Goal: Task Accomplishment & Management: Use online tool/utility

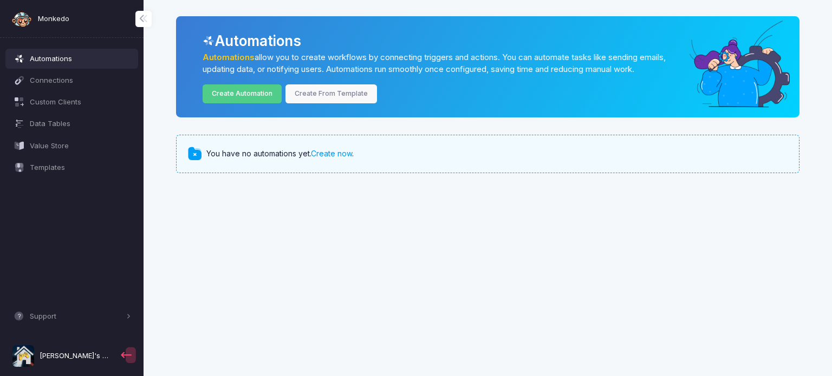
click at [334, 155] on link "Create now" at bounding box center [331, 153] width 41 height 9
click at [363, 92] on link "Create From Template" at bounding box center [331, 94] width 92 height 19
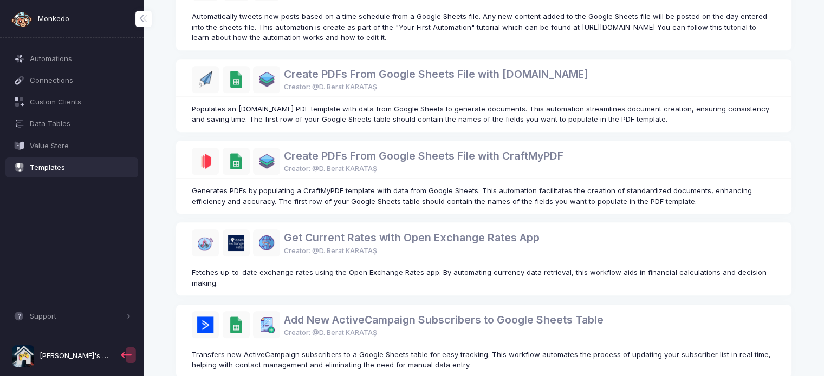
scroll to position [629, 0]
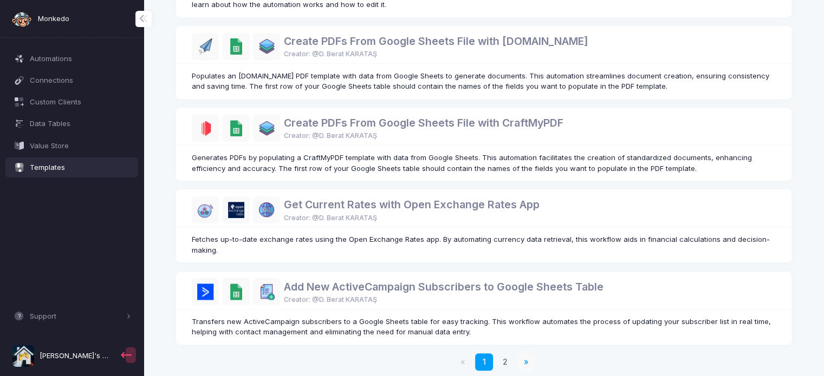
click at [527, 357] on span "»" at bounding box center [526, 362] width 5 height 11
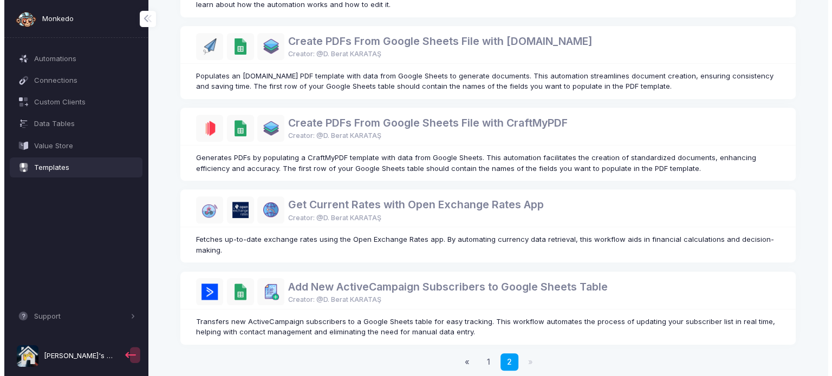
scroll to position [0, 0]
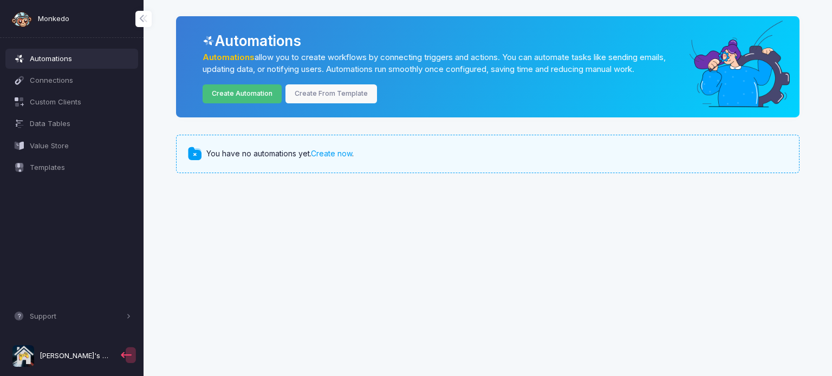
click at [247, 92] on link "Create Automation" at bounding box center [243, 94] width 80 height 19
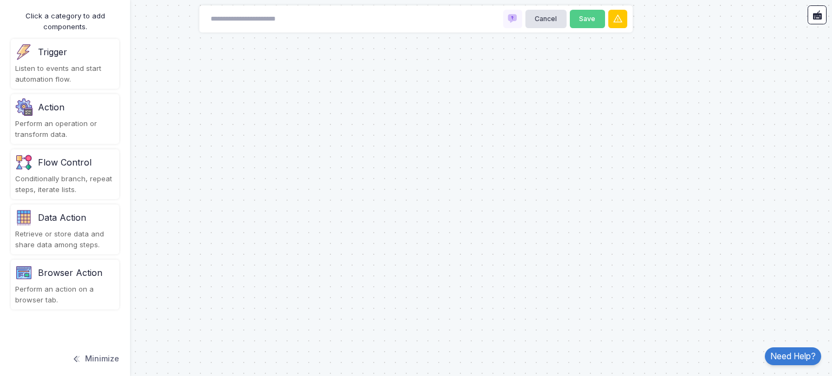
click at [55, 64] on div "Listen to events and start automation flow." at bounding box center [65, 73] width 100 height 21
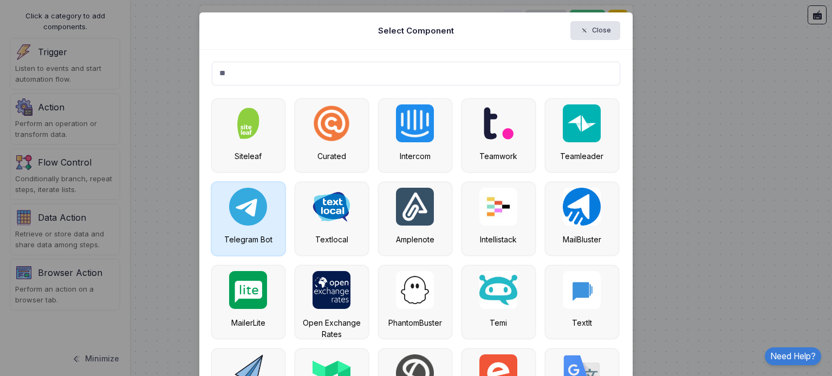
type input "**"
click at [266, 209] on div "Telegram Bot" at bounding box center [248, 219] width 73 height 73
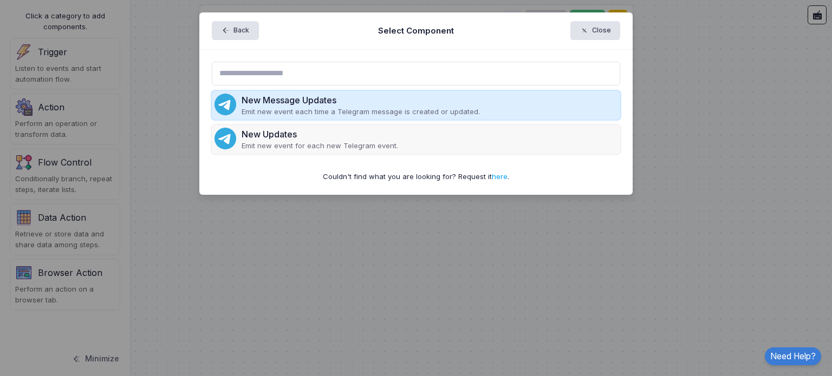
click at [378, 114] on p "Emit new event each time a Telegram message is created or updated." at bounding box center [361, 112] width 238 height 11
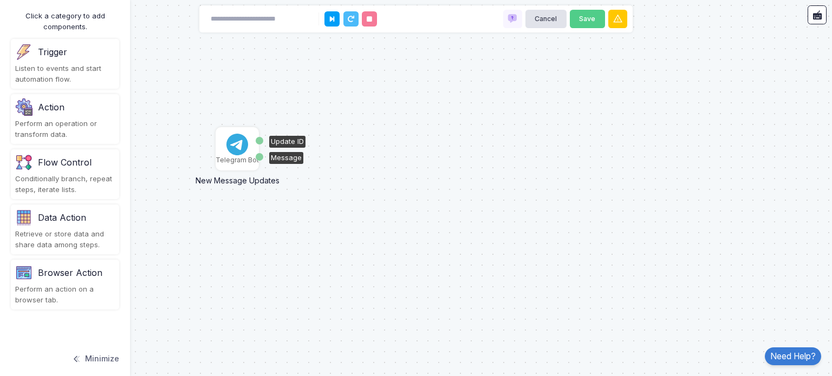
click at [237, 149] on img at bounding box center [237, 145] width 22 height 22
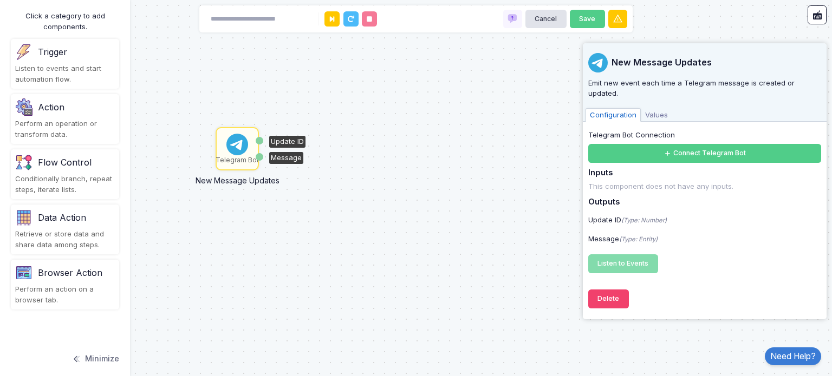
click at [651, 108] on span "Values" at bounding box center [656, 115] width 31 height 14
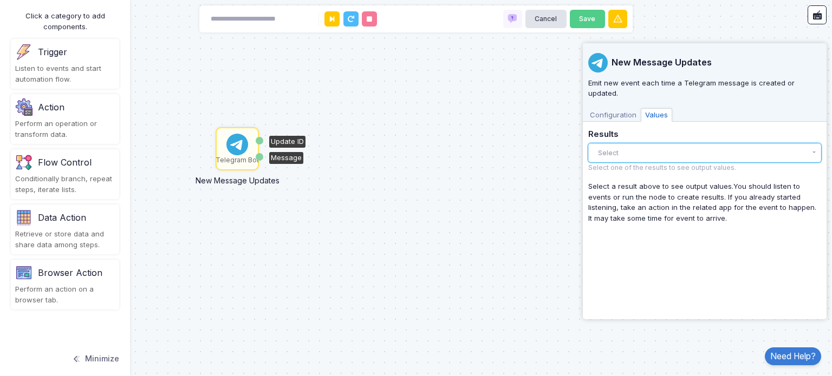
click at [628, 144] on button "Select" at bounding box center [704, 153] width 233 height 19
click at [612, 108] on span "Configuration" at bounding box center [613, 115] width 55 height 14
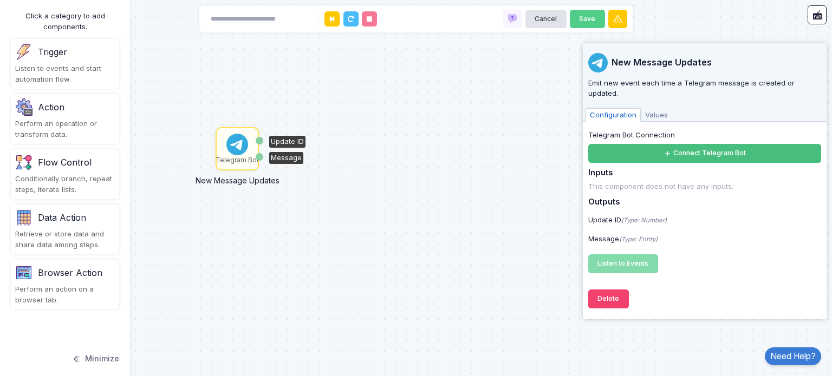
click at [644, 144] on button "Connect Telegram Bot" at bounding box center [704, 153] width 233 height 19
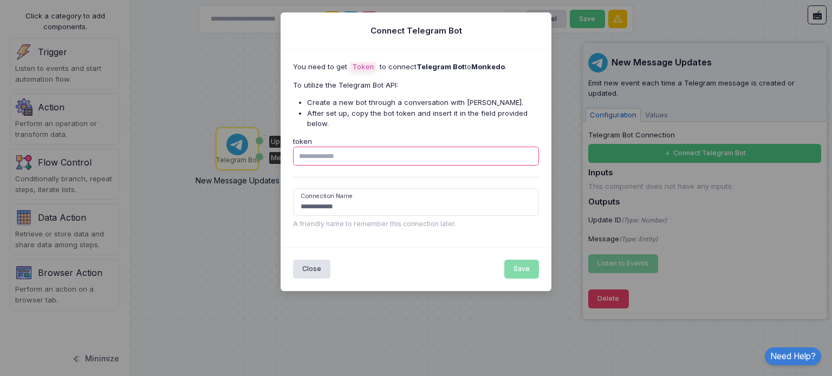
paste input "**********"
type input "**********"
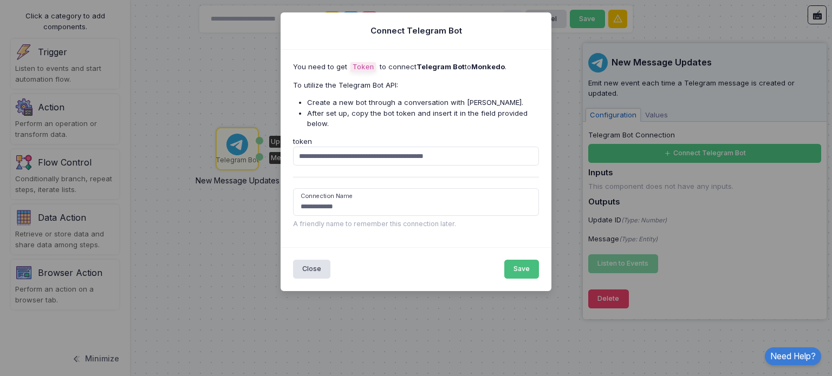
click at [522, 265] on button "Save" at bounding box center [521, 269] width 35 height 19
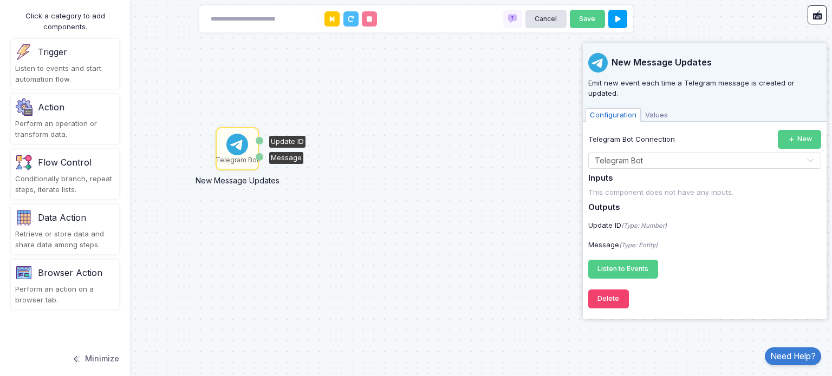
click at [668, 187] on div "This component does not have any inputs." at bounding box center [704, 192] width 233 height 11
click at [623, 187] on div "This component does not have any inputs." at bounding box center [704, 192] width 233 height 11
click at [639, 222] on icon "(Type: Number)" at bounding box center [644, 226] width 46 height 8
click at [648, 240] on div "Message (Type: Entity)" at bounding box center [705, 245] width 244 height 11
click at [651, 108] on span "Values" at bounding box center [656, 115] width 31 height 14
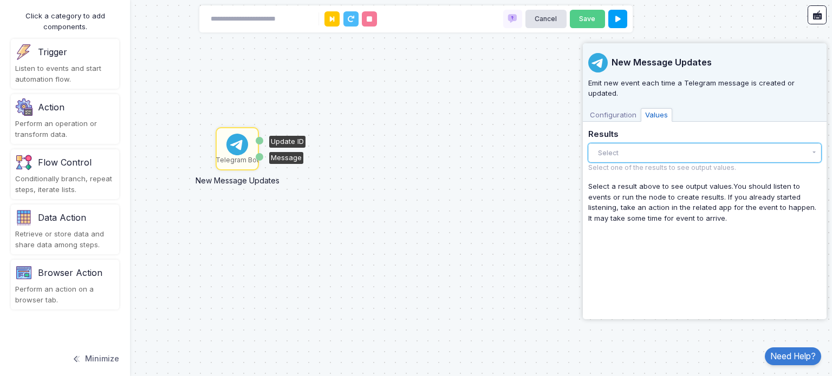
click at [650, 144] on button "Select" at bounding box center [704, 153] width 233 height 19
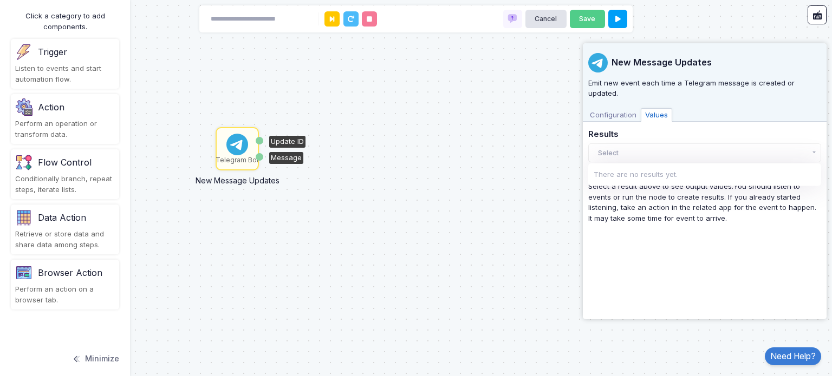
click at [646, 216] on div "New Message Updates Emit new event each time a Telegram message is created or u…" at bounding box center [704, 178] width 233 height 271
click at [607, 108] on span "Configuration" at bounding box center [613, 115] width 55 height 14
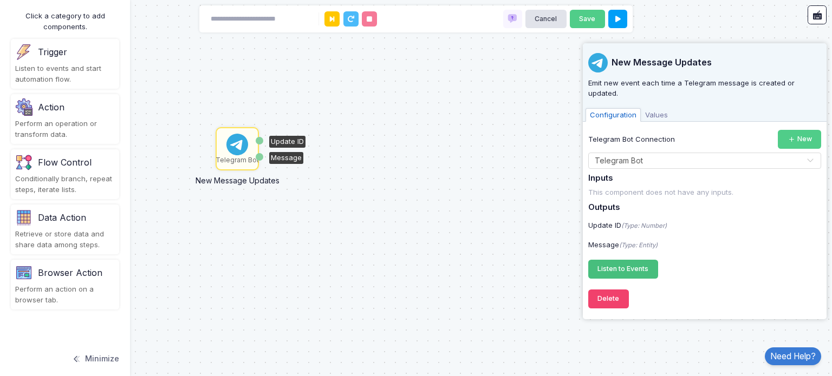
click at [635, 265] on span "Listen to Events" at bounding box center [622, 269] width 51 height 8
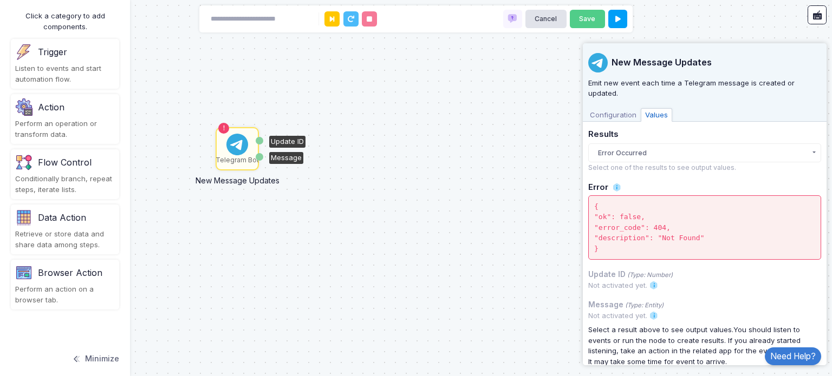
click at [618, 114] on span "Configuration" at bounding box center [613, 115] width 55 height 14
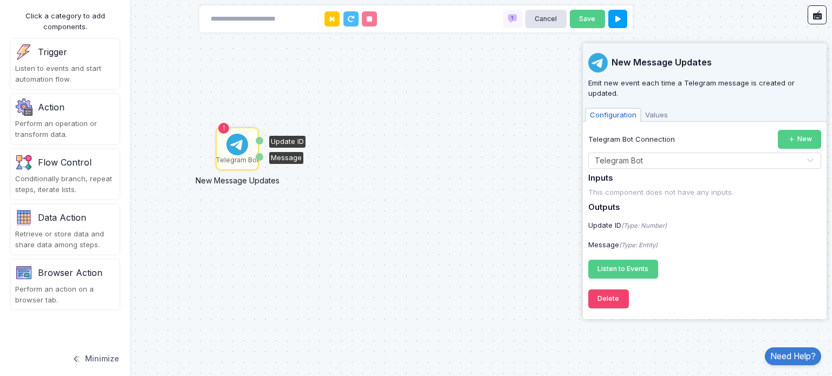
click at [497, 95] on div "Telegram Bot New Message Updates Update ID Message" at bounding box center [416, 188] width 832 height 376
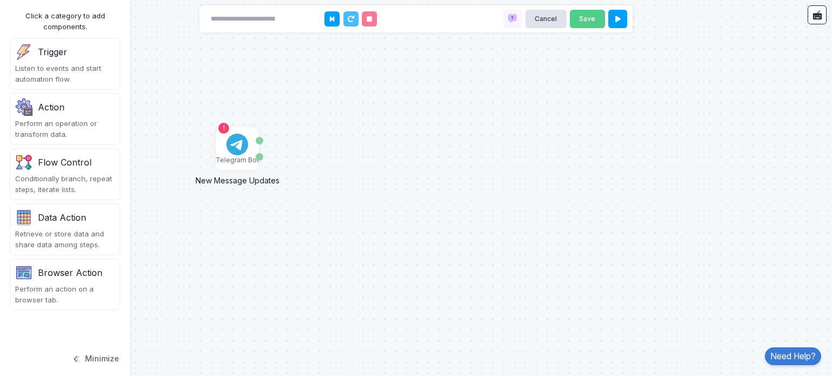
click at [73, 116] on div "Action Perform an operation or transform data." at bounding box center [65, 119] width 108 height 50
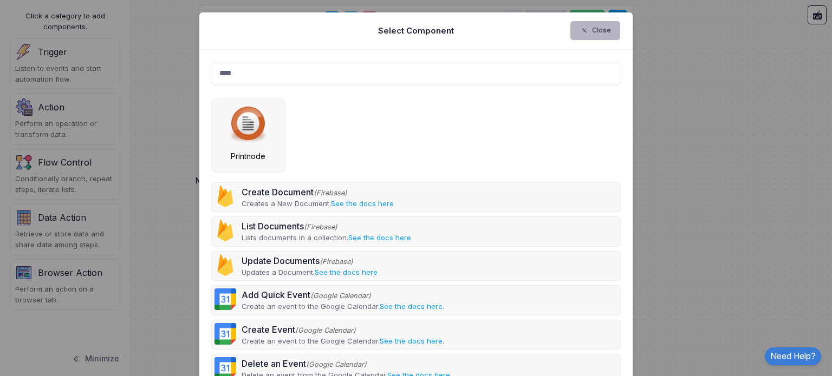
type input "****"
click at [594, 36] on button "Close" at bounding box center [595, 30] width 50 height 19
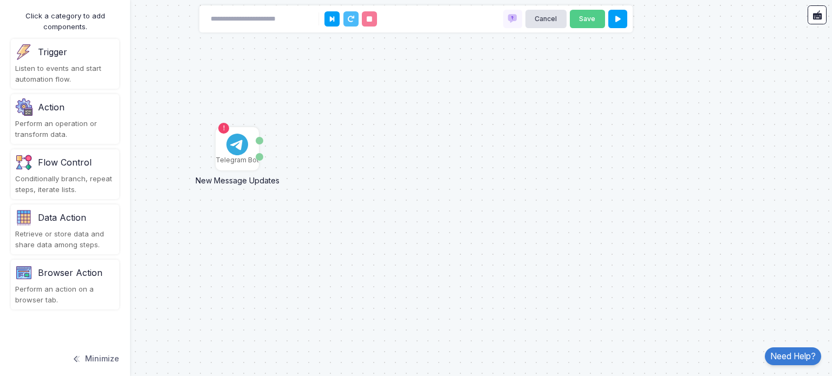
click at [67, 172] on div "Flow Control Conditionally branch, repeat steps, iterate lists." at bounding box center [65, 175] width 108 height 50
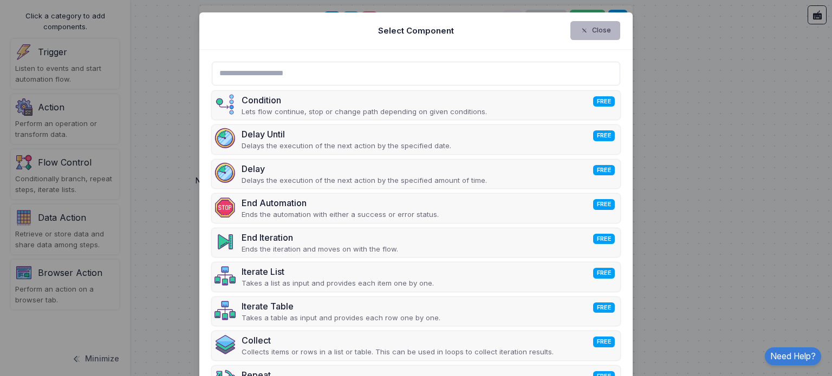
click at [589, 33] on span "button" at bounding box center [589, 31] width 0 height 10
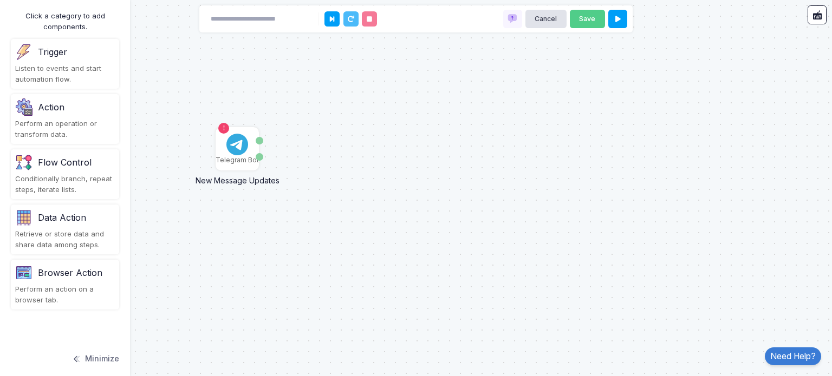
click at [72, 113] on div "Action" at bounding box center [65, 107] width 100 height 17
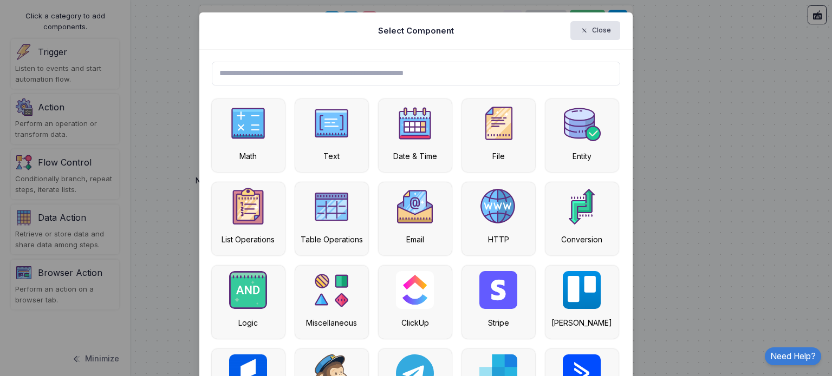
click at [366, 76] on input "text" at bounding box center [416, 74] width 409 height 24
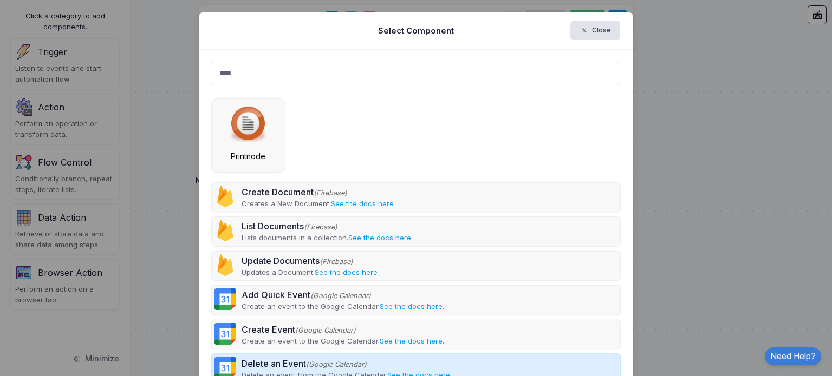
type input "****"
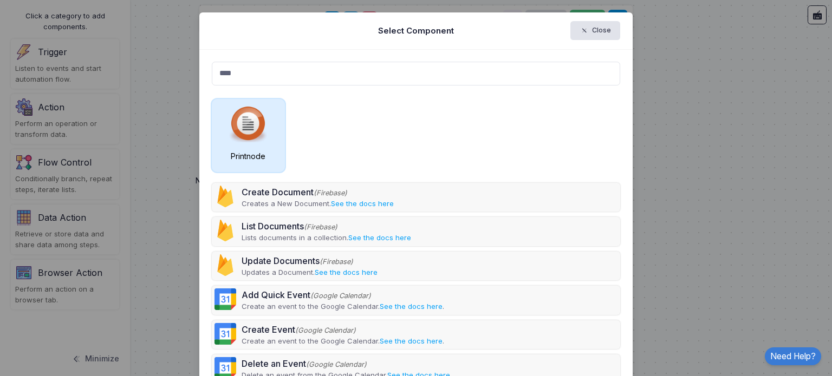
click at [251, 131] on img at bounding box center [248, 124] width 38 height 38
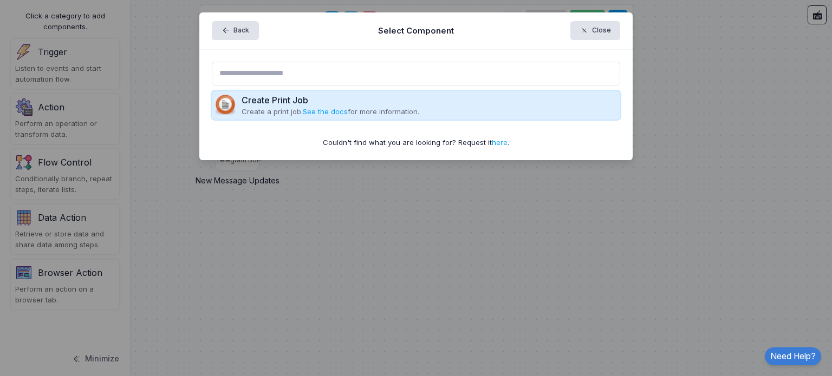
click at [250, 105] on div "Create Print Job" at bounding box center [331, 100] width 178 height 13
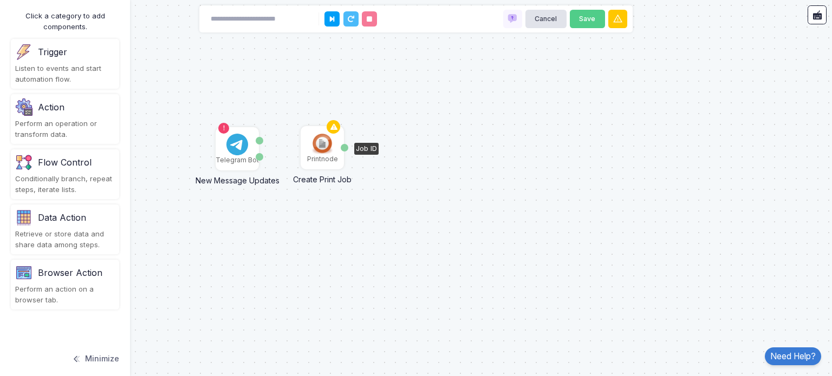
click at [322, 148] on img at bounding box center [322, 144] width 22 height 22
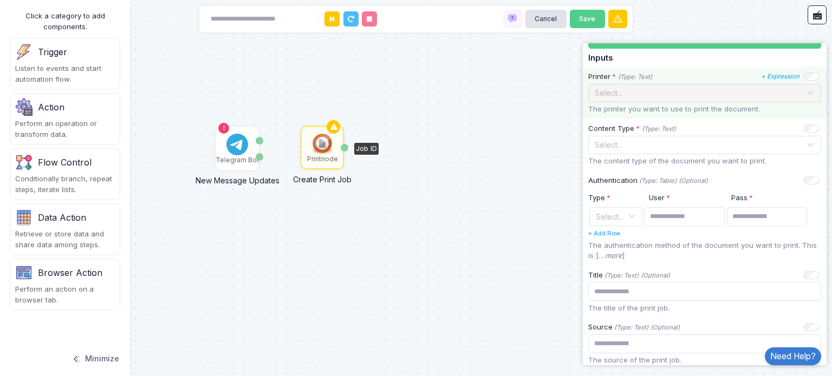
scroll to position [108, 0]
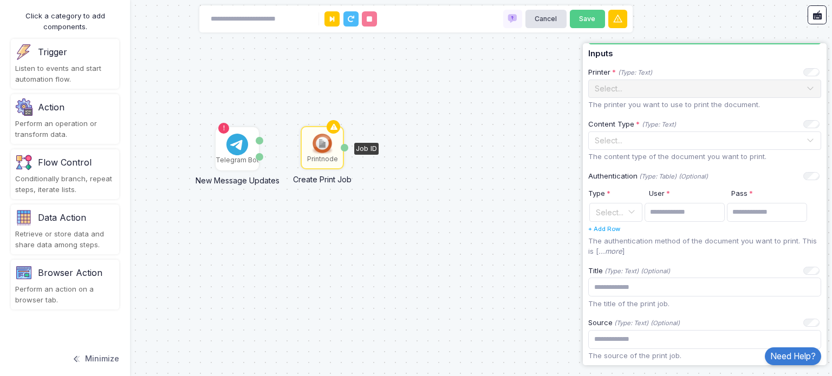
drag, startPoint x: 308, startPoint y: 151, endPoint x: 293, endPoint y: 201, distance: 52.8
click at [293, 201] on div "Telegram Bot New Message Updates Update ID Message Printnode Create Print Job J…" at bounding box center [416, 188] width 832 height 376
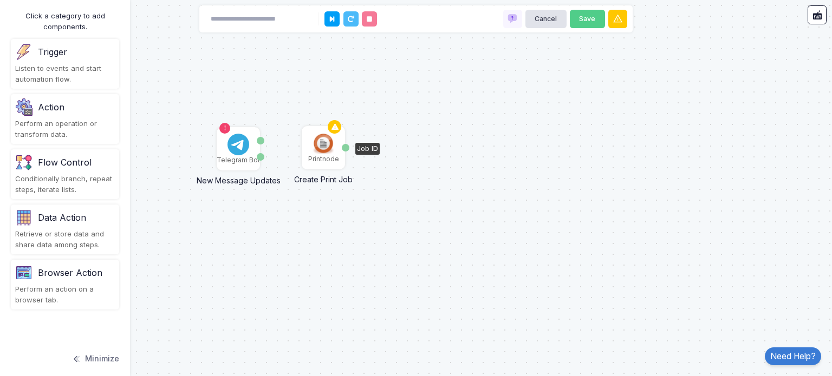
click at [338, 148] on div "Printnode" at bounding box center [323, 147] width 41 height 41
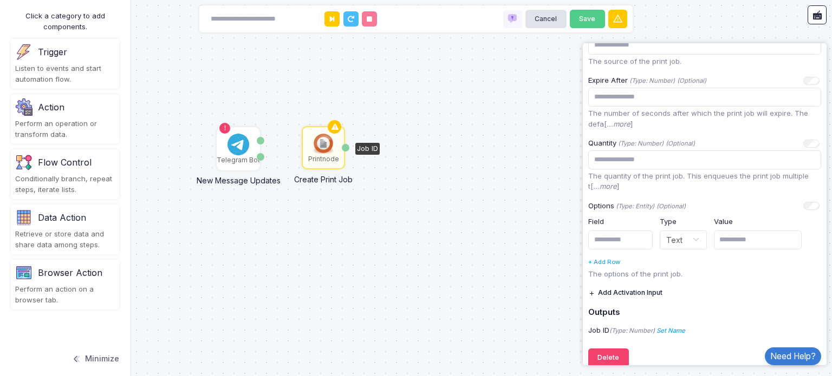
scroll to position [415, 0]
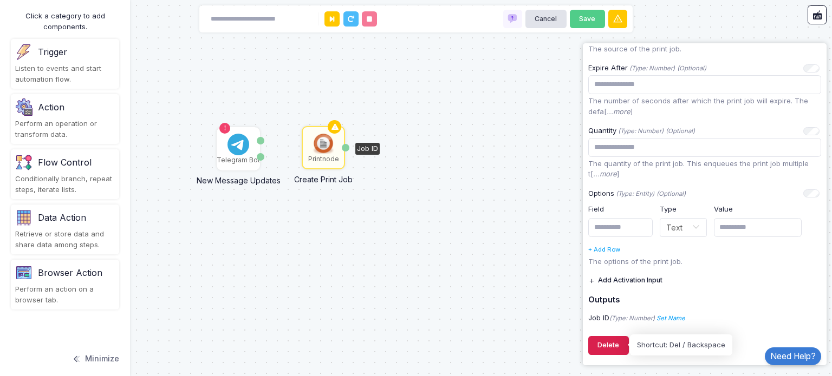
click at [599, 349] on button "Delete" at bounding box center [608, 345] width 41 height 19
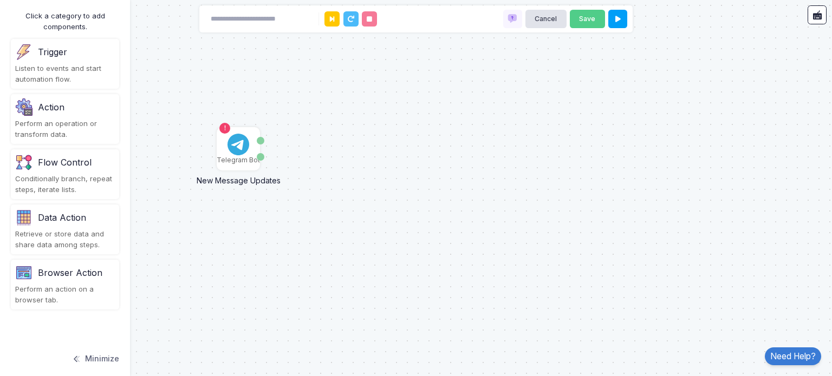
click at [68, 119] on div "Perform an operation or transform data." at bounding box center [65, 129] width 100 height 21
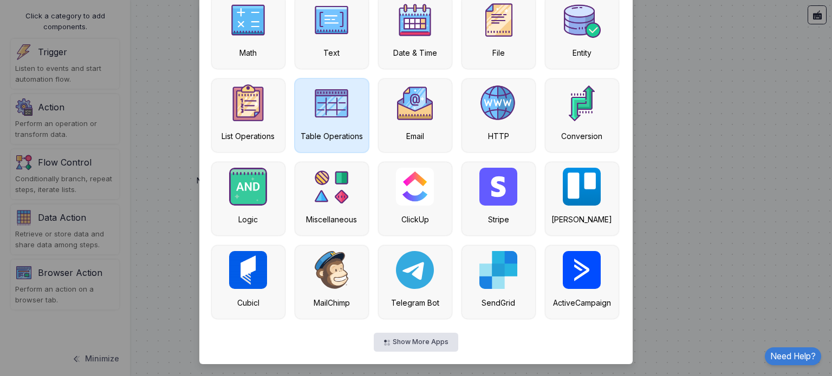
scroll to position [0, 0]
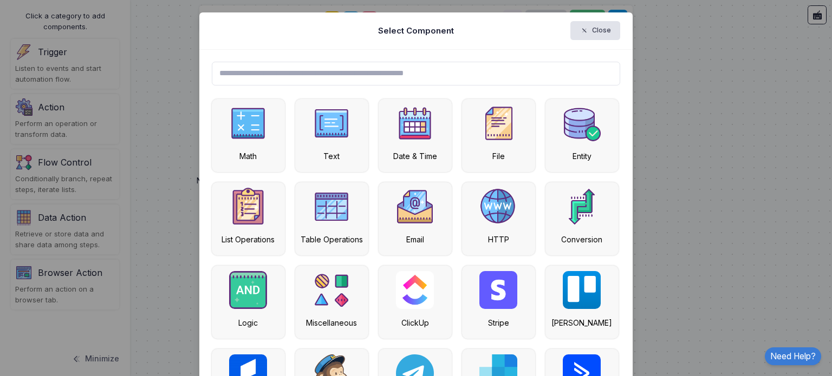
click at [303, 71] on input "text" at bounding box center [416, 74] width 409 height 24
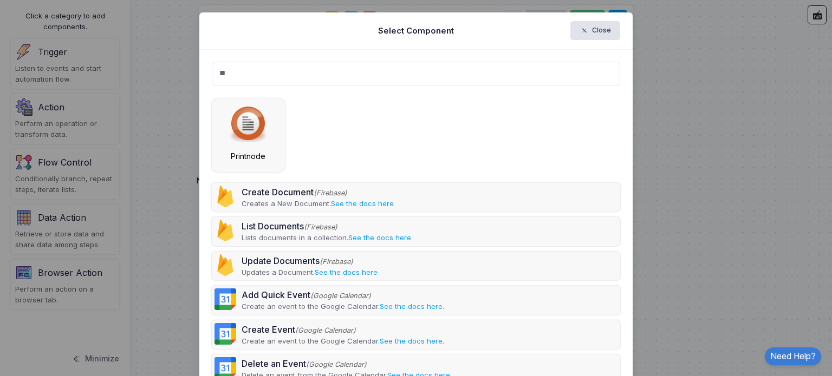
type input "*"
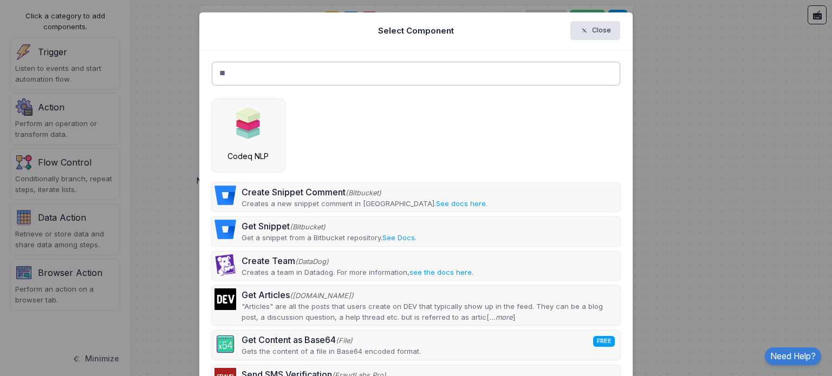
type input "*"
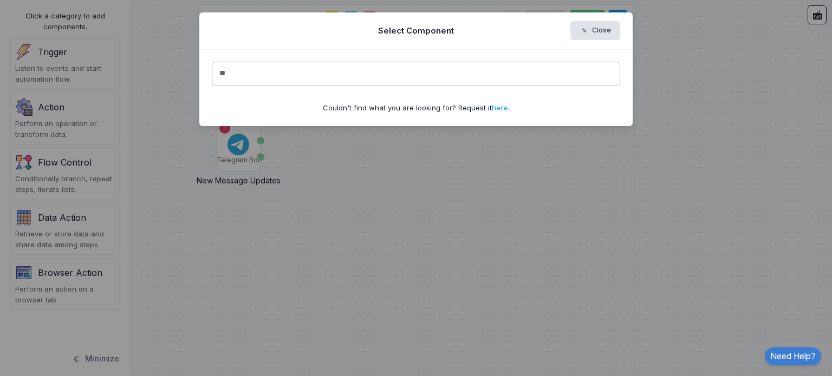
type input "*"
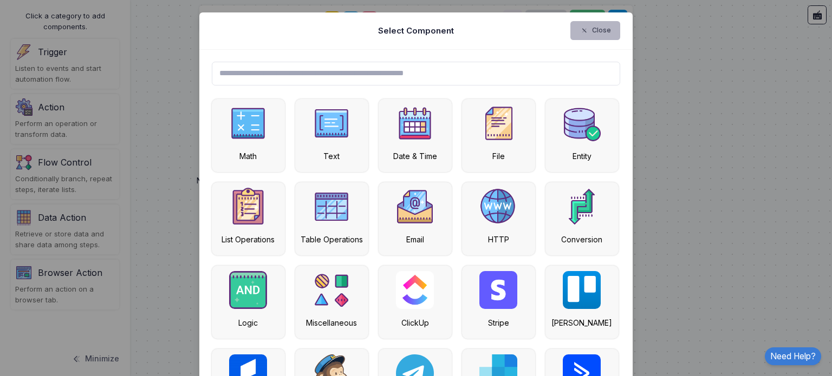
click at [603, 31] on button "Close" at bounding box center [595, 30] width 50 height 19
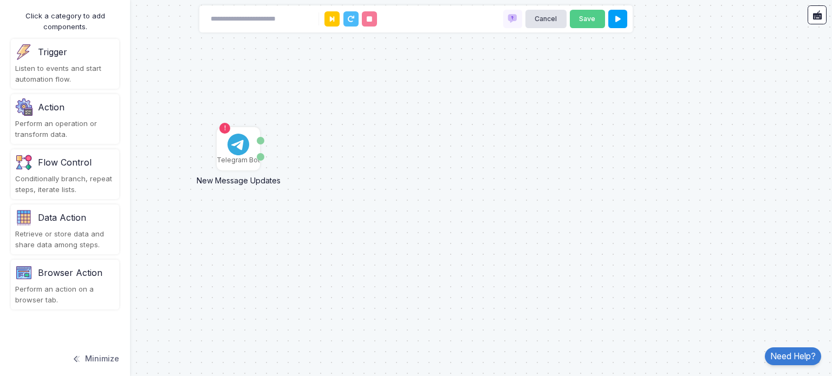
click at [68, 73] on div "Listen to events and start automation flow." at bounding box center [65, 73] width 100 height 21
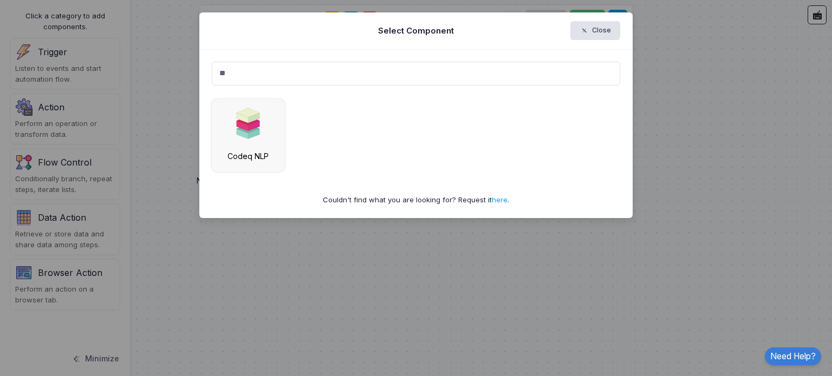
type input "*"
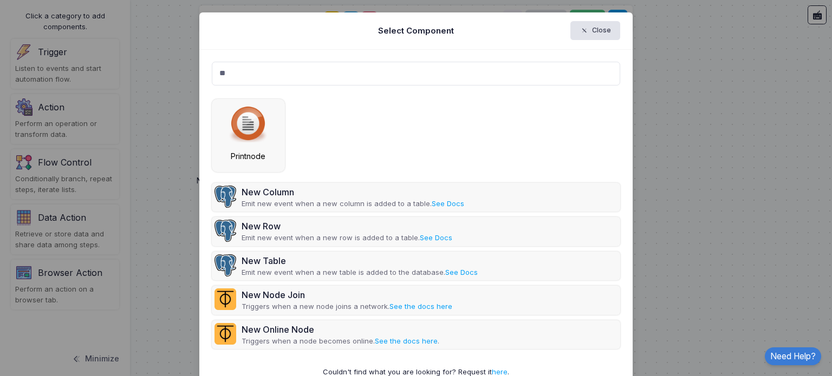
type input "*"
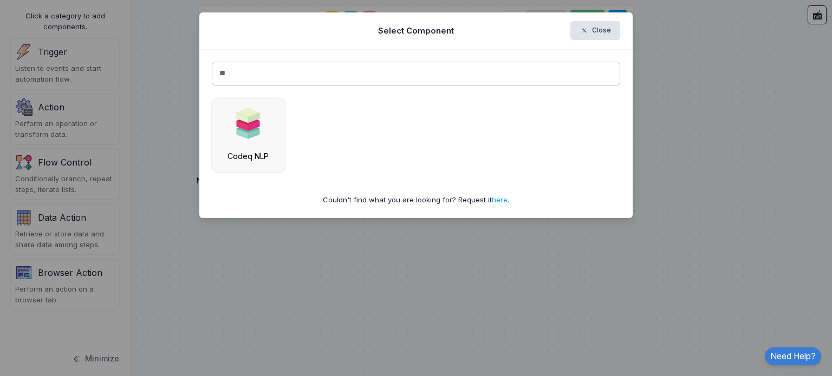
type input "*"
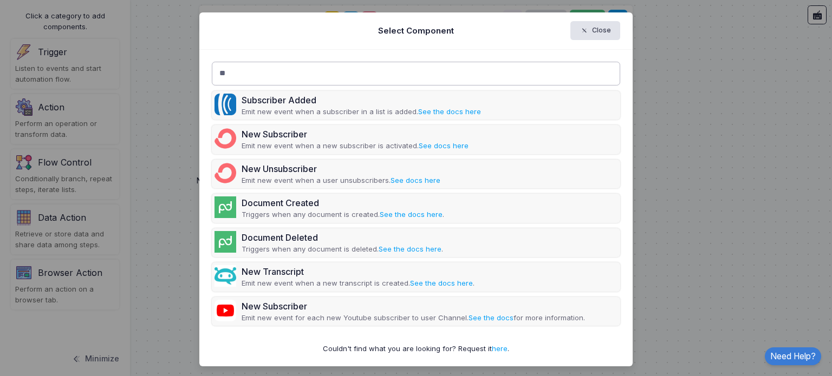
type input "*"
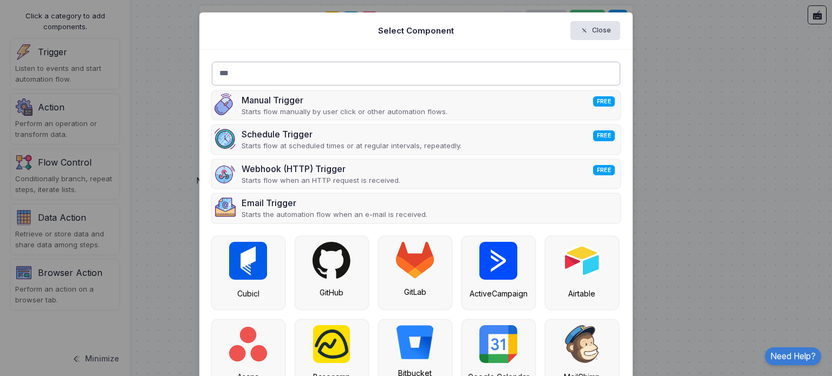
type input "****"
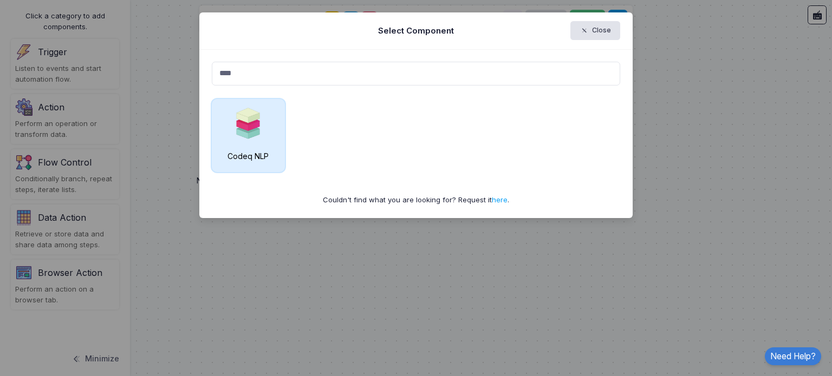
click at [244, 137] on img at bounding box center [247, 124] width 29 height 38
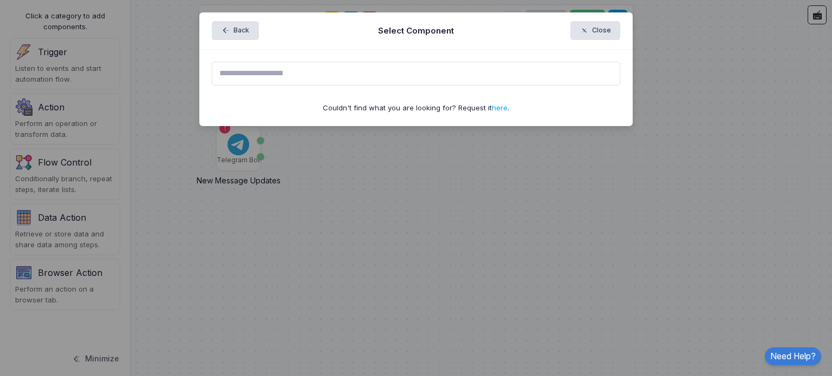
click at [310, 170] on ngb-modal-window "Back Select Component Close Couldn't find what you are looking for? Request it …" at bounding box center [416, 188] width 832 height 376
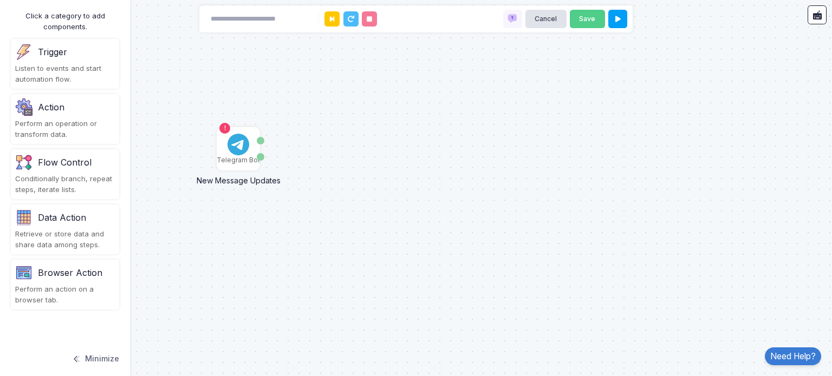
click at [63, 110] on div "Action" at bounding box center [51, 107] width 27 height 13
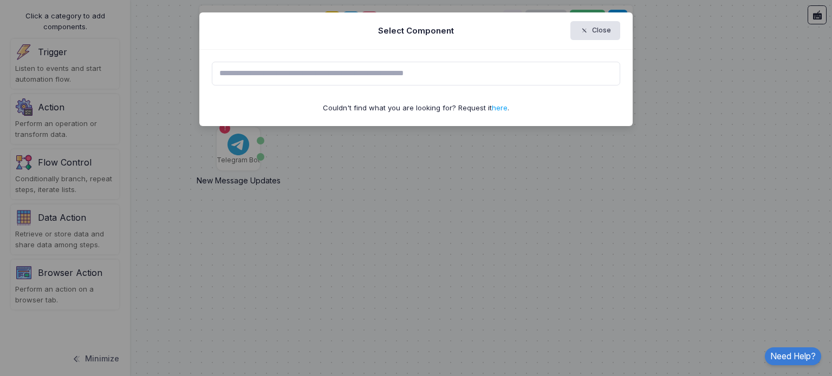
click at [296, 67] on input "text" at bounding box center [416, 74] width 409 height 24
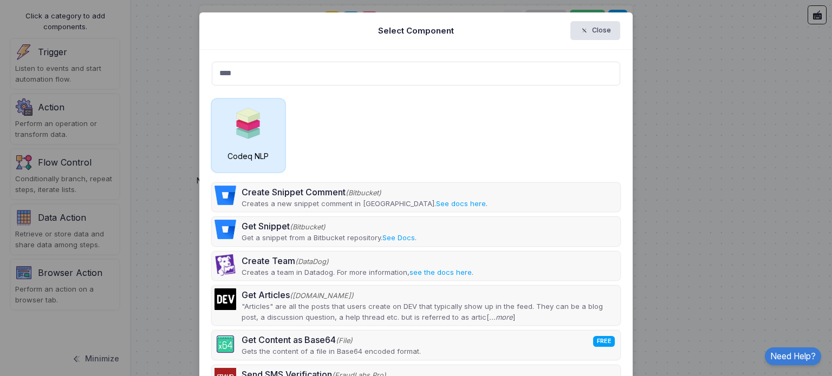
type input "****"
click at [244, 141] on img at bounding box center [247, 124] width 29 height 38
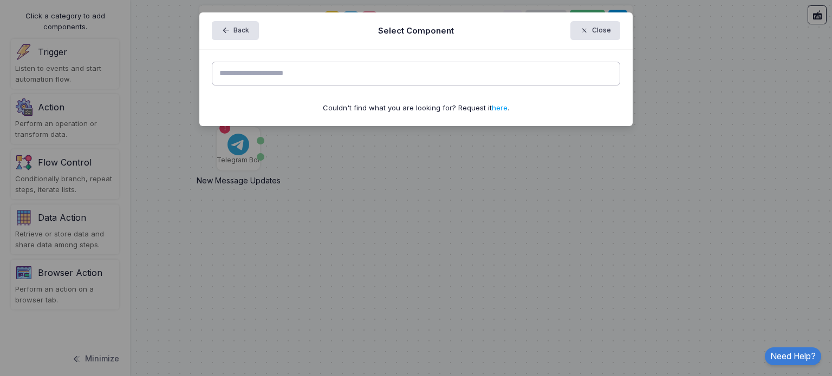
click at [326, 75] on input "text" at bounding box center [416, 74] width 409 height 24
click at [589, 34] on span "button" at bounding box center [589, 31] width 0 height 10
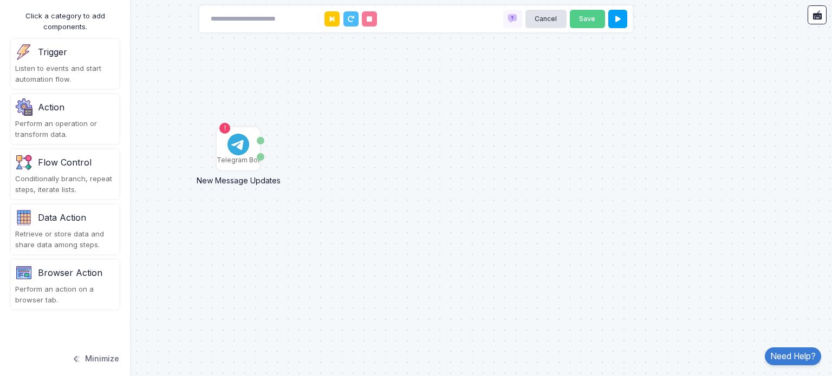
drag, startPoint x: 300, startPoint y: 145, endPoint x: 286, endPoint y: 111, distance: 37.2
click at [286, 111] on div "Telegram Bot New Message Updates Update ID Message" at bounding box center [416, 188] width 832 height 376
click at [56, 121] on div "Perform an operation or transform data." at bounding box center [65, 129] width 100 height 21
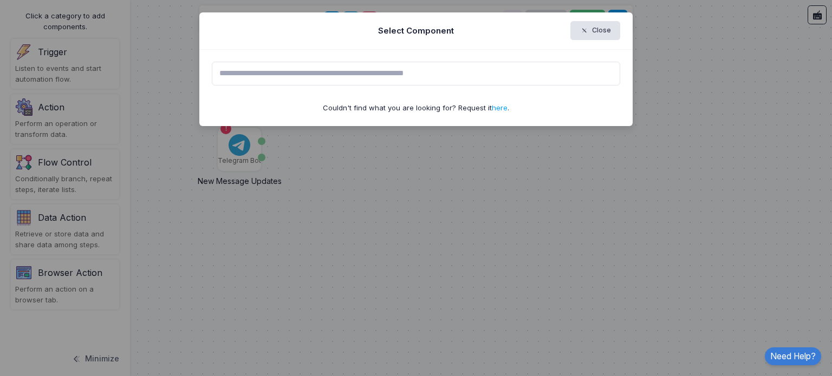
click at [276, 75] on input "text" at bounding box center [416, 74] width 409 height 24
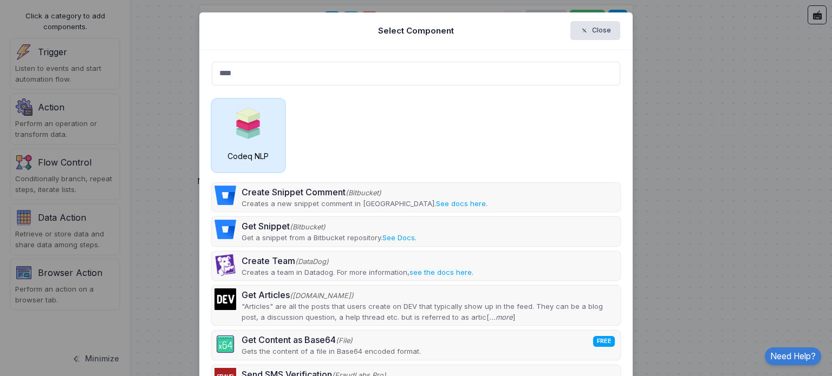
type input "****"
click at [258, 145] on div "Codeq NLP" at bounding box center [248, 135] width 73 height 73
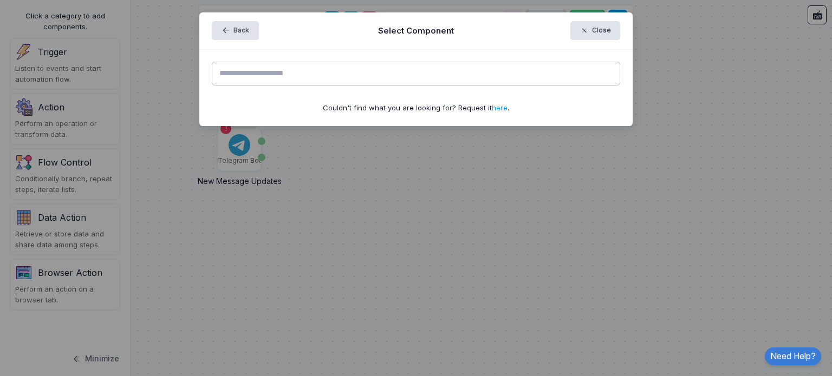
click at [312, 81] on input "text" at bounding box center [416, 74] width 409 height 24
click at [232, 30] on icon "button" at bounding box center [227, 31] width 12 height 10
click at [238, 23] on div "Back Select Component Close" at bounding box center [415, 30] width 433 height 37
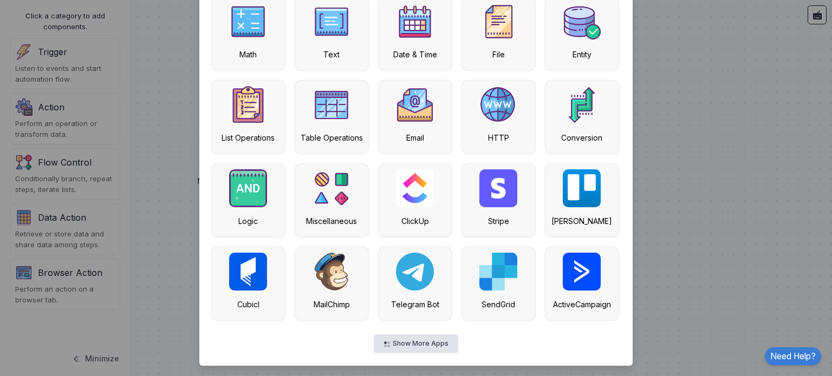
scroll to position [103, 0]
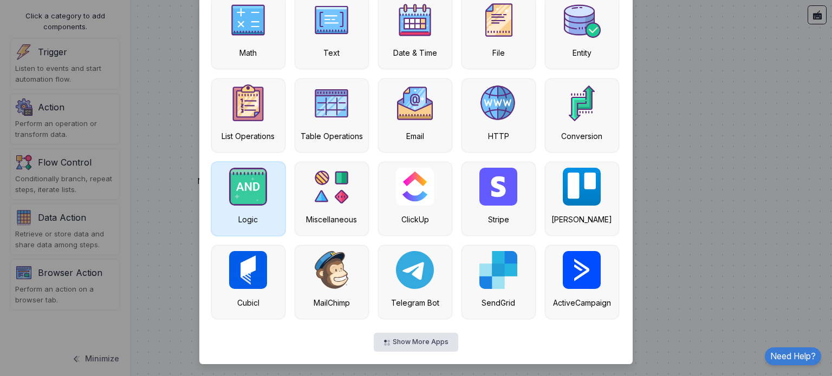
click at [260, 190] on img at bounding box center [248, 187] width 38 height 38
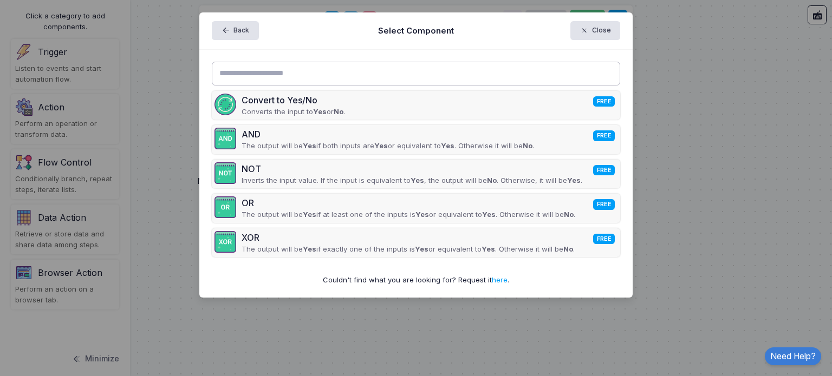
scroll to position [0, 0]
click at [240, 27] on button "Back" at bounding box center [235, 30] width 47 height 19
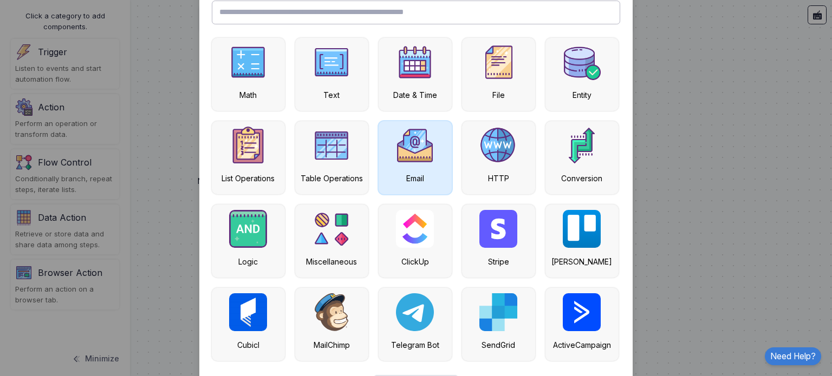
scroll to position [103, 0]
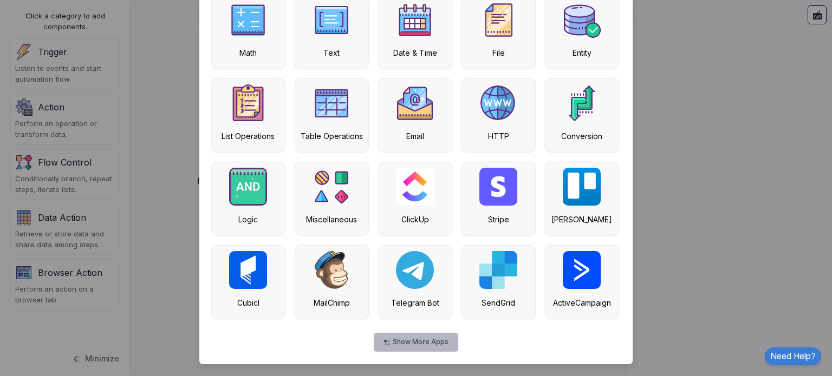
click at [407, 340] on button "Show More Apps" at bounding box center [416, 342] width 84 height 19
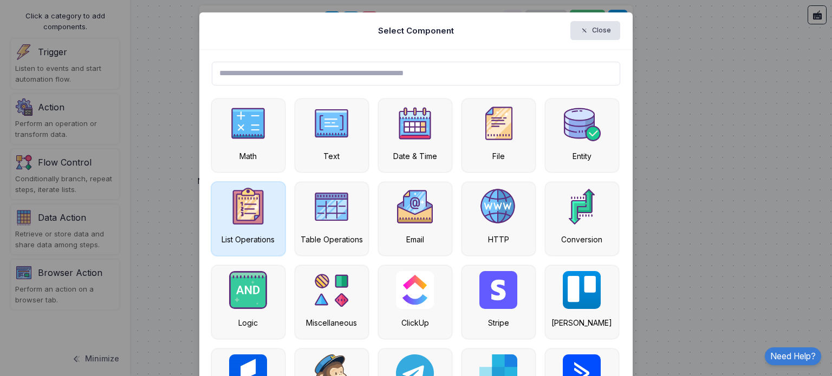
scroll to position [0, 0]
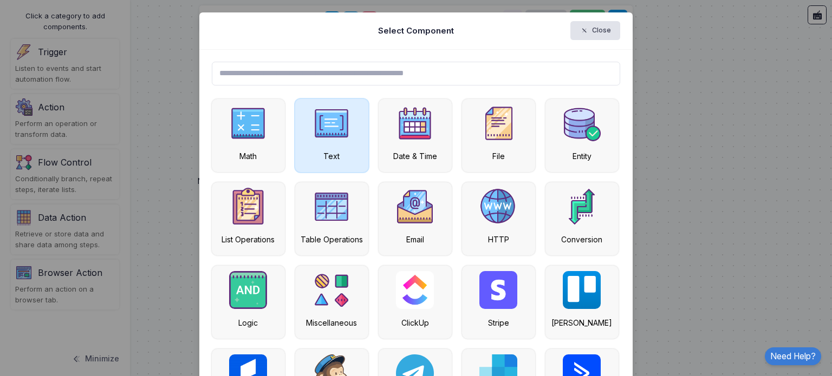
click at [326, 138] on img at bounding box center [332, 124] width 38 height 38
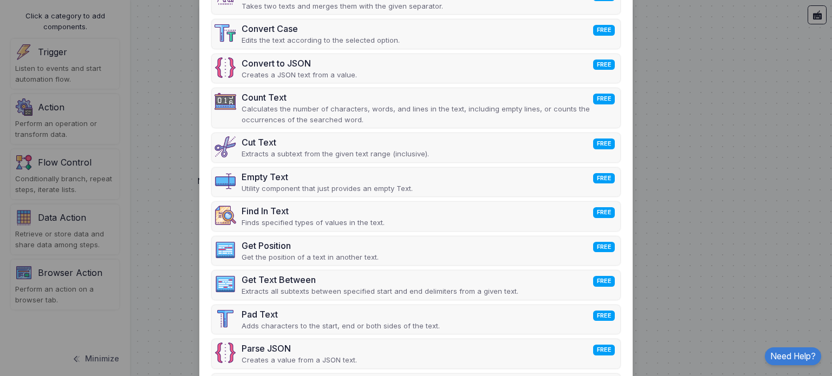
scroll to position [160, 0]
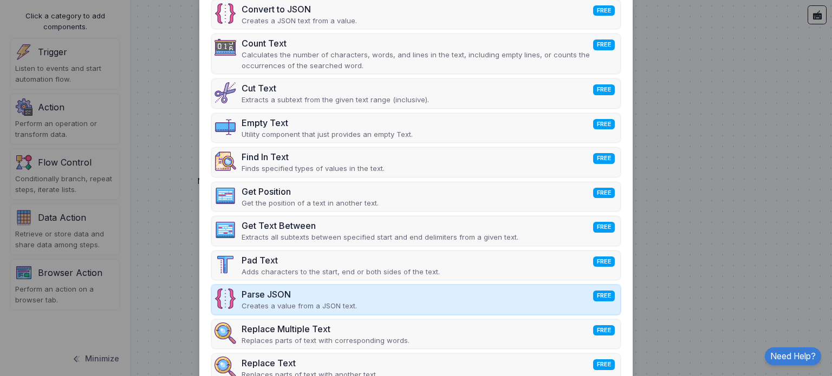
click at [273, 291] on div "Parse JSON FREE" at bounding box center [299, 294] width 115 height 13
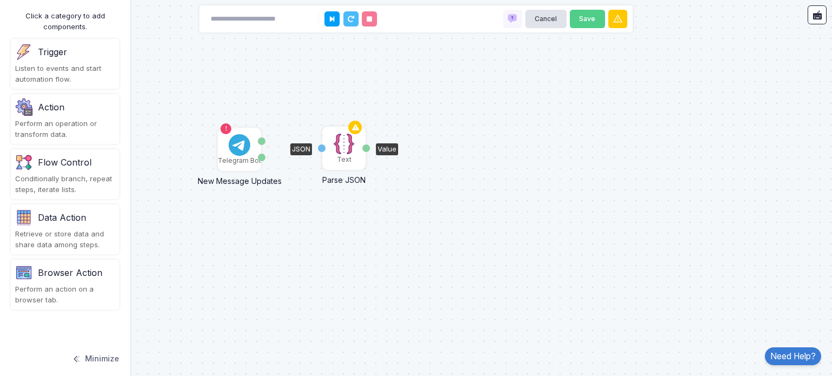
click at [344, 148] on img at bounding box center [344, 144] width 22 height 22
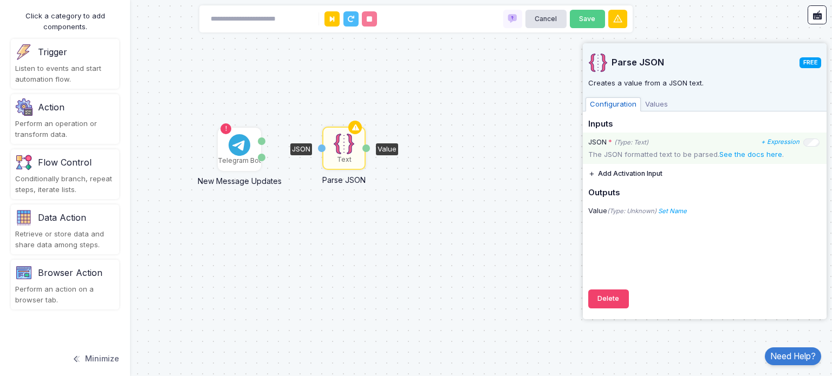
click at [616, 160] on div "JSON * (Type: Text) + Expression The JSON formatted text to be parsed. See the …" at bounding box center [705, 148] width 244 height 31
click at [680, 151] on p "The JSON formatted text to be parsed. See the docs here ." at bounding box center [704, 155] width 233 height 11
click at [623, 214] on icon "(Type: Unknown)" at bounding box center [631, 211] width 49 height 8
click at [730, 153] on link "See the docs here" at bounding box center [750, 154] width 63 height 9
click at [650, 99] on span "Values" at bounding box center [656, 105] width 31 height 14
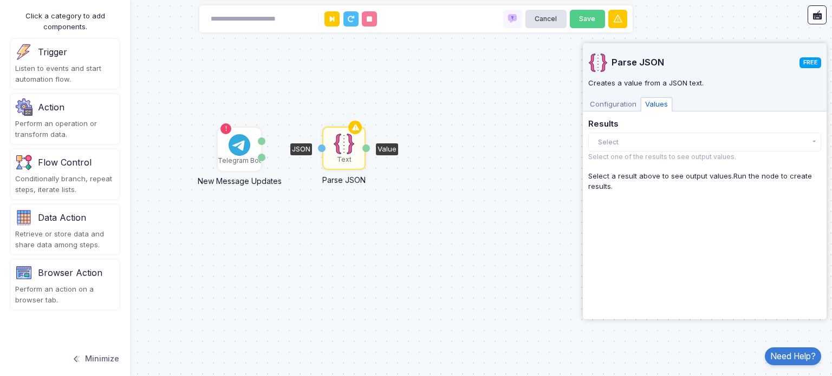
click at [618, 103] on span "Configuration" at bounding box center [613, 105] width 55 height 14
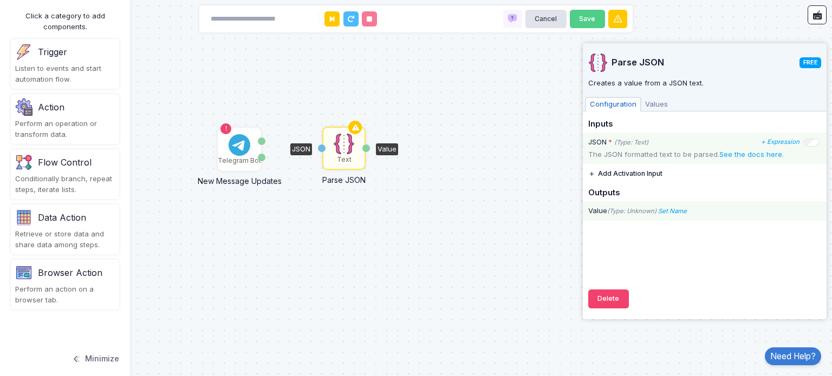
click at [624, 213] on icon "(Type: Unknown)" at bounding box center [631, 211] width 49 height 8
click at [677, 210] on icon "Set Name" at bounding box center [672, 211] width 29 height 8
click at [694, 182] on input "Name" at bounding box center [719, 190] width 108 height 19
click at [670, 245] on div "Parse JSON FREE Creates a value from a JSON text. Configuration Values Inputs J…" at bounding box center [704, 178] width 233 height 271
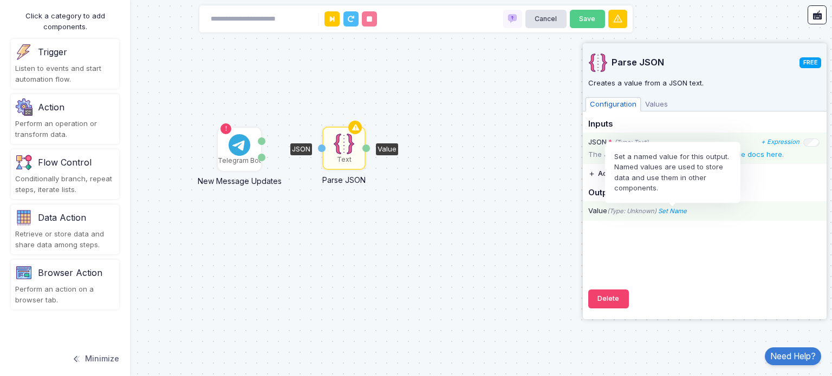
click at [685, 210] on icon "Set Name" at bounding box center [672, 211] width 29 height 8
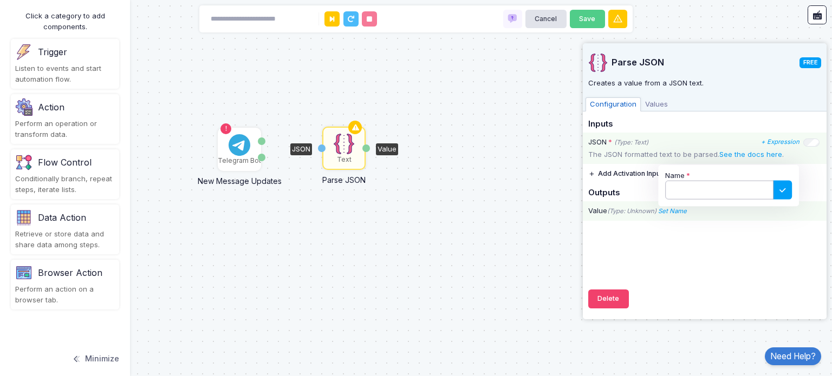
click at [696, 190] on input "Name" at bounding box center [719, 190] width 108 height 19
type input "*****"
click button at bounding box center [782, 189] width 19 height 19
click at [624, 218] on div "Value (Type: Unknown) parse Name *****" at bounding box center [705, 212] width 244 height 20
click at [625, 218] on div "Value (Type: Unknown) parse Name *****" at bounding box center [705, 212] width 244 height 20
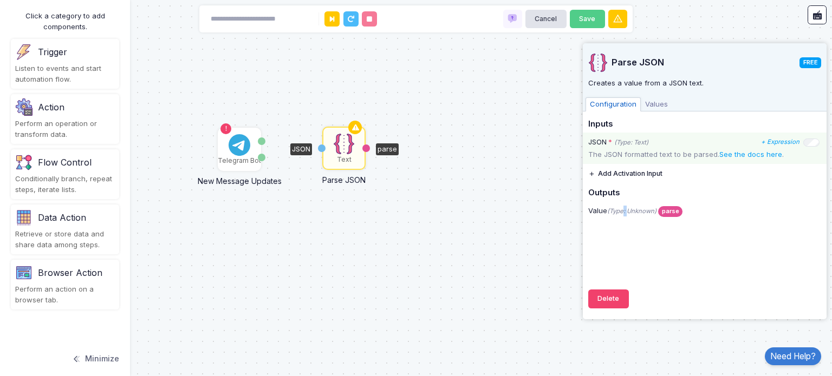
click at [628, 216] on div "Value (Type: Unknown) parse Name *****" at bounding box center [705, 211] width 244 height 11
click at [631, 233] on div "Parse JSON FREE Creates a value from a JSON text. Configuration Values Inputs J…" at bounding box center [704, 178] width 233 height 271
drag, startPoint x: 642, startPoint y: 210, endPoint x: 633, endPoint y: 224, distance: 16.7
click at [633, 223] on div "Parse JSON FREE Creates a value from a JSON text. Configuration Values Inputs J…" at bounding box center [704, 178] width 233 height 271
click at [635, 207] on icon "(Type: Unknown)" at bounding box center [631, 211] width 49 height 8
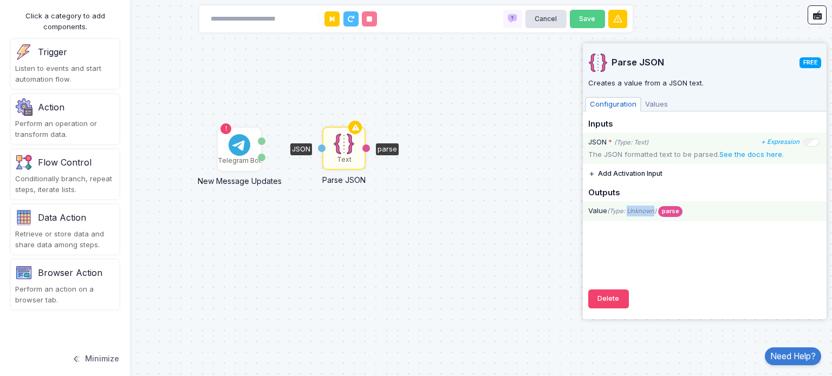
click at [635, 207] on icon "(Type: Unknown)" at bounding box center [631, 211] width 49 height 8
click at [635, 222] on div "Parse JSON FREE Creates a value from a JSON text. Configuration Values Inputs J…" at bounding box center [704, 178] width 233 height 271
drag, startPoint x: 613, startPoint y: 215, endPoint x: 653, endPoint y: 218, distance: 39.7
click at [653, 218] on div "Value (Type: Unknown) parse Name *****" at bounding box center [705, 212] width 244 height 20
click at [653, 219] on div "Value (Type: Unknown) parse Name *****" at bounding box center [705, 212] width 244 height 20
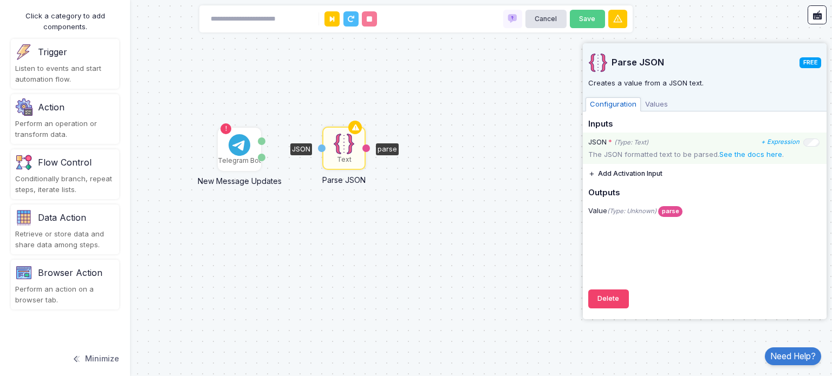
click at [638, 173] on button "Add Activation Input" at bounding box center [625, 173] width 74 height 19
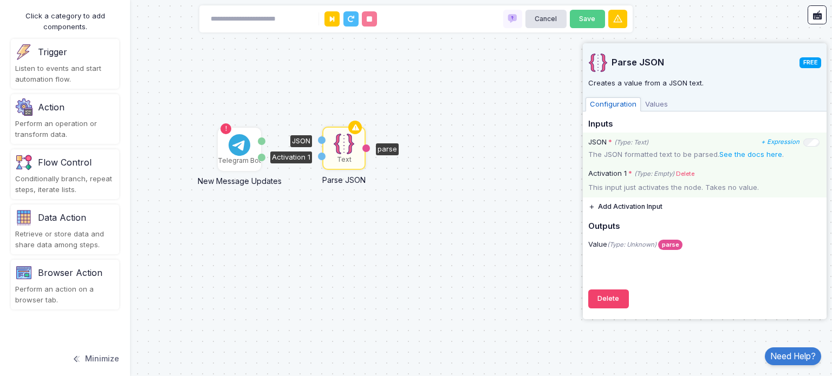
click at [645, 189] on div "This input just activates the node. Takes no value." at bounding box center [705, 188] width 244 height 11
click at [659, 175] on icon "(Type: Empty)" at bounding box center [654, 174] width 40 height 9
click at [689, 175] on link "Delete" at bounding box center [685, 174] width 18 height 9
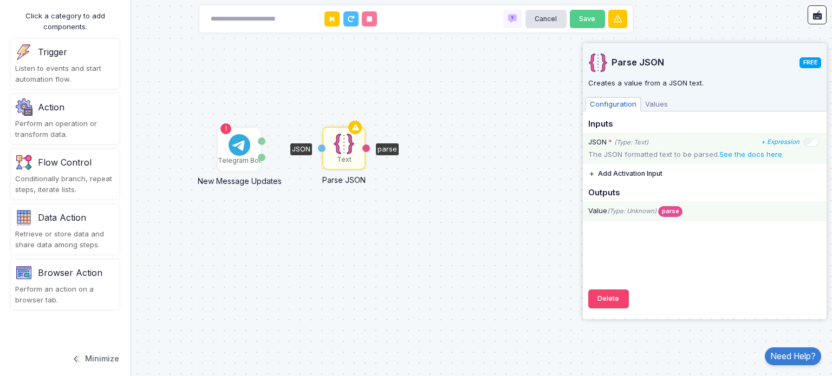
click at [685, 220] on div "Value (Type: Unknown) parse Set a named value for this output. Named values are…" at bounding box center [705, 212] width 244 height 20
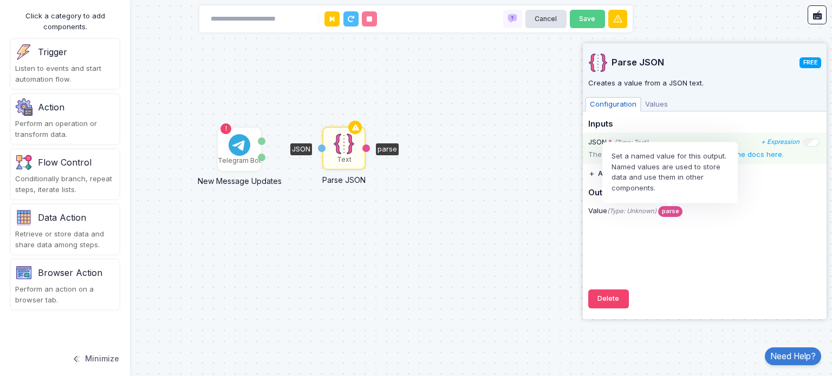
click at [680, 210] on span "parse" at bounding box center [670, 211] width 24 height 10
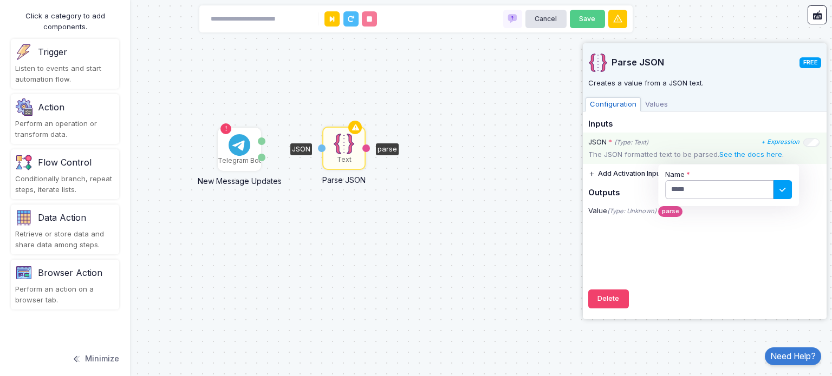
drag, startPoint x: 755, startPoint y: 188, endPoint x: 642, endPoint y: 203, distance: 114.2
click at [642, 203] on div "Value (Type: Unknown) parse Name *****" at bounding box center [705, 212] width 244 height 20
click button at bounding box center [782, 190] width 19 height 19
click at [390, 227] on div "Telegram Bot New Message Updates Update ID Message Text Parse JSON JSON Value" at bounding box center [416, 188] width 832 height 376
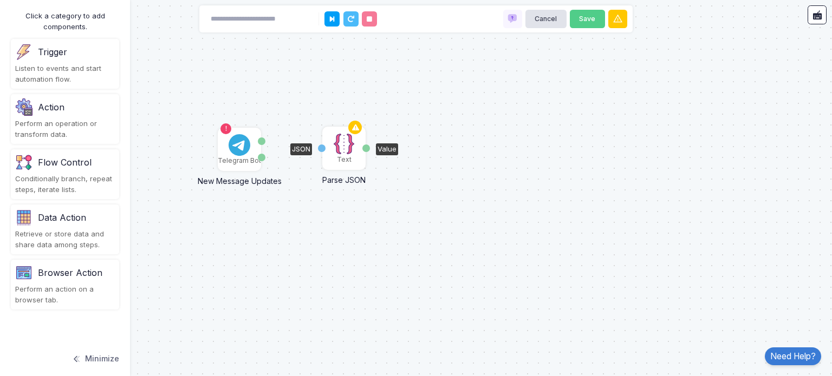
click at [320, 145] on div "JSON" at bounding box center [322, 149] width 8 height 8
click at [303, 149] on div "Telegram Bot New Message Updates Update ID Message Text Parse JSON JSON Value" at bounding box center [416, 188] width 832 height 376
click at [326, 151] on div "Text" at bounding box center [343, 148] width 41 height 41
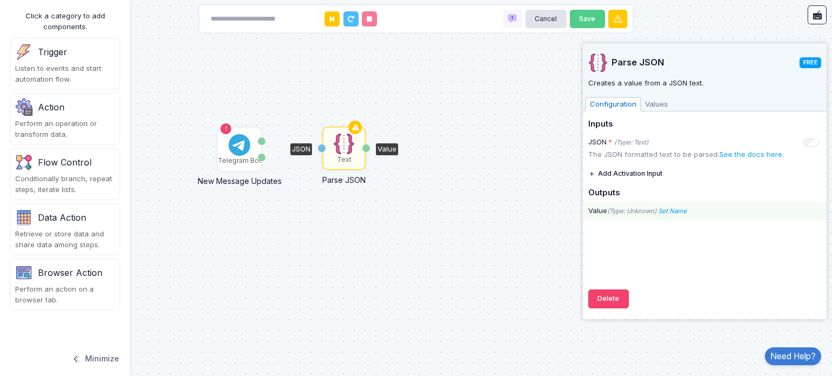
click at [609, 212] on icon "(Type: Unknown)" at bounding box center [631, 211] width 49 height 8
click at [626, 212] on icon "(Type: Unknown)" at bounding box center [631, 211] width 49 height 8
click at [605, 176] on button "Add Activation Input" at bounding box center [625, 173] width 74 height 19
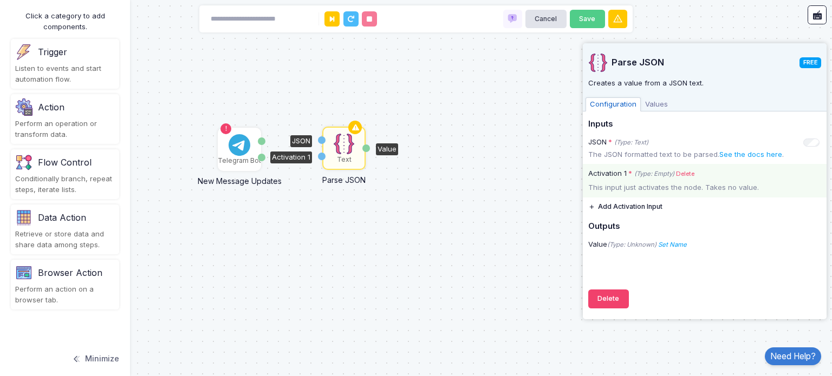
click at [639, 186] on div "This input just activates the node. Takes no value." at bounding box center [705, 188] width 244 height 11
click at [661, 172] on icon "(Type: Empty)" at bounding box center [654, 174] width 40 height 9
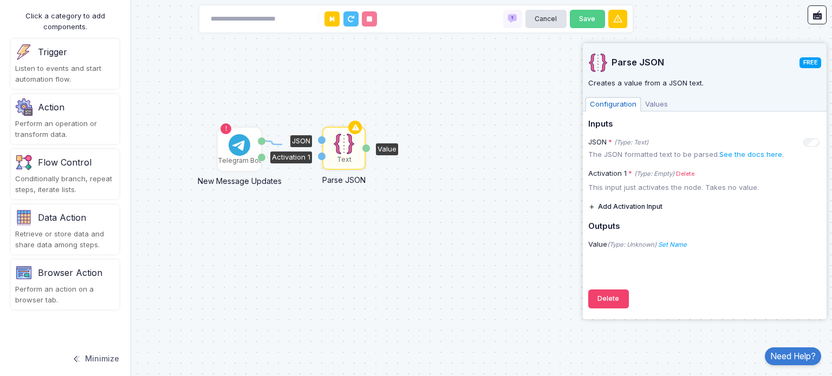
drag, startPoint x: 262, startPoint y: 141, endPoint x: 282, endPoint y: 145, distance: 20.4
click at [282, 145] on div "1 Telegram Bot New Message Updates Update ID Message Text Parse JSON JSON Activ…" at bounding box center [416, 188] width 832 height 376
click at [261, 141] on div "Update ID" at bounding box center [262, 142] width 8 height 8
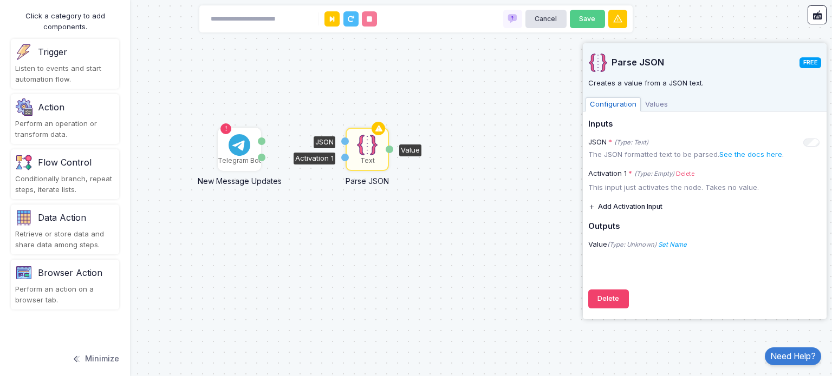
drag, startPoint x: 342, startPoint y: 160, endPoint x: 365, endPoint y: 162, distance: 22.8
click at [365, 162] on div "Text" at bounding box center [367, 161] width 15 height 10
click at [681, 173] on link "Delete" at bounding box center [685, 174] width 18 height 9
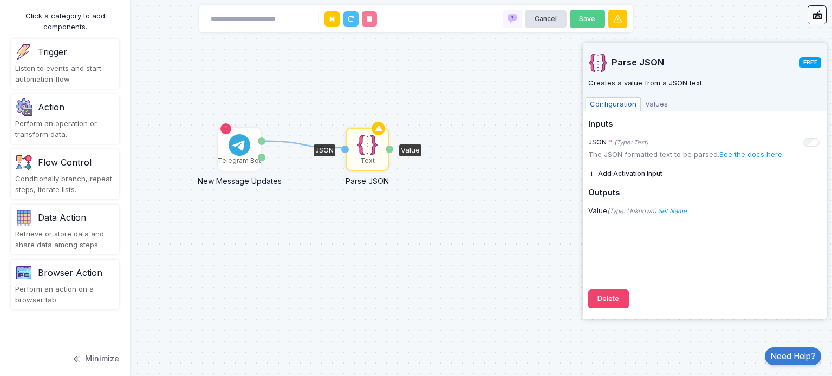
drag, startPoint x: 262, startPoint y: 140, endPoint x: 342, endPoint y: 148, distance: 80.6
click at [3, 1] on div "1 Telegram Bot New Message Updates Update ID Message Text Parse JSON JSON Value" at bounding box center [2, 1] width 1 height 1
drag, startPoint x: 262, startPoint y: 158, endPoint x: 346, endPoint y: 149, distance: 84.4
click at [3, 1] on div "1 1 Telegram Bot New Message Updates Update ID Message Text Parse JSON JSON Val…" at bounding box center [2, 1] width 1 height 1
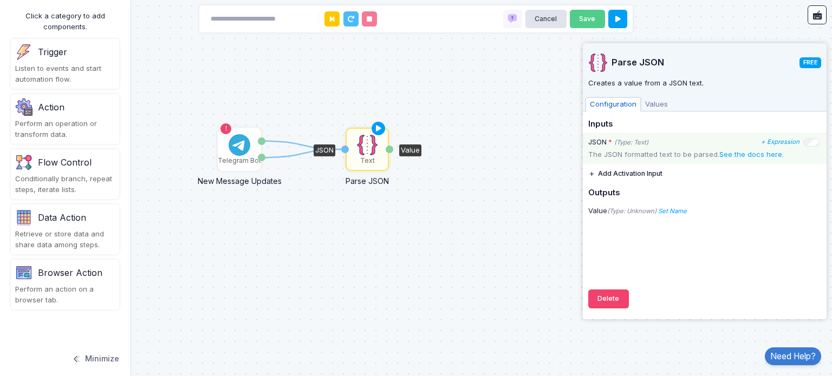
click at [623, 155] on p "The JSON formatted text to be parsed. See the docs here ." at bounding box center [704, 155] width 233 height 11
click at [633, 212] on icon "(Type: Unknown)" at bounding box center [631, 211] width 49 height 8
click at [371, 158] on div "Text" at bounding box center [367, 161] width 15 height 10
click at [634, 167] on button "Add Activation Input" at bounding box center [625, 173] width 74 height 19
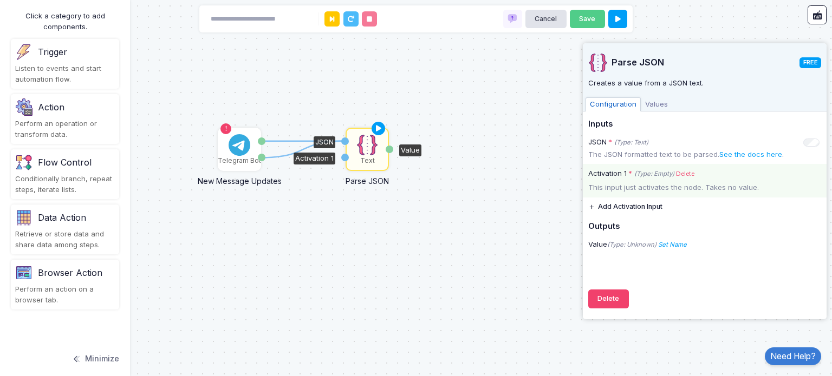
click at [648, 187] on div "This input just activates the node. Takes no value." at bounding box center [705, 188] width 244 height 11
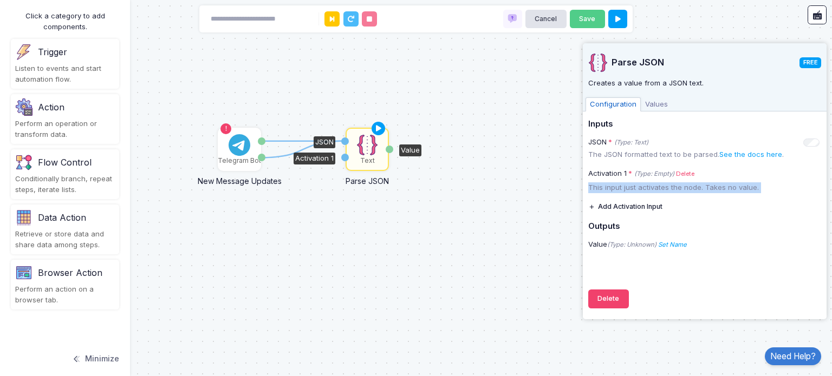
click at [683, 200] on div "Inputs JSON * (Type: Text) + Expression The JSON formatted text to be parsed. S…" at bounding box center [704, 187] width 233 height 135
click at [656, 114] on div "Parse JSON FREE Creates a value from a JSON text. Configuration Values Inputs J…" at bounding box center [704, 178] width 233 height 271
click at [654, 103] on span "Values" at bounding box center [656, 105] width 31 height 14
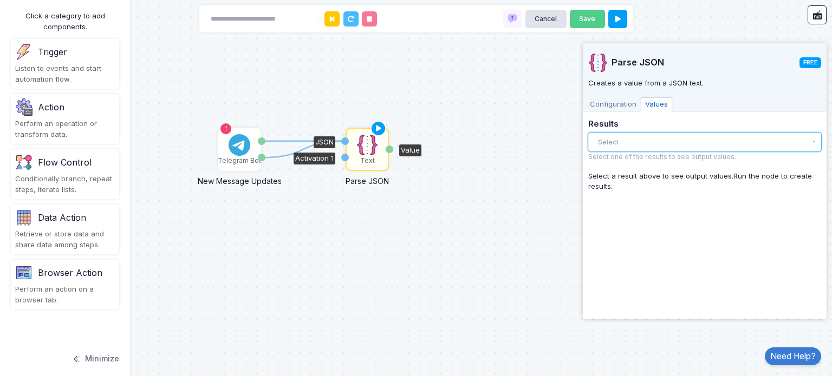
click at [635, 145] on button "Select" at bounding box center [704, 142] width 233 height 19
click at [640, 171] on div "There are no results yet." at bounding box center [704, 164] width 233 height 23
click at [611, 109] on span "Configuration" at bounding box center [613, 105] width 55 height 14
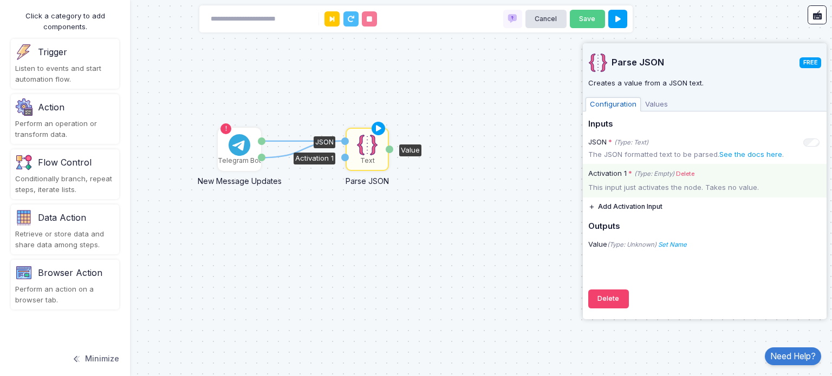
click at [680, 170] on link "Delete" at bounding box center [685, 174] width 18 height 9
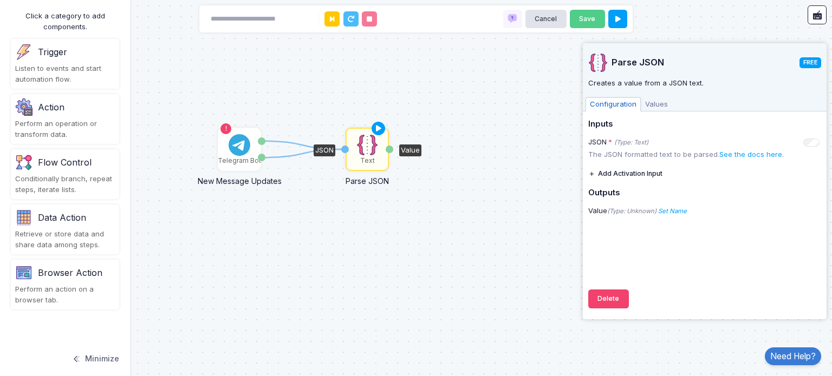
click at [659, 106] on span "Values" at bounding box center [656, 105] width 31 height 14
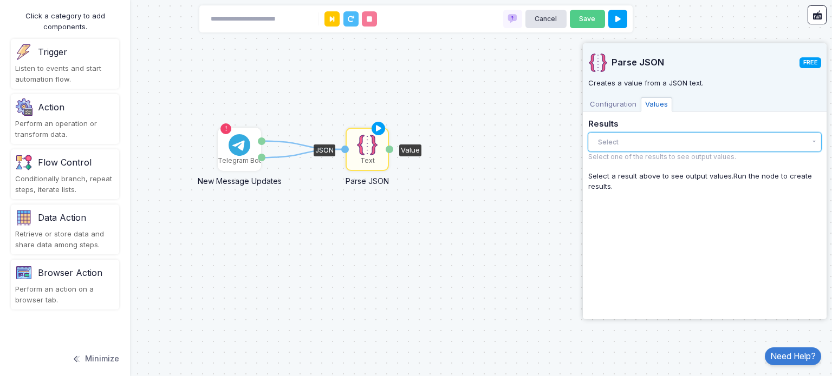
click at [652, 147] on button "Select" at bounding box center [704, 142] width 233 height 19
click at [652, 168] on div "There are no results yet." at bounding box center [704, 164] width 233 height 23
click at [638, 220] on div "Parse JSON FREE Creates a value from a JSON text. Configuration Values Inputs J…" at bounding box center [704, 178] width 233 height 271
click at [608, 112] on div "Parse JSON FREE Creates a value from a JSON text. Configuration Values Inputs J…" at bounding box center [704, 178] width 233 height 271
click at [610, 108] on span "Configuration" at bounding box center [613, 105] width 55 height 14
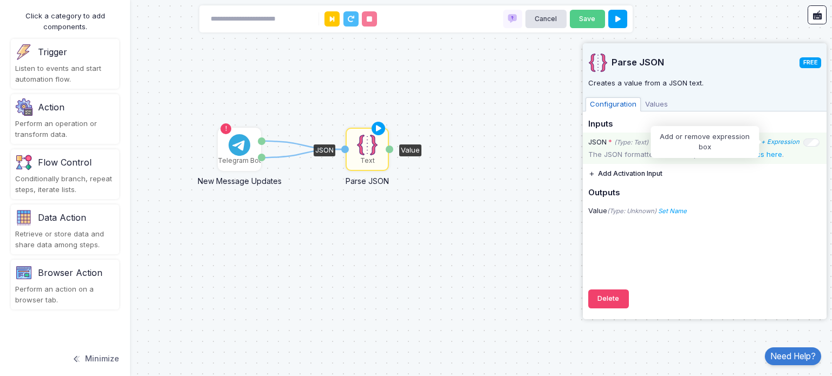
click at [779, 139] on icon "+ Expression" at bounding box center [780, 142] width 38 height 8
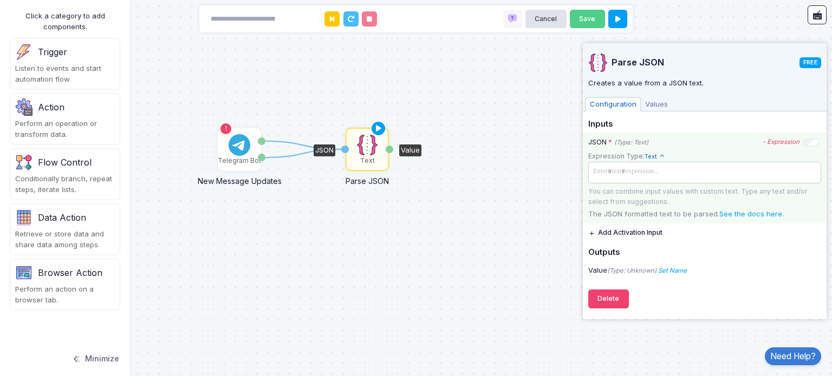
click at [769, 166] on span at bounding box center [704, 172] width 229 height 16
click at [686, 214] on p "The JSON formatted text to be parsed. See the docs here ." at bounding box center [704, 214] width 233 height 11
click at [689, 168] on span at bounding box center [704, 172] width 229 height 16
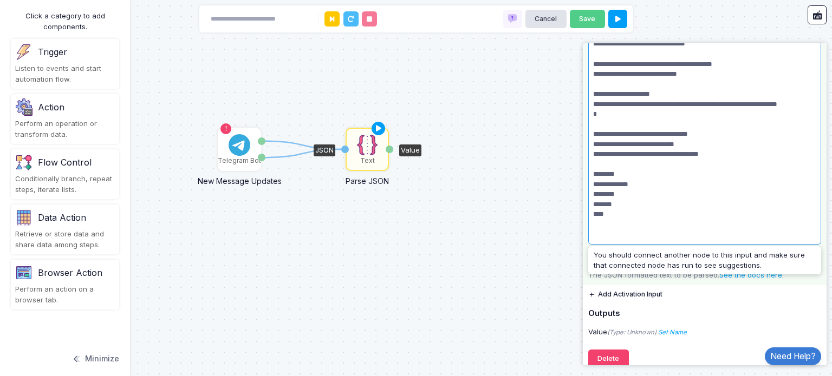
scroll to position [153, 0]
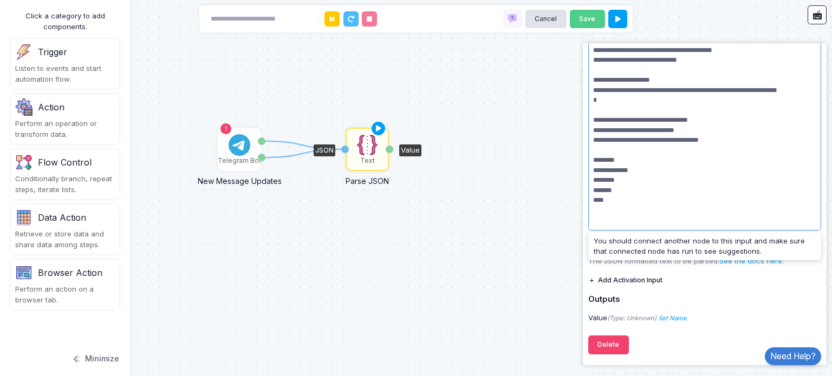
click at [540, 212] on div "1 1 Telegram Bot New Message Updates Update ID Message Text Parse JSON JSON Val…" at bounding box center [416, 188] width 832 height 376
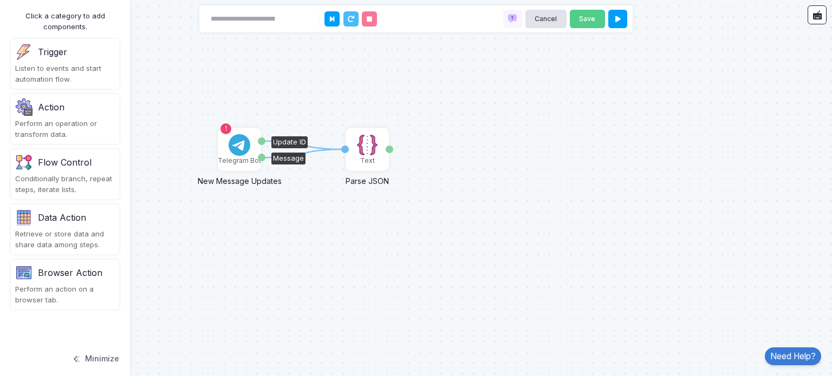
click at [232, 159] on div "Telegram Bot" at bounding box center [239, 161] width 43 height 10
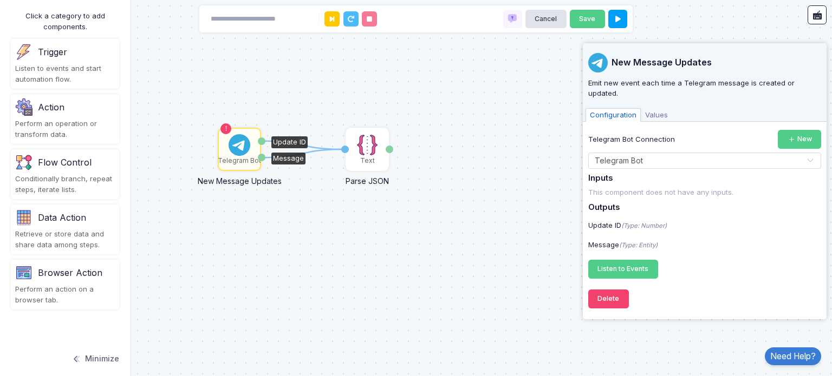
click at [638, 187] on div "This component does not have any inputs." at bounding box center [704, 192] width 233 height 11
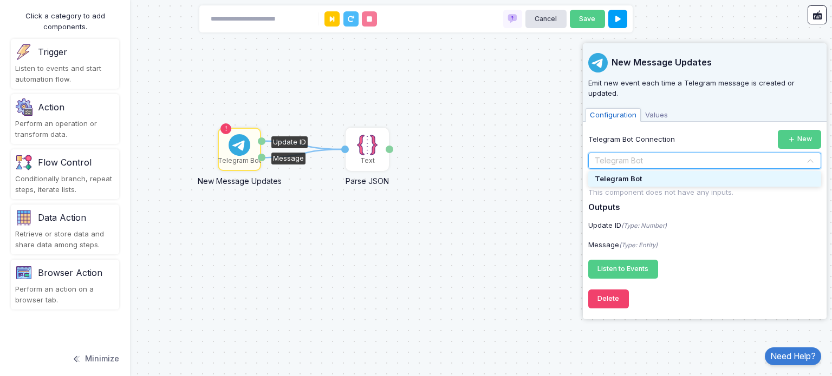
click at [663, 155] on input "text" at bounding box center [693, 161] width 199 height 12
click at [674, 187] on div "This component does not have any inputs." at bounding box center [704, 192] width 233 height 11
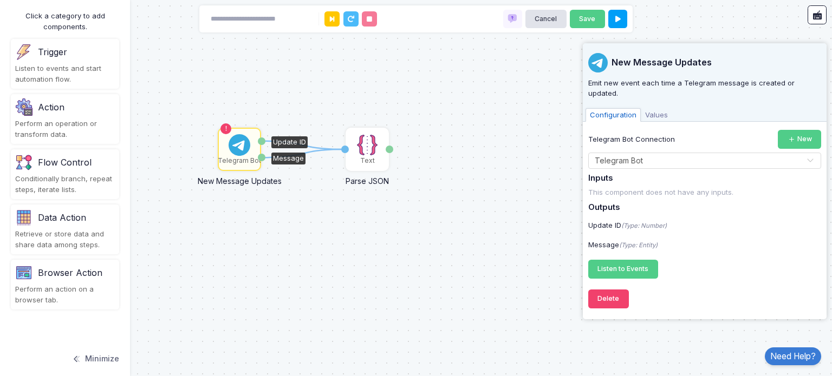
click at [288, 138] on div "Update ID" at bounding box center [289, 143] width 36 height 12
click at [652, 222] on icon "(Type: Number)" at bounding box center [644, 226] width 46 height 8
click at [640, 242] on icon "(Type: Entity)" at bounding box center [638, 246] width 38 height 8
click at [375, 145] on img at bounding box center [367, 145] width 22 height 22
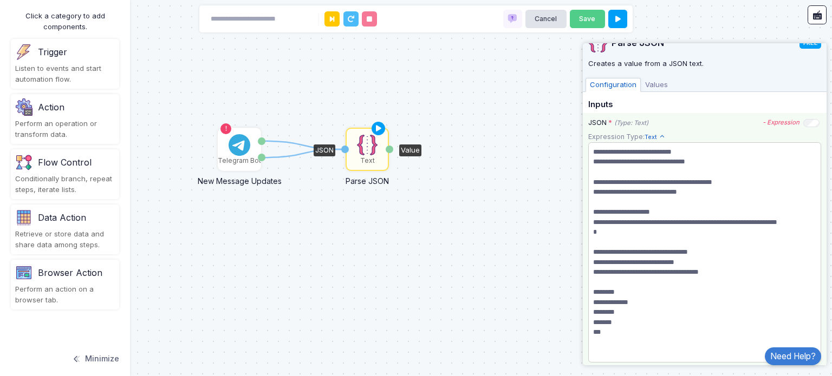
scroll to position [0, 0]
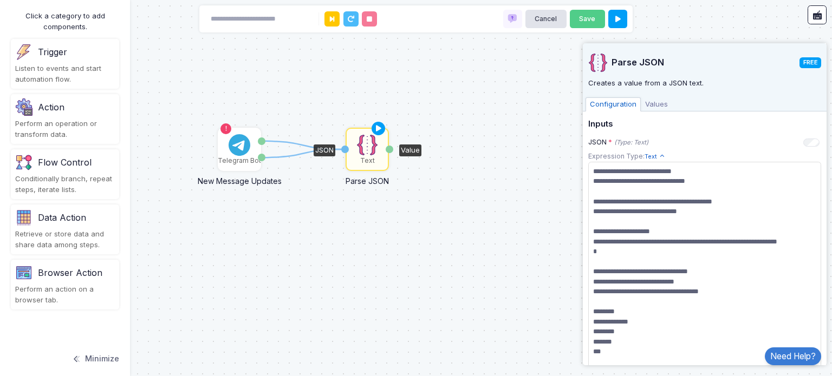
click at [424, 194] on div "1 1 Telegram Bot New Message Updates Update ID Message Text Parse JSON JSON Val…" at bounding box center [416, 188] width 832 height 376
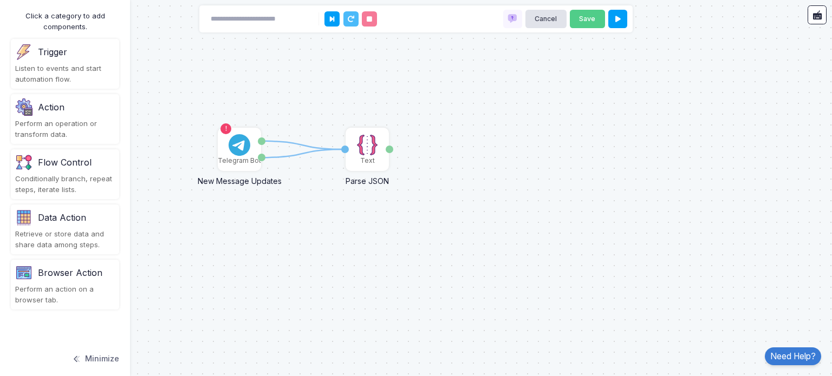
click at [433, 151] on div "1 1 Telegram Bot New Message Updates Update ID Message Text Parse JSON JSON Val…" at bounding box center [416, 188] width 832 height 376
click at [85, 108] on div "Action" at bounding box center [65, 107] width 100 height 17
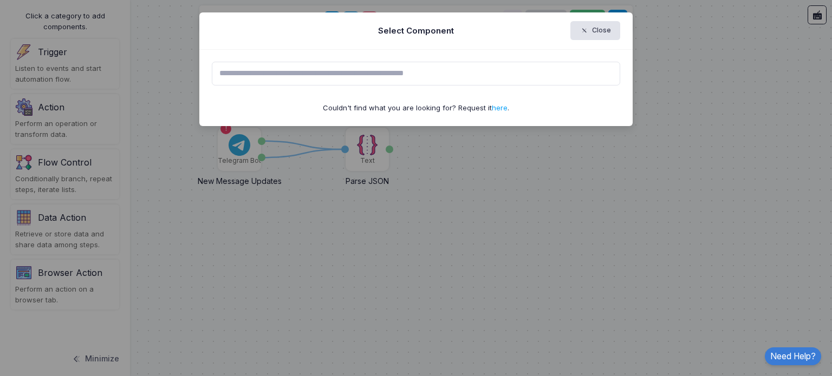
click at [313, 65] on input "text" at bounding box center [416, 74] width 409 height 24
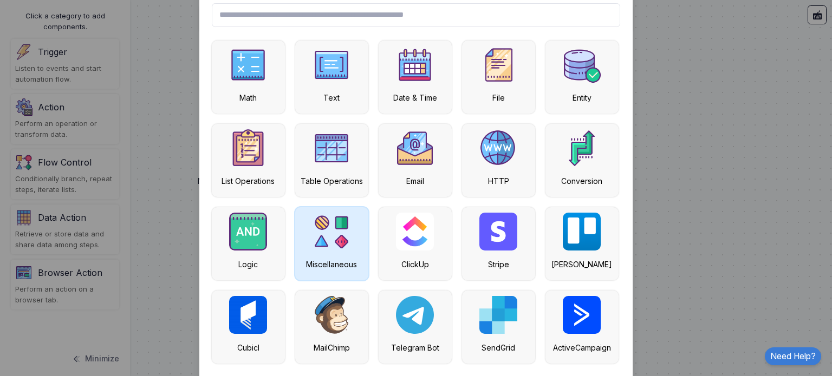
scroll to position [103, 0]
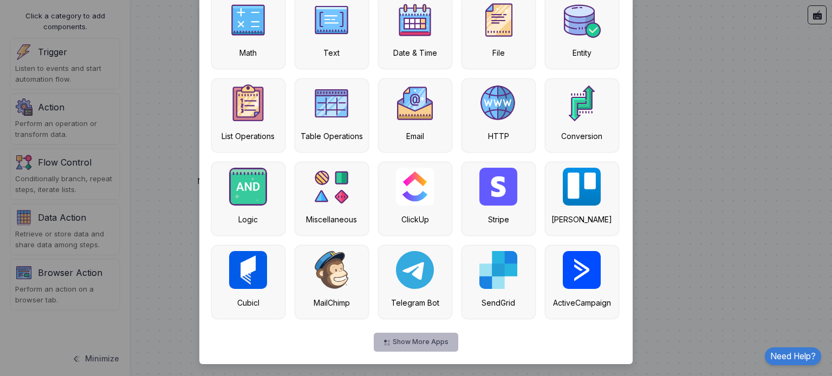
click at [412, 336] on button "Show More Apps" at bounding box center [416, 342] width 84 height 19
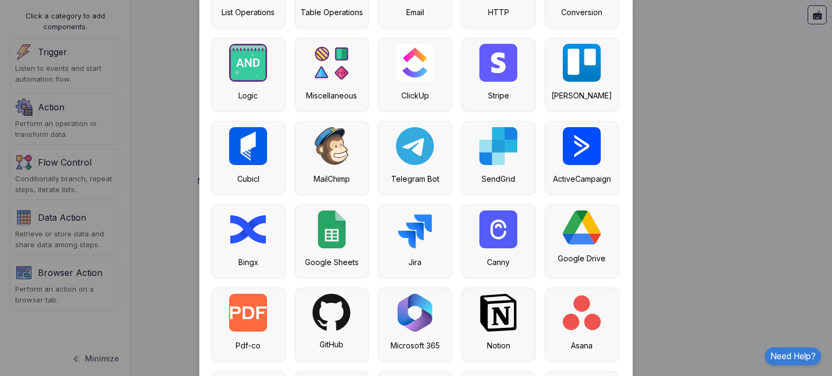
scroll to position [266, 0]
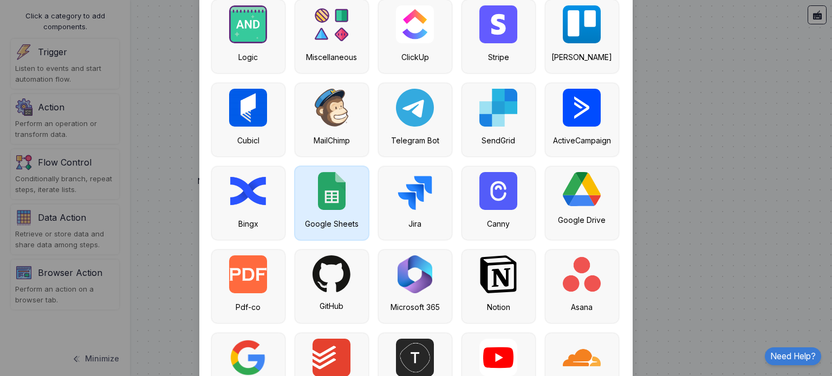
click at [327, 210] on div "Google Sheets" at bounding box center [331, 203] width 73 height 73
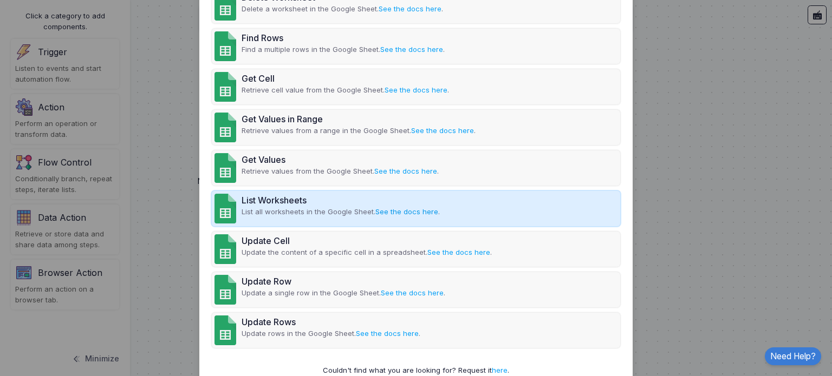
scroll to position [488, 0]
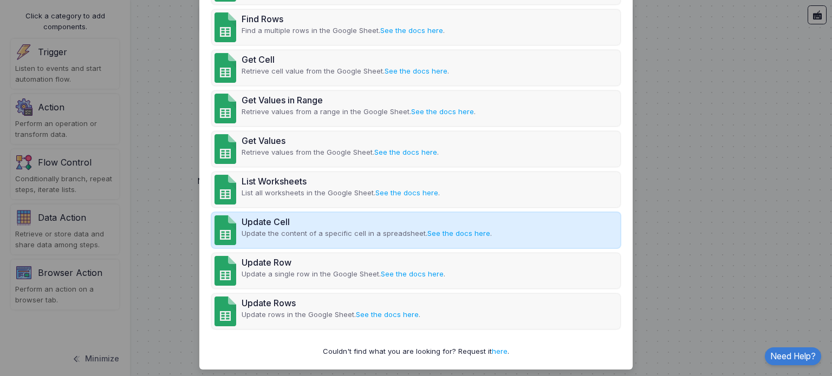
click at [326, 229] on p "Update the content of a specific cell in a spreadsheet. See the docs here ." at bounding box center [367, 234] width 250 height 11
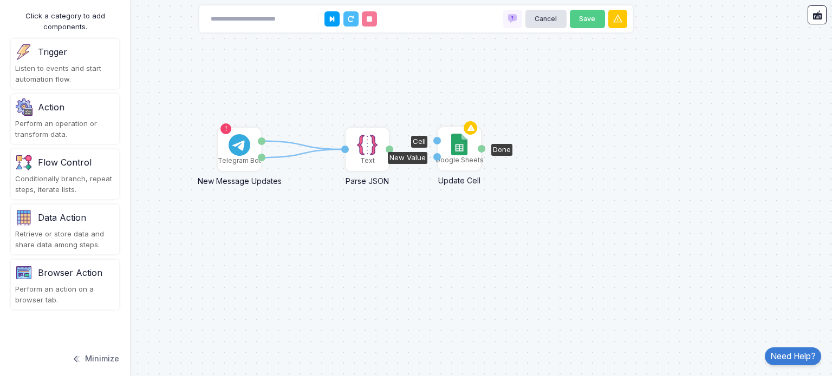
click at [459, 149] on img at bounding box center [459, 145] width 16 height 22
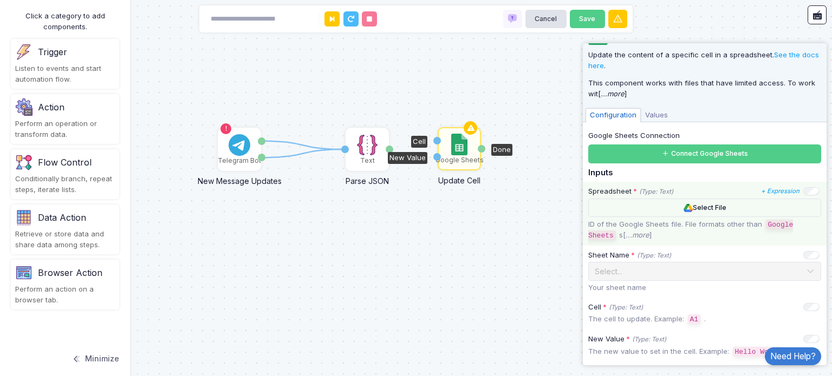
scroll to position [54, 0]
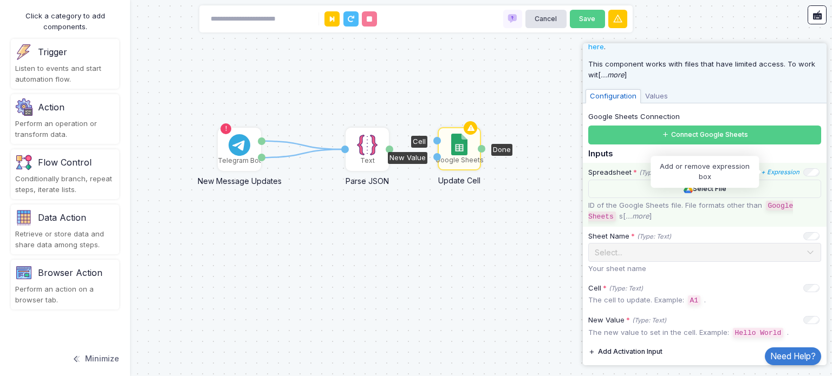
click at [771, 168] on icon "+ Expression" at bounding box center [780, 172] width 38 height 8
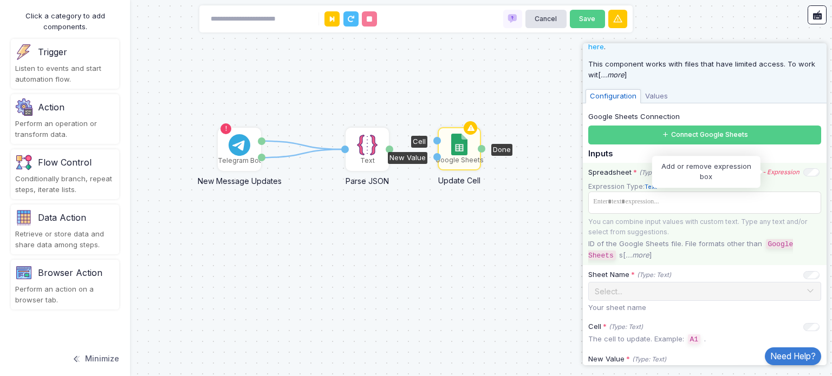
click at [773, 169] on icon "- Expression" at bounding box center [781, 172] width 37 height 8
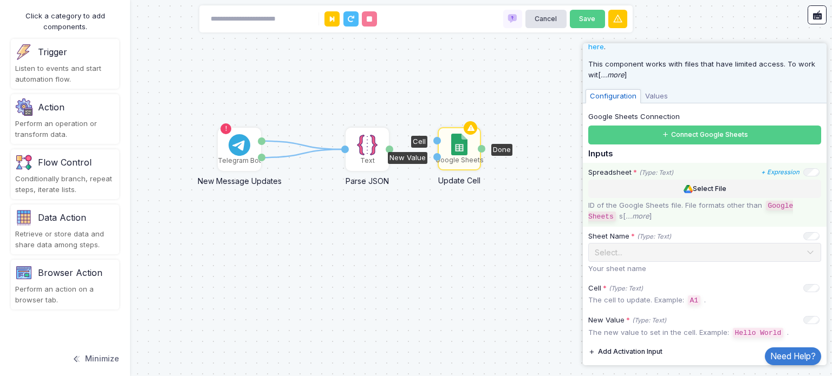
click at [689, 188] on button "Select File" at bounding box center [704, 189] width 233 height 19
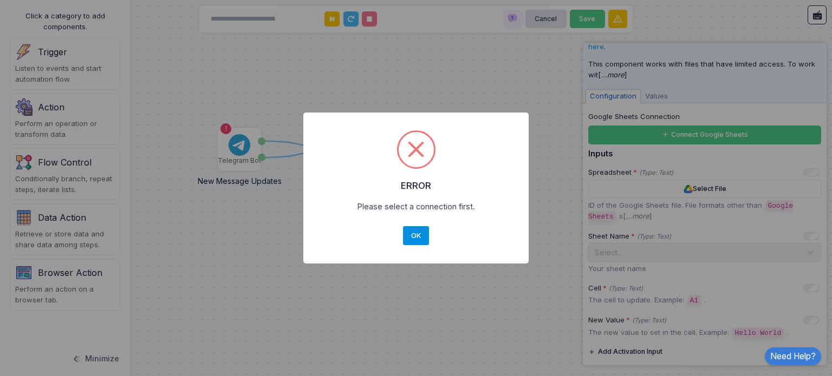
click at [414, 239] on button "OK" at bounding box center [416, 236] width 26 height 20
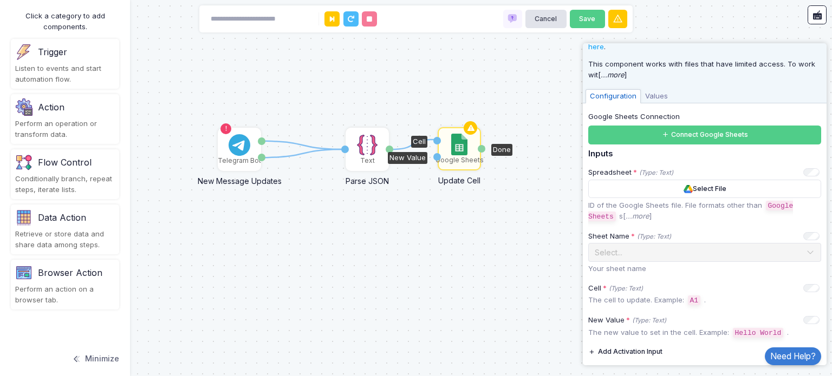
drag, startPoint x: 388, startPoint y: 149, endPoint x: 436, endPoint y: 140, distance: 48.6
click at [3, 1] on div "1 1 1 Telegram Bot New Message Updates Update ID Message Text Parse JSON JSON V…" at bounding box center [2, 1] width 1 height 1
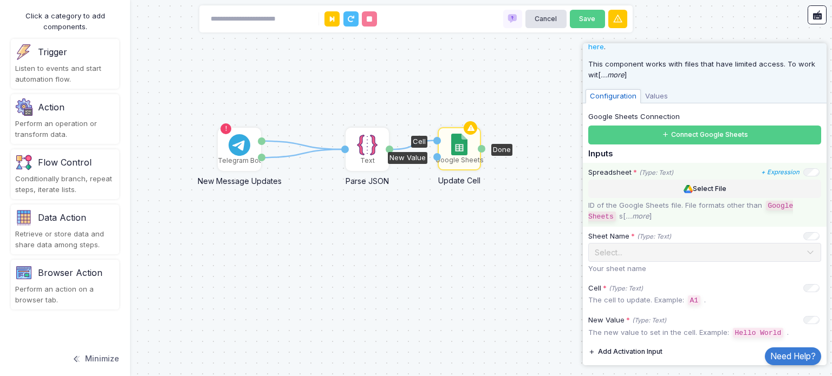
click at [684, 187] on img at bounding box center [688, 189] width 9 height 8
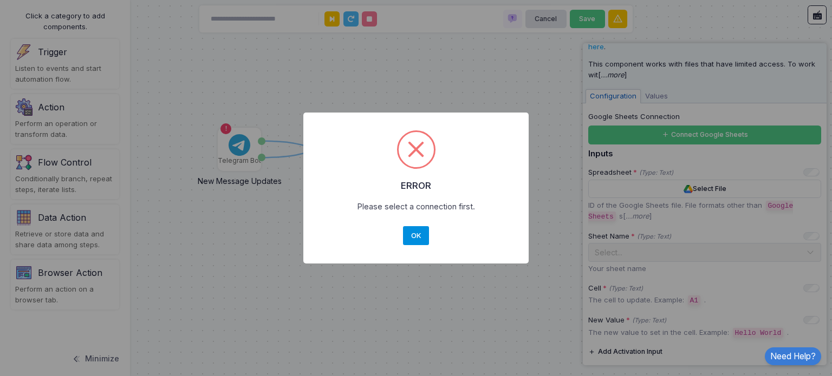
click at [407, 237] on button "OK" at bounding box center [416, 236] width 26 height 20
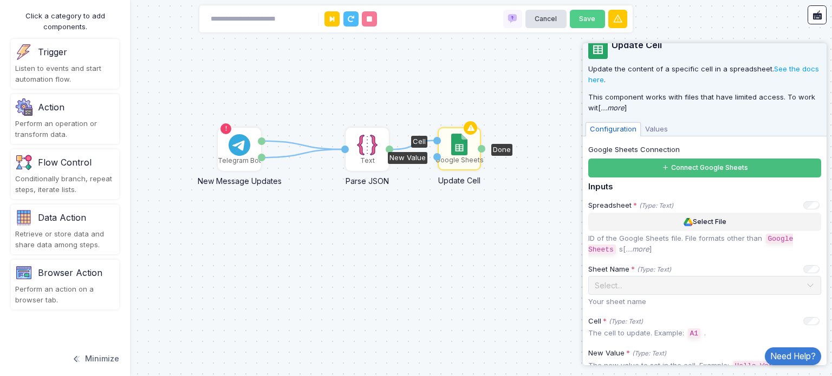
scroll to position [17, 0]
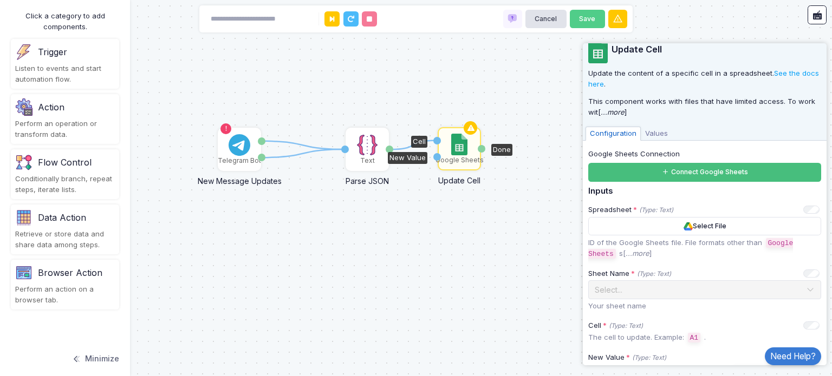
click at [750, 168] on button "Connect Google Sheets" at bounding box center [704, 172] width 233 height 19
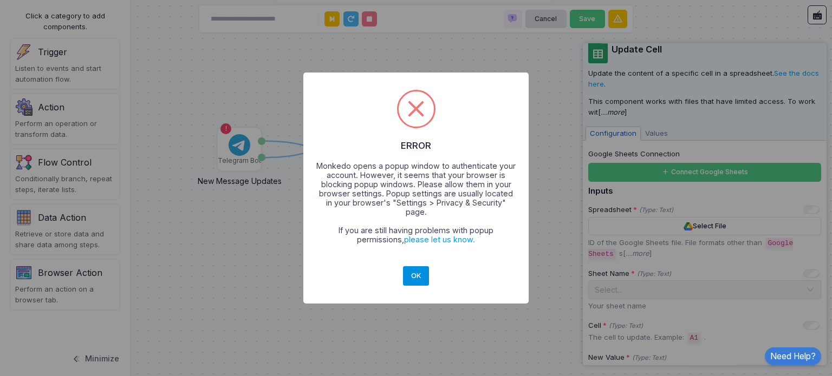
click at [414, 268] on button "OK" at bounding box center [416, 277] width 26 height 20
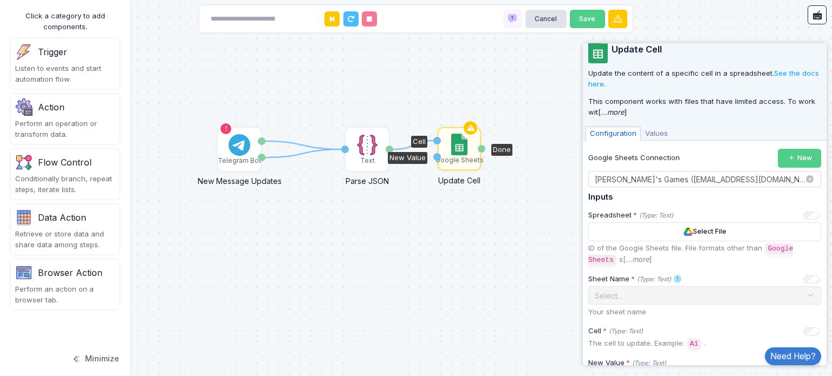
scroll to position [71, 0]
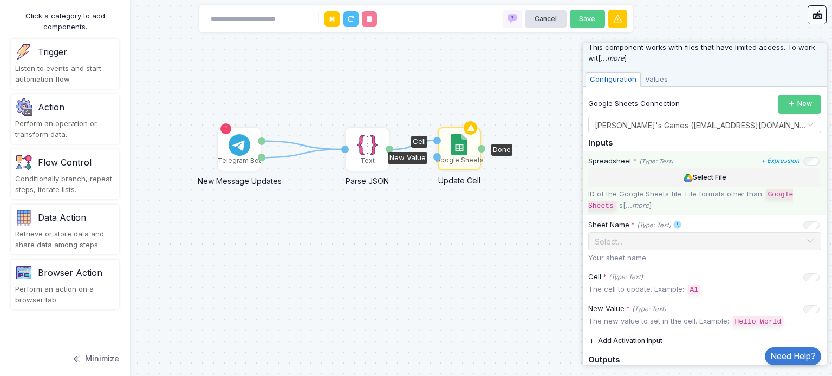
click at [645, 173] on button "Select File" at bounding box center [704, 177] width 233 height 19
click at [696, 177] on button "Select File" at bounding box center [704, 177] width 233 height 19
click at [701, 174] on button "Select File" at bounding box center [704, 177] width 233 height 19
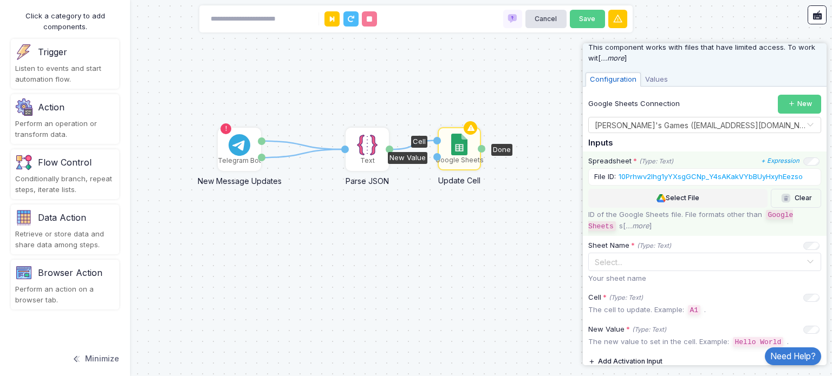
click at [687, 194] on button "Select File" at bounding box center [677, 198] width 179 height 19
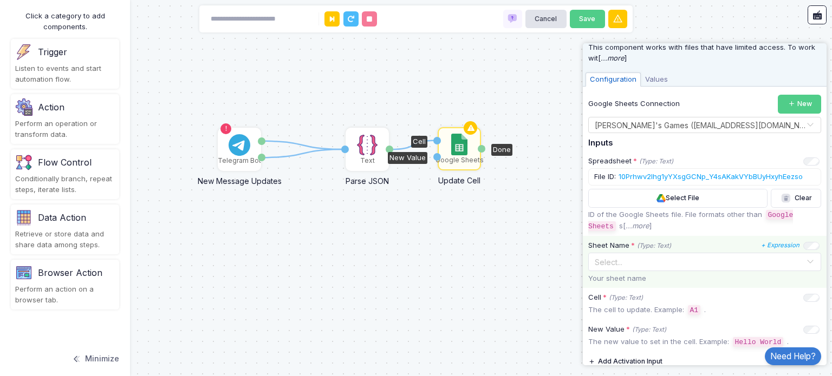
click at [720, 264] on input "text" at bounding box center [693, 262] width 199 height 12
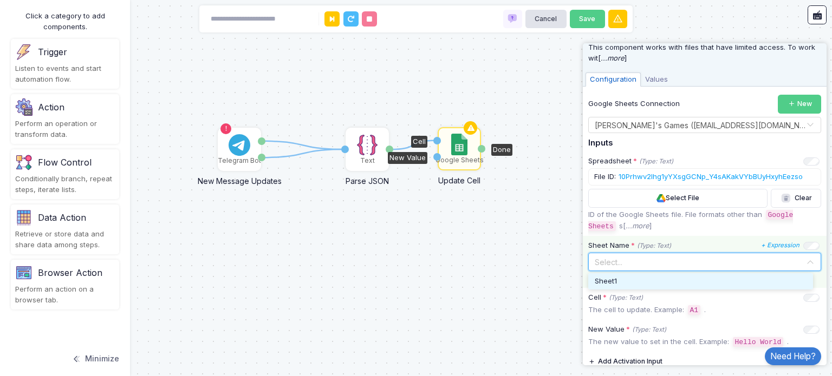
click at [705, 282] on div "Sheet1" at bounding box center [701, 281] width 212 height 11
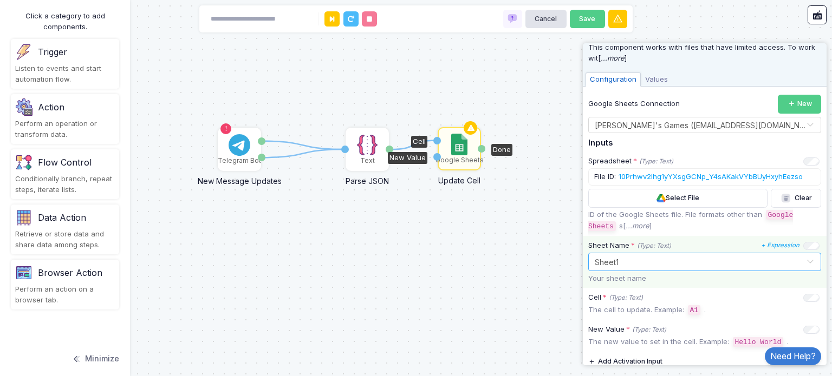
scroll to position [125, 0]
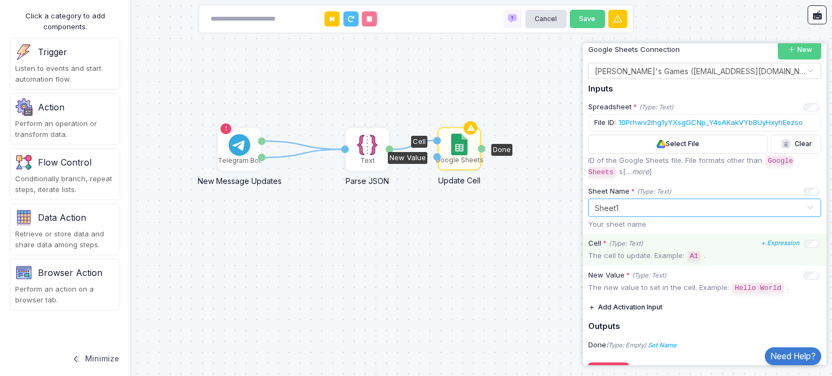
click at [697, 258] on code "A1" at bounding box center [694, 256] width 13 height 10
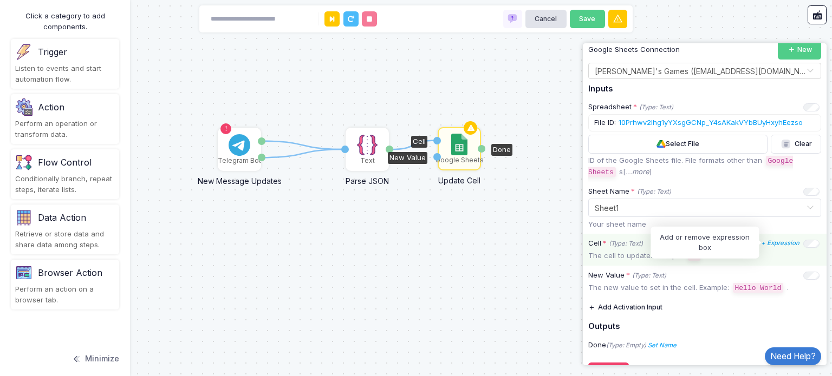
click at [761, 244] on icon "+ Expression" at bounding box center [780, 243] width 38 height 8
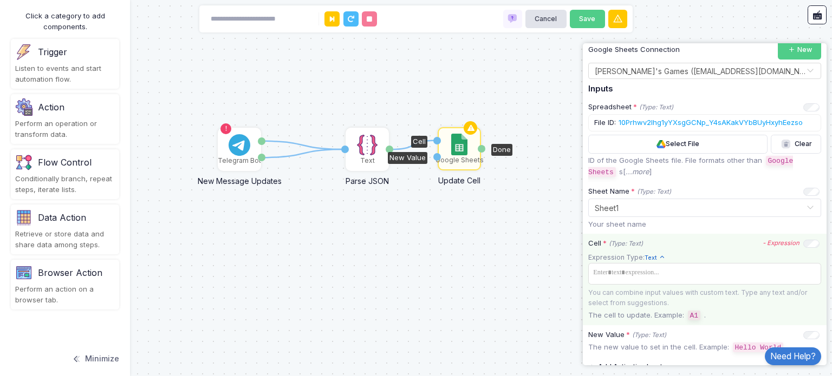
click at [763, 241] on icon "- Expression" at bounding box center [781, 243] width 37 height 8
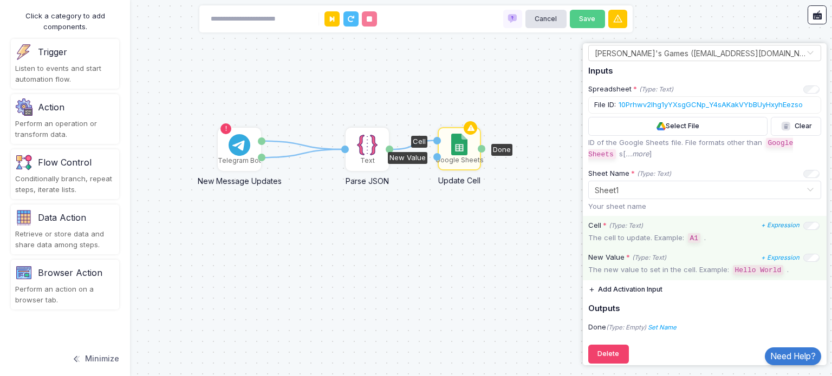
scroll to position [151, 0]
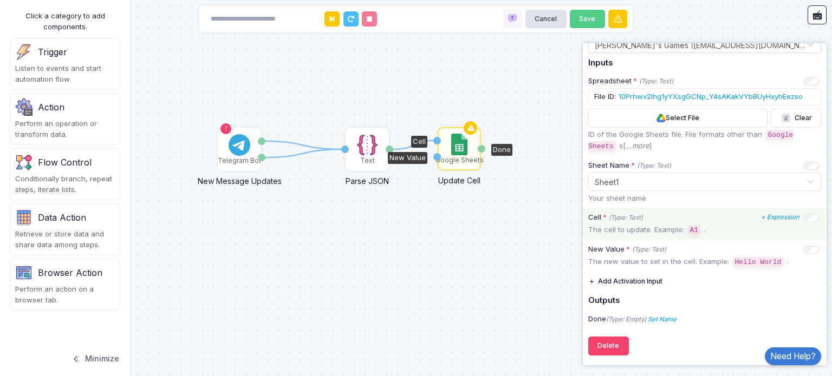
click at [510, 268] on div "1 1 1 Telegram Bot New Message Updates Update ID Message Text Parse JSON JSON V…" at bounding box center [416, 188] width 832 height 376
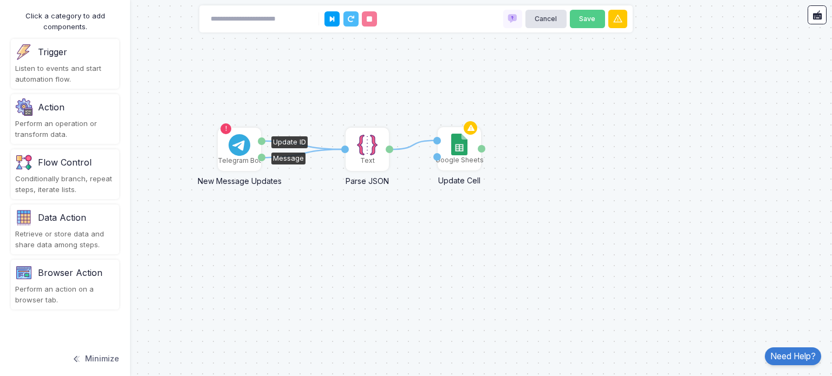
click at [234, 157] on div "Telegram Bot" at bounding box center [239, 161] width 43 height 10
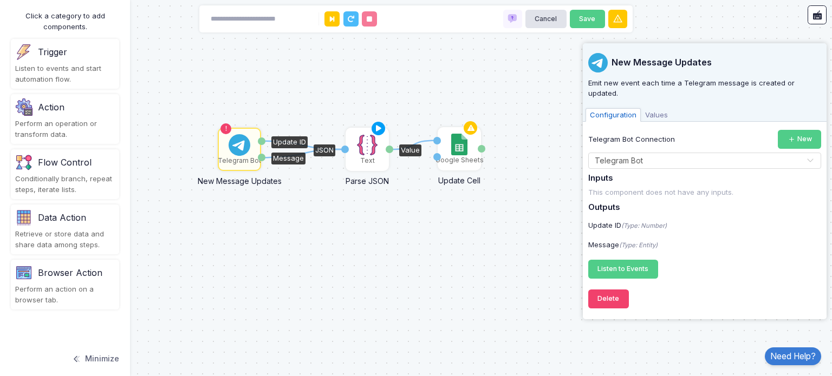
click at [376, 160] on div "Text" at bounding box center [367, 149] width 41 height 41
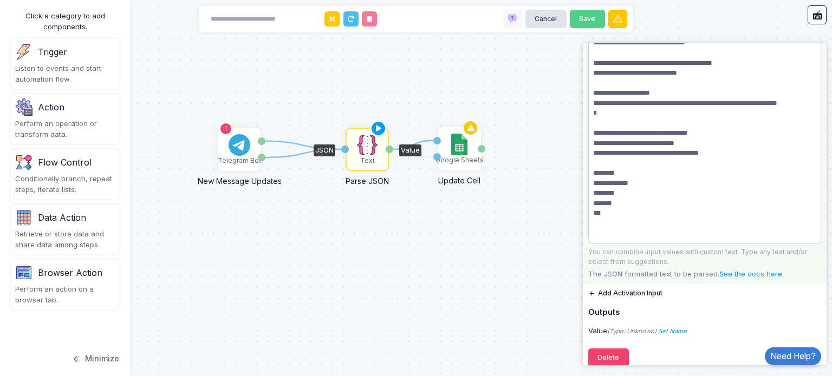
scroll to position [153, 0]
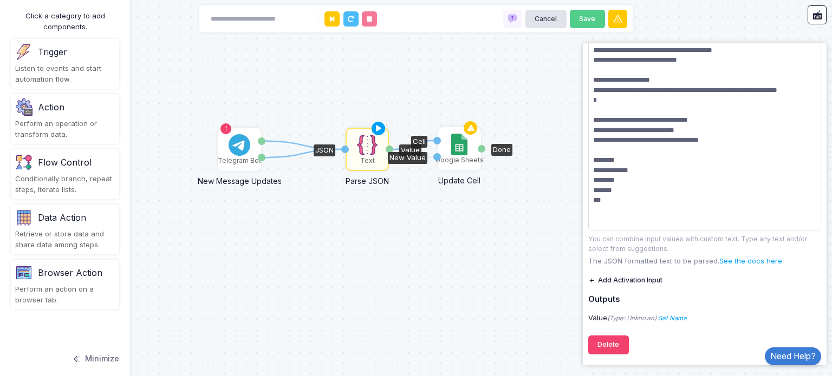
click at [461, 158] on div "Google Sheets" at bounding box center [460, 160] width 48 height 10
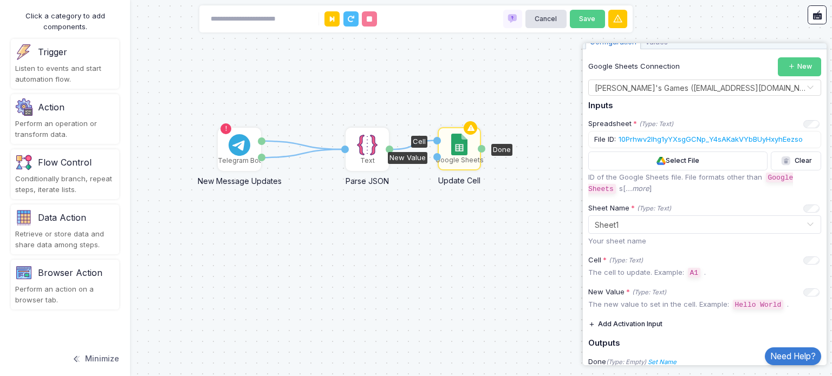
scroll to position [151, 0]
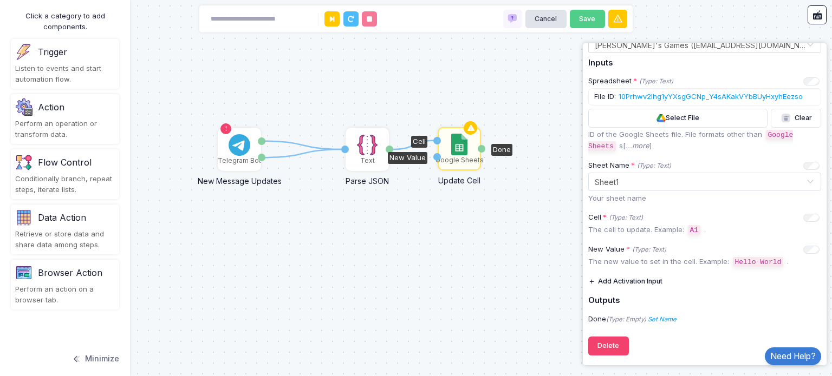
click at [497, 254] on div "1 1 1 Telegram Bot New Message Updates Update ID Message Text Parse JSON JSON V…" at bounding box center [416, 188] width 832 height 376
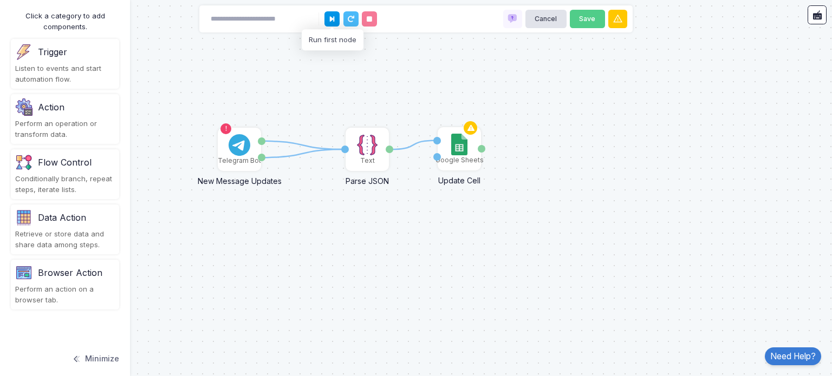
click at [334, 21] on icon at bounding box center [332, 19] width 4 height 7
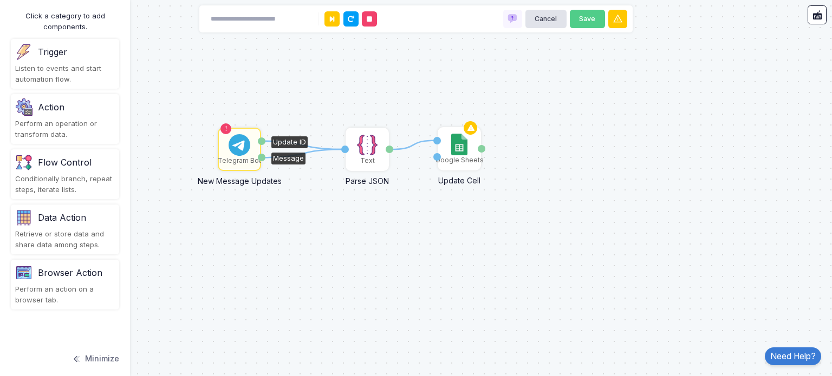
click at [328, 91] on div "1 1 1 Telegram Bot New Message Updates Update ID Message Text Parse JSON JSON V…" at bounding box center [416, 188] width 832 height 376
click at [225, 127] on icon at bounding box center [226, 128] width 7 height 7
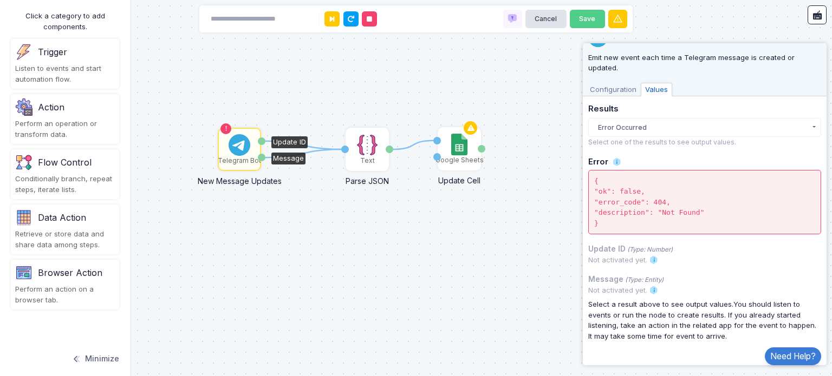
scroll to position [39, 0]
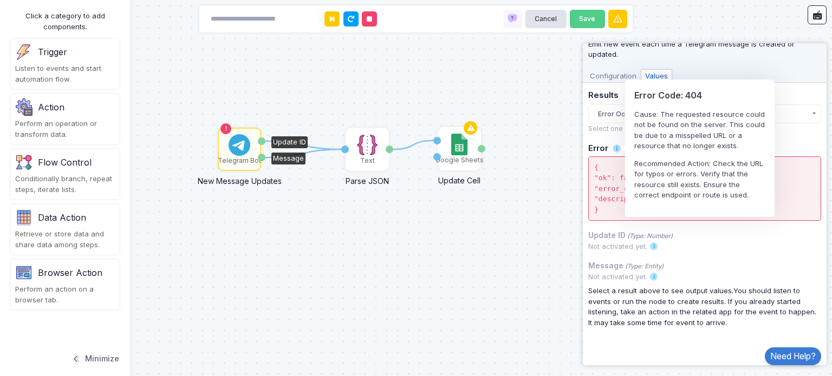
click at [619, 144] on span at bounding box center [617, 149] width 10 height 10
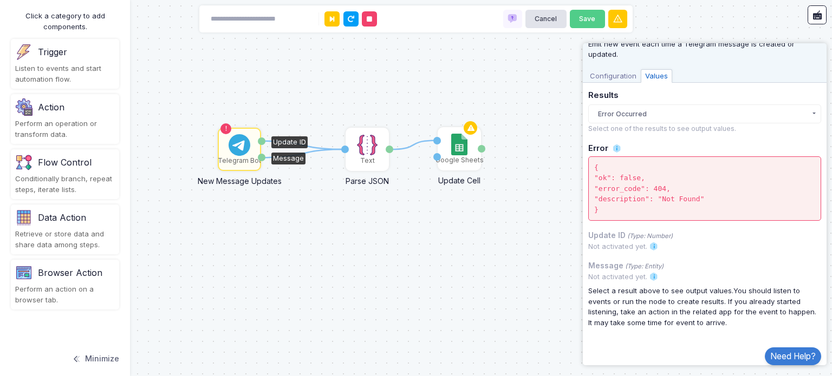
click at [614, 149] on span at bounding box center [617, 149] width 10 height 10
click at [596, 133] on div "Results Error Occurred Error Occurred 11:02 AM Select one of the results to see…" at bounding box center [704, 112] width 233 height 43
click at [611, 73] on span "Configuration" at bounding box center [613, 76] width 55 height 14
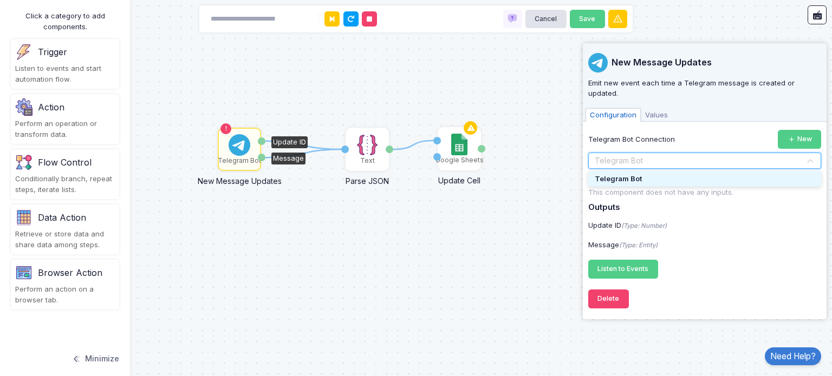
click at [639, 155] on input "text" at bounding box center [693, 161] width 199 height 12
click at [641, 173] on div "Telegram Bot" at bounding box center [704, 179] width 233 height 16
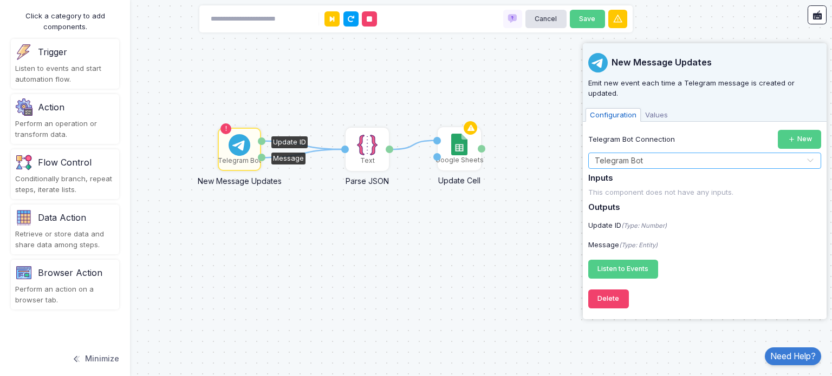
click at [284, 137] on div "Update ID" at bounding box center [289, 143] width 36 height 12
click at [638, 190] on div "Telegram Bot Connection New Select Connection × Telegram Bot × Inputs This comp…" at bounding box center [704, 204] width 233 height 149
click at [639, 187] on div "This component does not have any inputs." at bounding box center [704, 192] width 233 height 11
click at [640, 187] on div "This component does not have any inputs." at bounding box center [704, 192] width 233 height 11
click at [635, 265] on span "Listen to Events" at bounding box center [622, 269] width 51 height 8
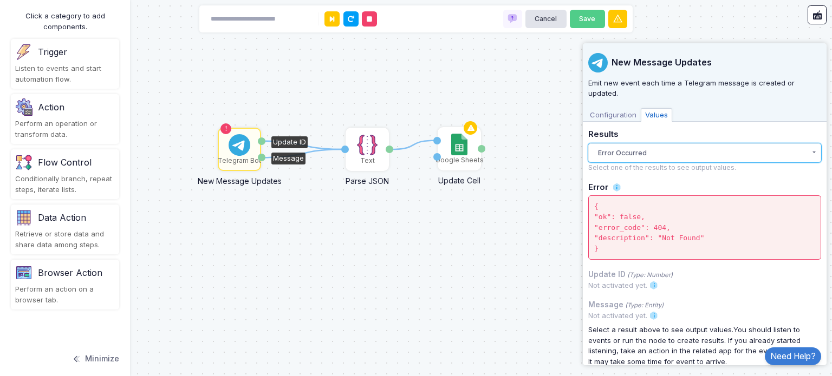
click at [633, 155] on button "Error Occurred" at bounding box center [704, 153] width 233 height 19
click at [604, 108] on span "Configuration" at bounding box center [613, 115] width 55 height 14
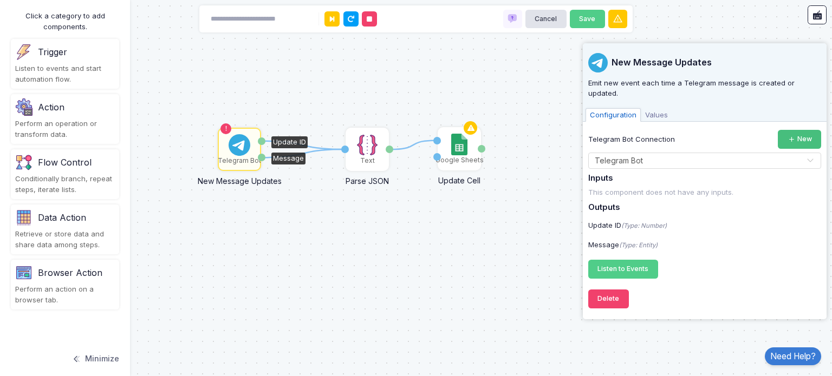
click at [788, 136] on icon at bounding box center [792, 140] width 8 height 8
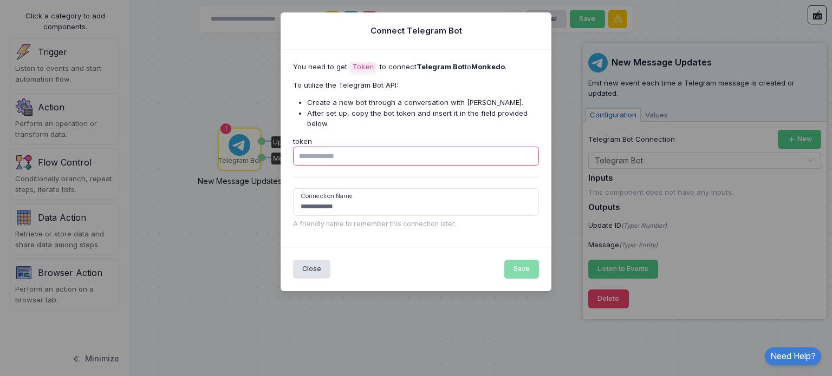
paste input "**********"
type input "**********"
click at [535, 268] on button "Save" at bounding box center [521, 269] width 35 height 19
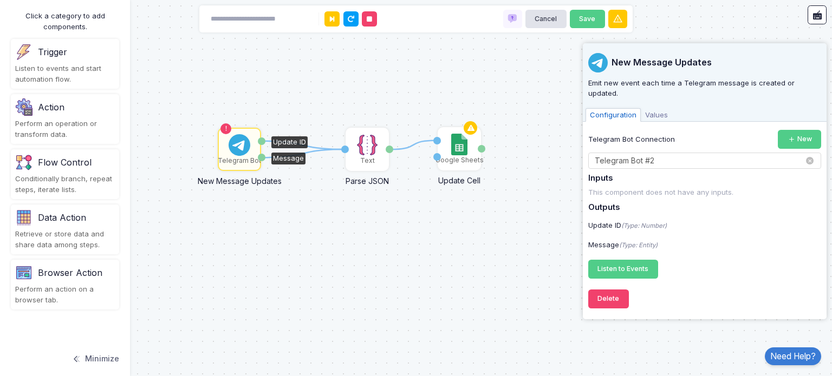
click at [711, 155] on input "text" at bounding box center [693, 161] width 199 height 12
click at [711, 220] on div "Update ID (Type: Number)" at bounding box center [705, 225] width 244 height 11
click at [631, 187] on div "This component does not have any inputs." at bounding box center [704, 192] width 233 height 11
click at [620, 265] on span "Listen to Events" at bounding box center [622, 269] width 51 height 8
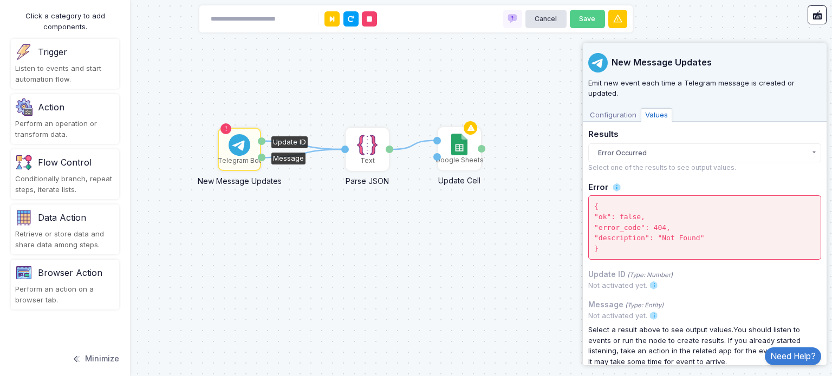
scroll to position [39, 0]
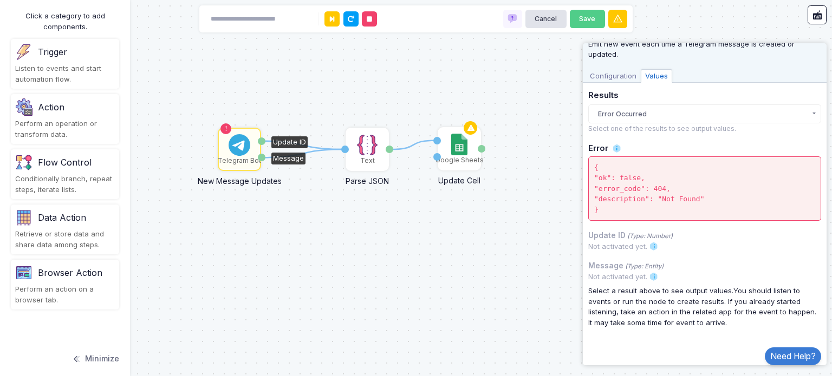
click at [612, 77] on span "Configuration" at bounding box center [613, 76] width 55 height 14
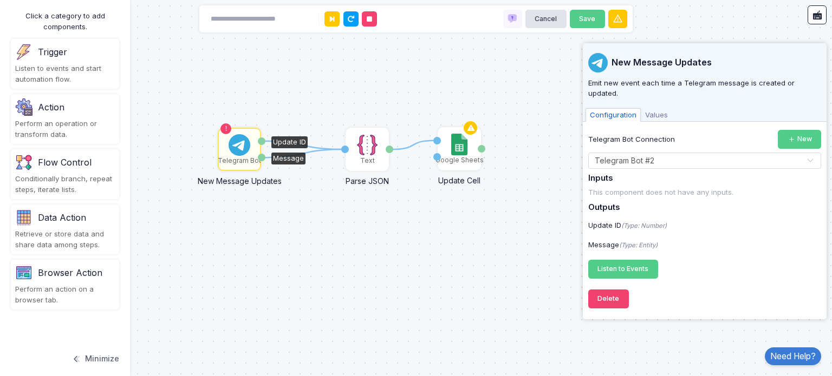
click at [644, 134] on label "Telegram Bot Connection" at bounding box center [631, 139] width 87 height 11
click at [648, 222] on icon "(Type: Number)" at bounding box center [644, 226] width 46 height 8
click at [682, 220] on div "Update ID (Type: Number)" at bounding box center [705, 225] width 244 height 11
drag, startPoint x: 682, startPoint y: 215, endPoint x: 623, endPoint y: 212, distance: 59.1
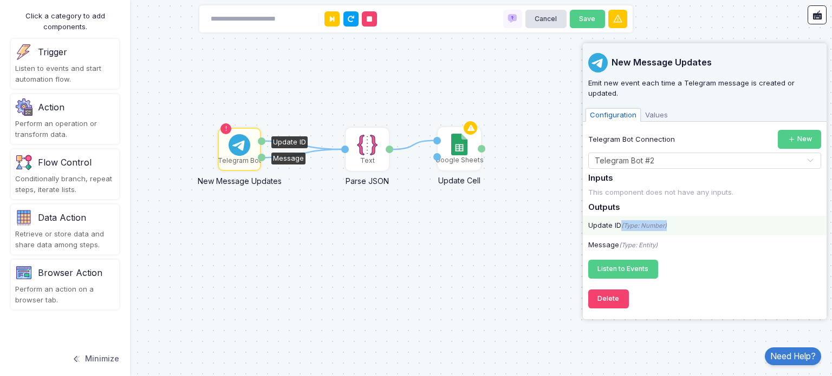
click at [623, 220] on div "Update ID (Type: Number)" at bounding box center [705, 225] width 244 height 11
click at [693, 220] on div "Update ID (Type: Number)" at bounding box center [705, 225] width 244 height 11
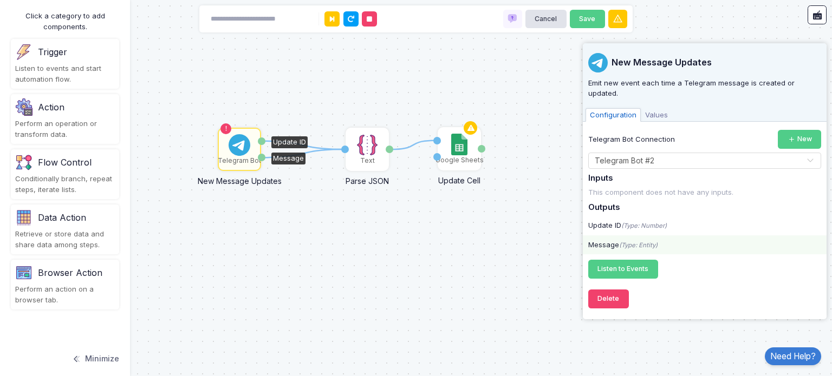
drag, startPoint x: 664, startPoint y: 236, endPoint x: 618, endPoint y: 236, distance: 46.0
click at [618, 240] on div "Message (Type: Entity)" at bounding box center [705, 245] width 244 height 11
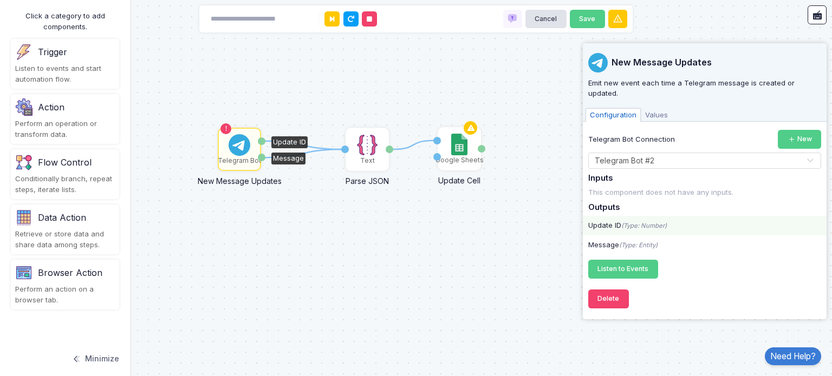
click at [699, 216] on div "Update ID (Type: Number)" at bounding box center [705, 226] width 244 height 20
click at [688, 187] on div "This component does not have any inputs." at bounding box center [704, 192] width 233 height 11
click at [229, 144] on img at bounding box center [240, 145] width 22 height 22
click at [229, 140] on img at bounding box center [240, 145] width 22 height 22
click at [249, 238] on div "1 1 1 Telegram Bot New Message Updates Update ID Message Text Parse JSON JSON V…" at bounding box center [416, 188] width 832 height 376
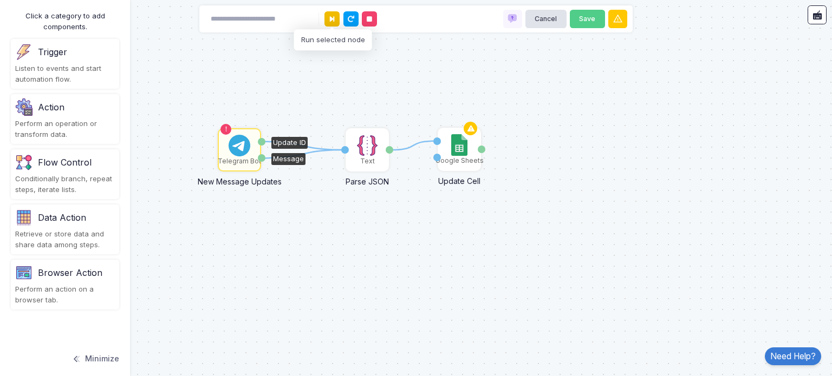
click at [330, 18] on icon at bounding box center [332, 19] width 4 height 7
click at [367, 21] on icon at bounding box center [369, 19] width 5 height 7
click at [236, 137] on img at bounding box center [240, 146] width 22 height 22
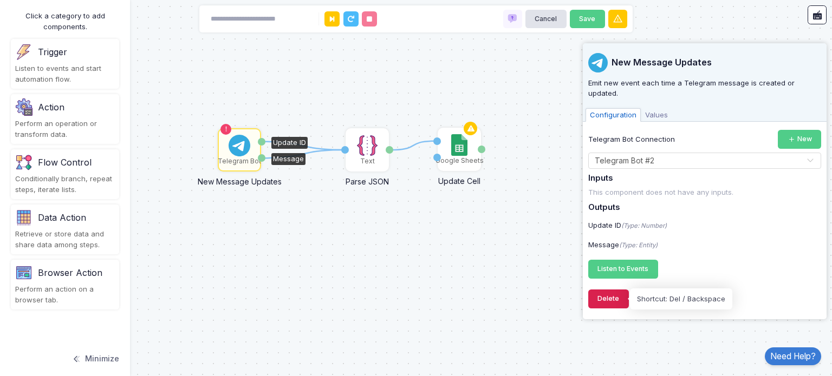
click at [613, 297] on button "Delete" at bounding box center [608, 299] width 41 height 19
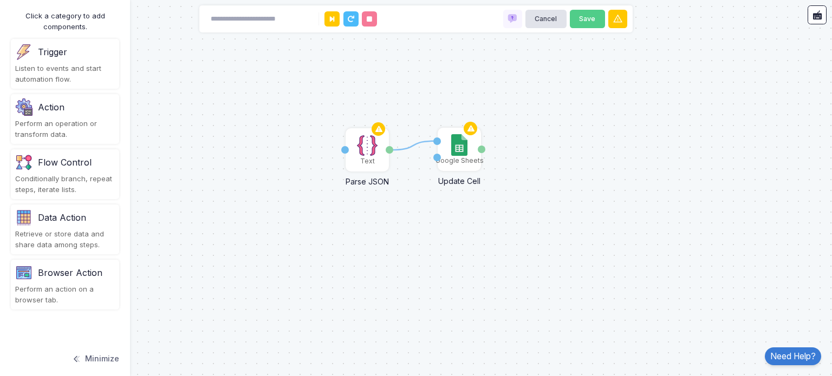
click at [73, 142] on div "Action Perform an operation or transform data." at bounding box center [65, 119] width 108 height 50
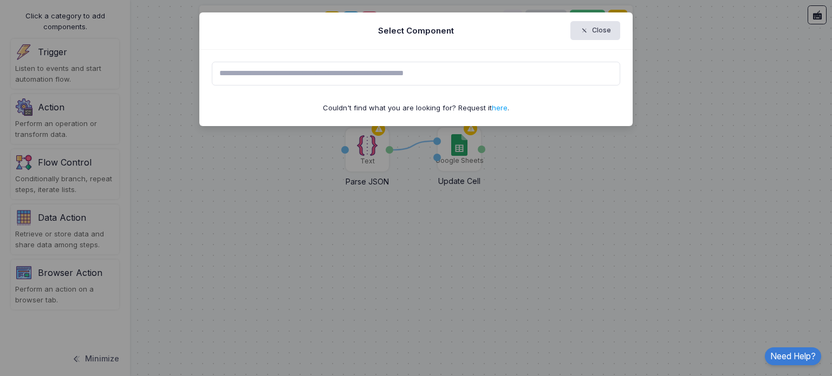
click at [316, 75] on input "text" at bounding box center [416, 74] width 409 height 24
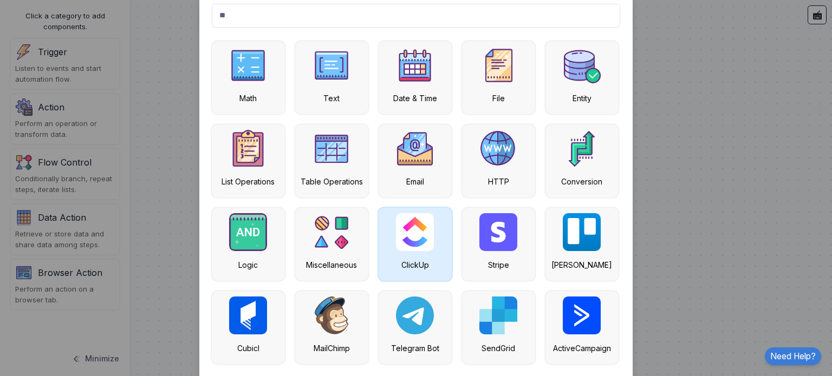
scroll to position [103, 0]
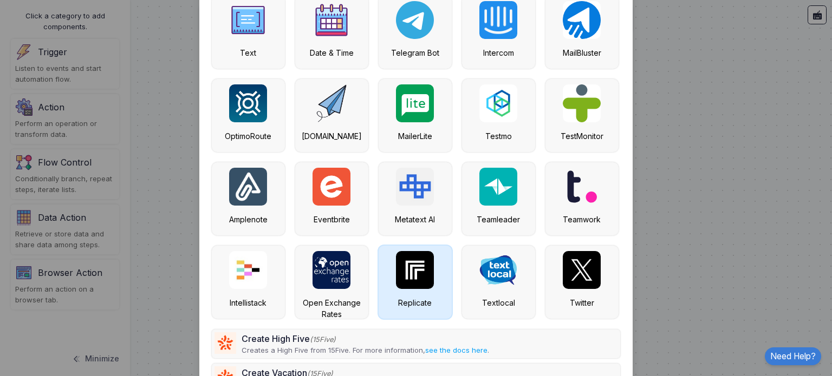
type input "**"
click at [402, 297] on div "Replicate" at bounding box center [415, 302] width 62 height 11
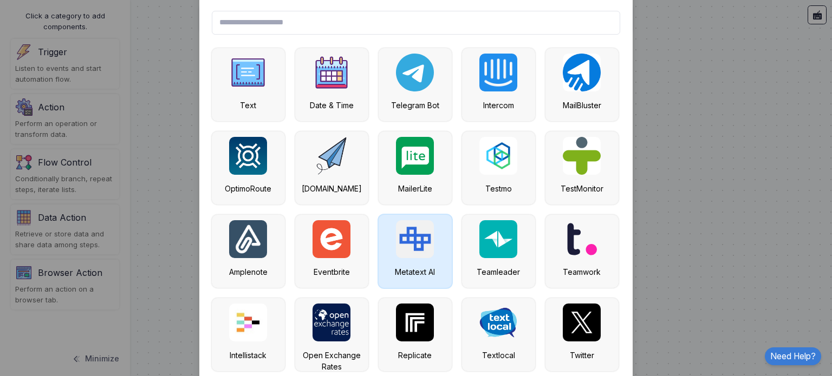
scroll to position [0, 0]
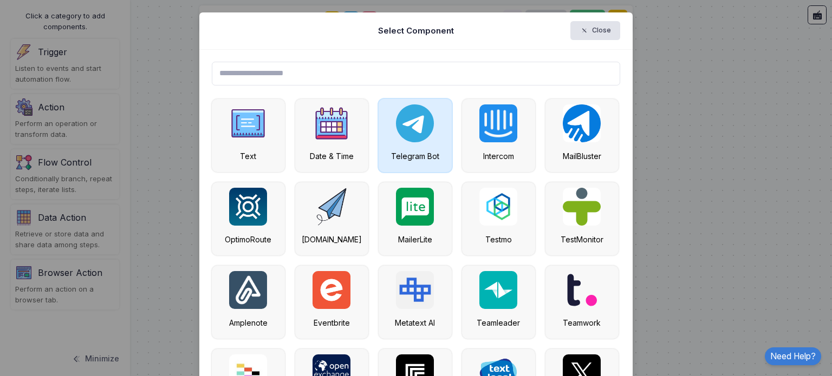
click at [402, 127] on img at bounding box center [415, 124] width 38 height 38
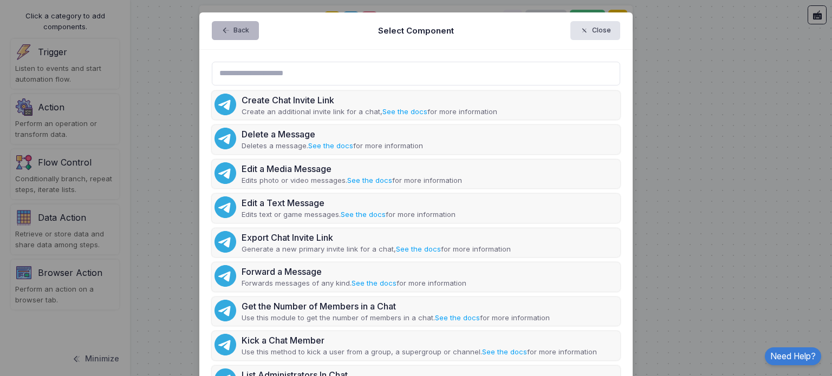
click at [239, 34] on button "Back" at bounding box center [235, 30] width 47 height 19
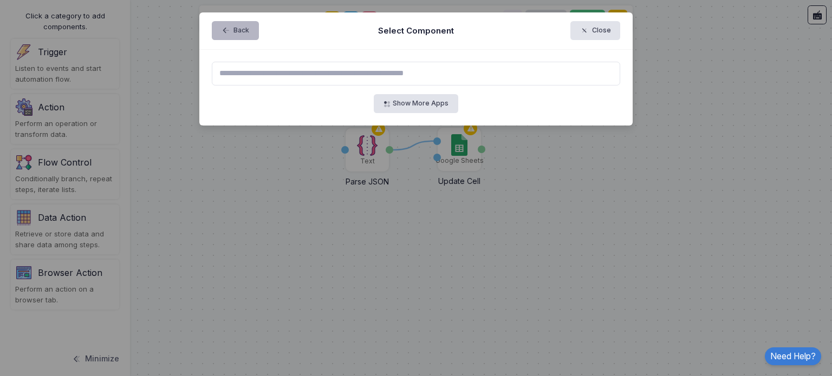
click at [239, 34] on button "Back" at bounding box center [235, 30] width 47 height 19
click at [603, 30] on button "Close" at bounding box center [595, 30] width 50 height 19
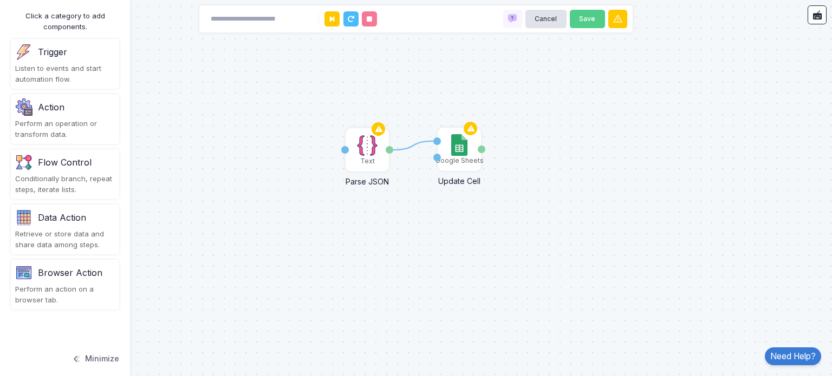
click at [59, 121] on div "Perform an operation or transform data." at bounding box center [65, 129] width 100 height 21
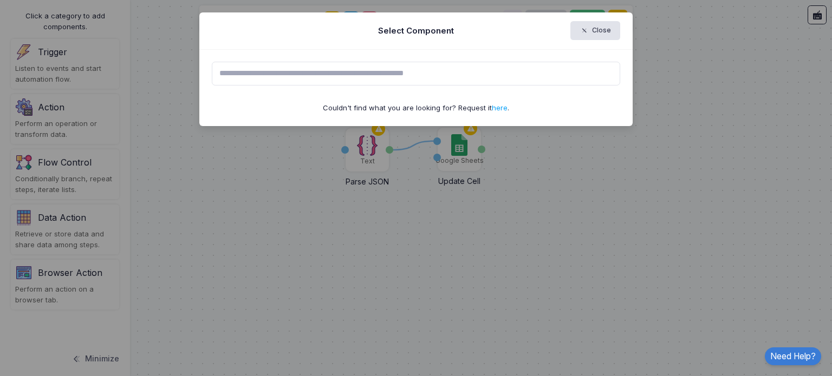
click at [274, 78] on input "text" at bounding box center [416, 74] width 409 height 24
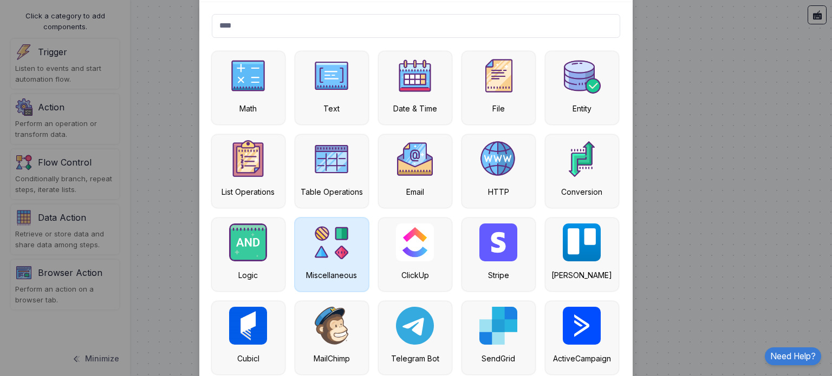
scroll to position [103, 0]
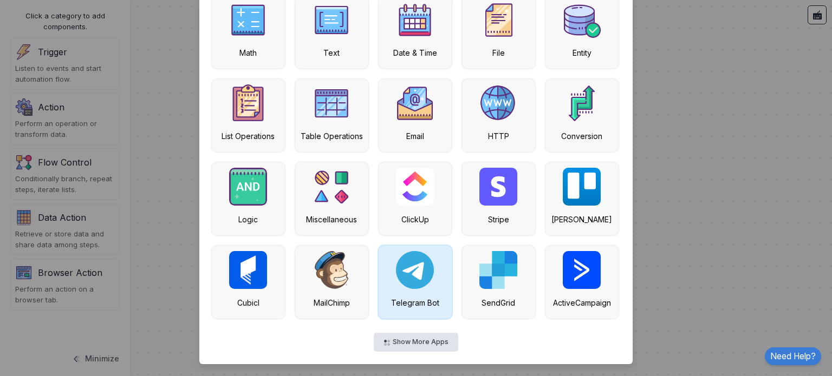
type input "****"
click at [397, 282] on img at bounding box center [415, 270] width 38 height 38
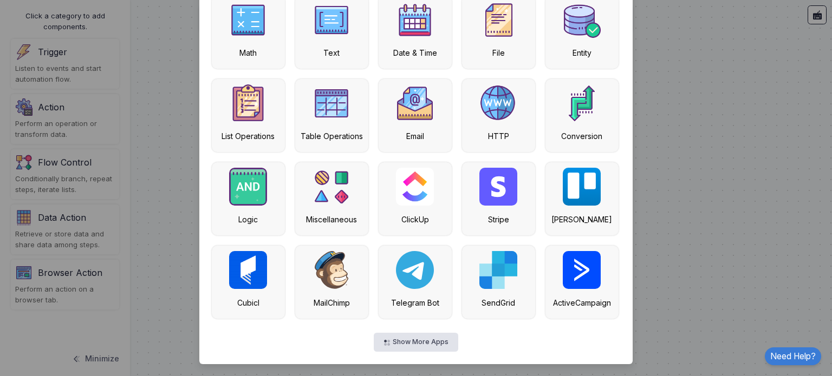
scroll to position [0, 0]
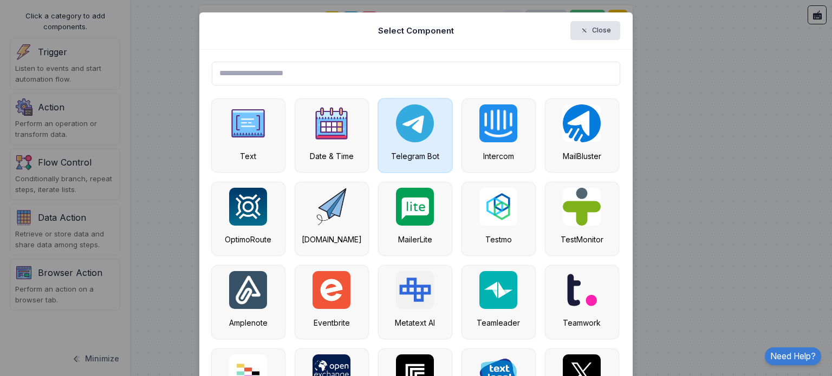
click at [409, 134] on img at bounding box center [415, 124] width 38 height 38
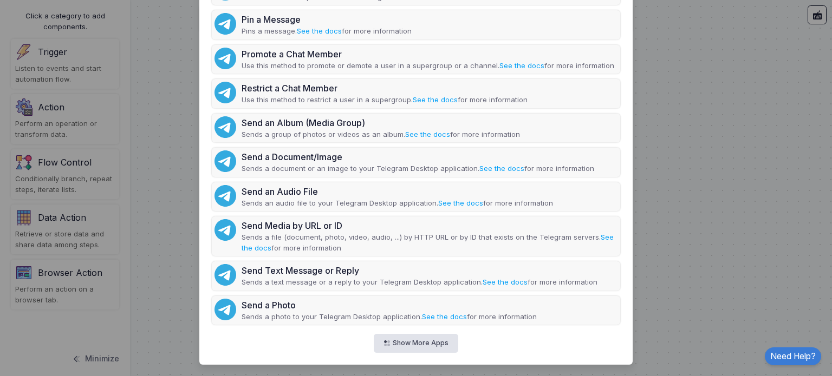
scroll to position [459, 0]
click at [399, 341] on button "Show More Apps" at bounding box center [416, 343] width 84 height 19
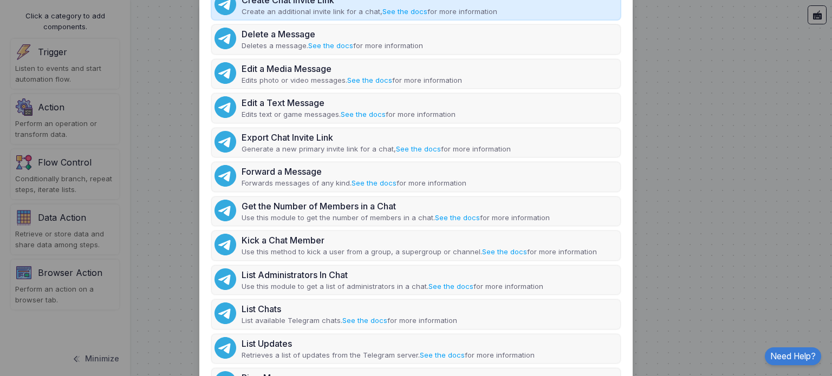
scroll to position [0, 0]
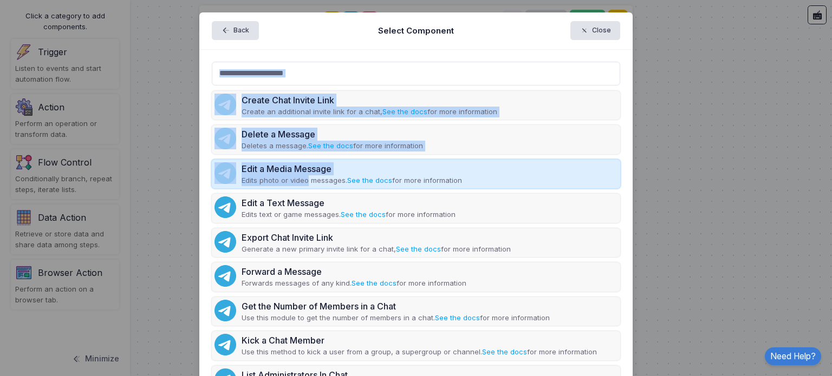
drag, startPoint x: 199, startPoint y: 85, endPoint x: 303, endPoint y: 181, distance: 142.2
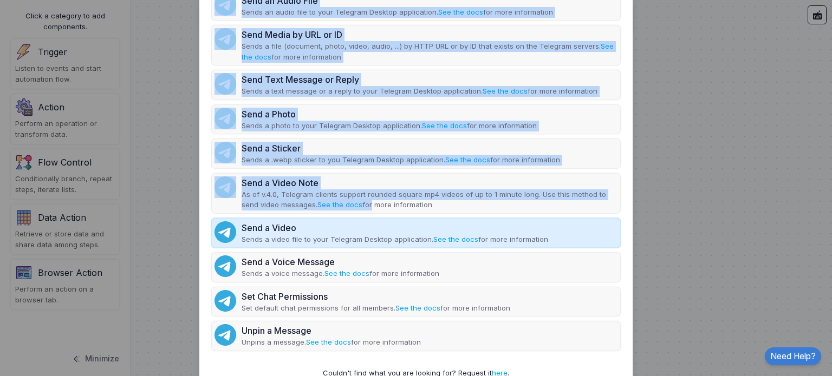
scroll to position [677, 0]
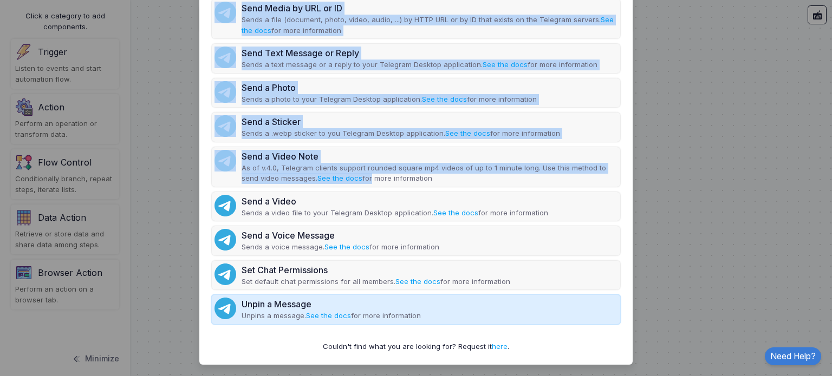
drag, startPoint x: 199, startPoint y: 100, endPoint x: 418, endPoint y: 316, distance: 308.0
copy div "Create Chat Invite Link Create an additional invite link for a chat, See the do…"
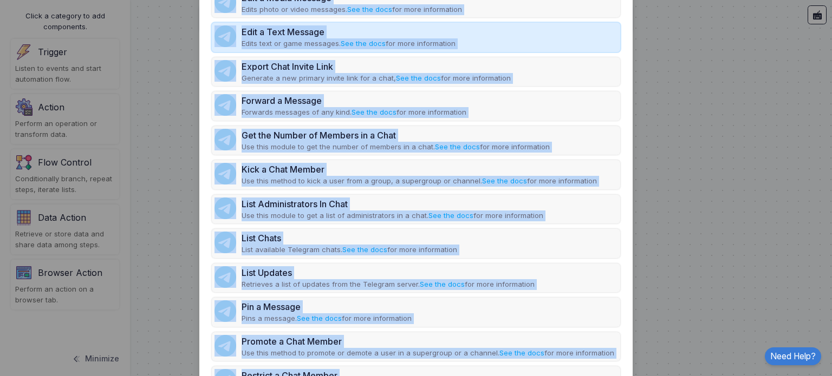
scroll to position [27, 0]
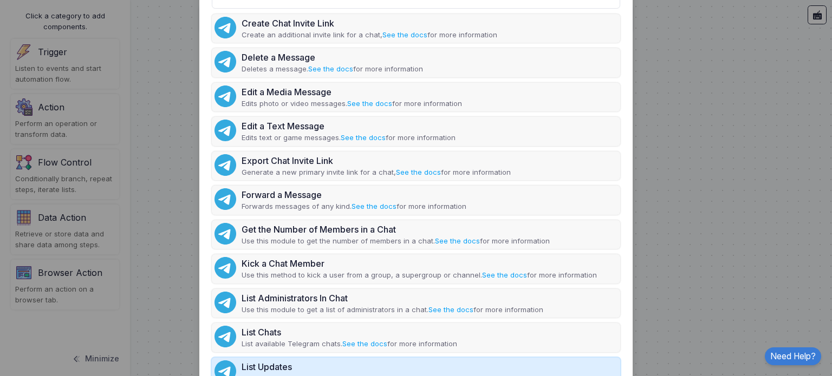
scroll to position [135, 0]
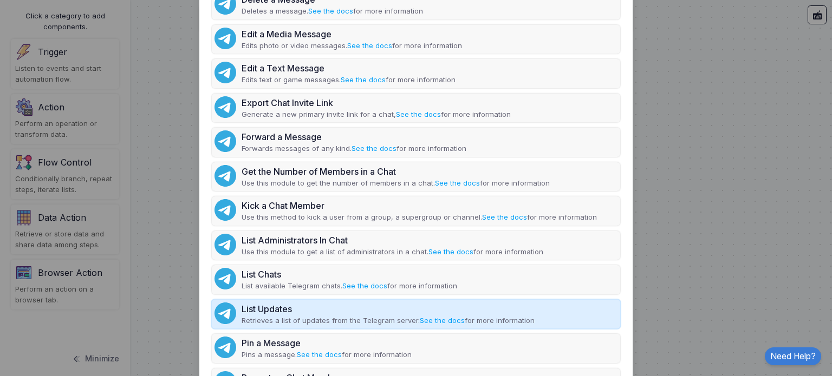
click at [363, 303] on div "List Updates" at bounding box center [388, 309] width 293 height 13
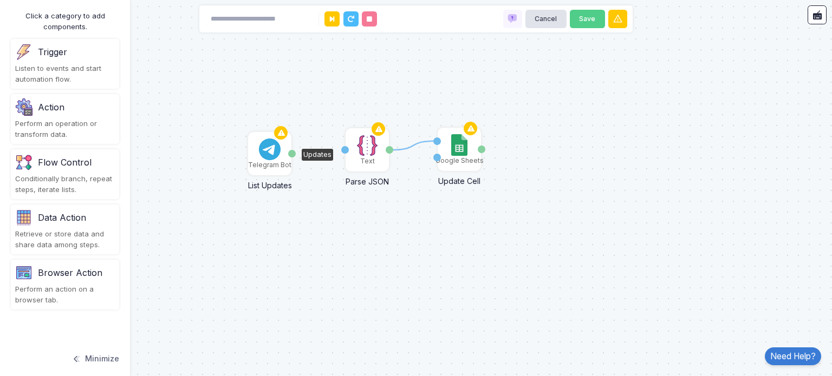
click at [270, 153] on img at bounding box center [270, 150] width 22 height 22
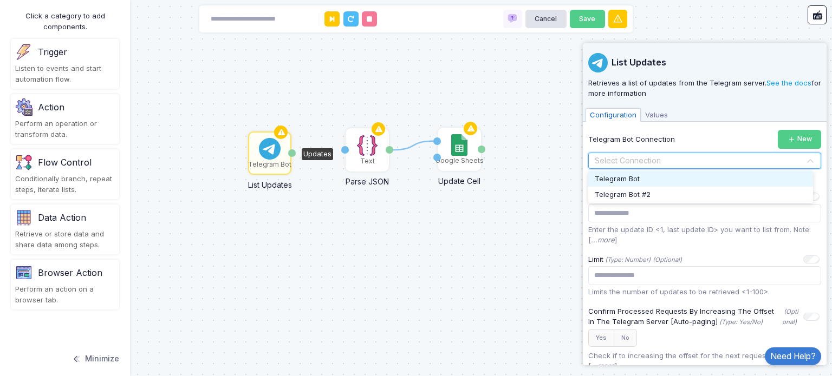
click at [672, 160] on input "text" at bounding box center [693, 161] width 199 height 12
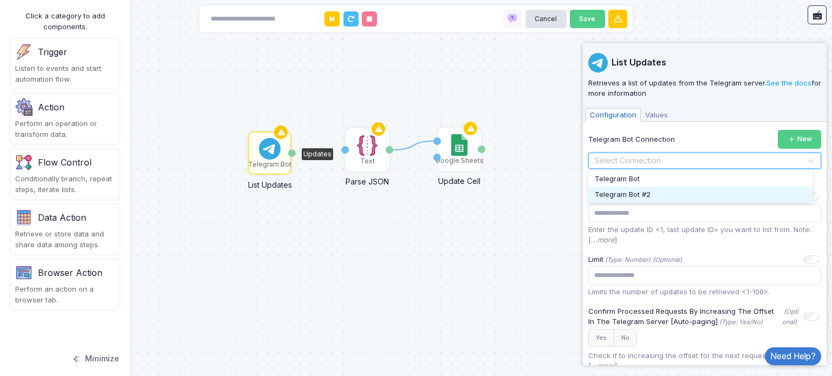
click at [633, 201] on div "Telegram Bot #2" at bounding box center [700, 195] width 225 height 16
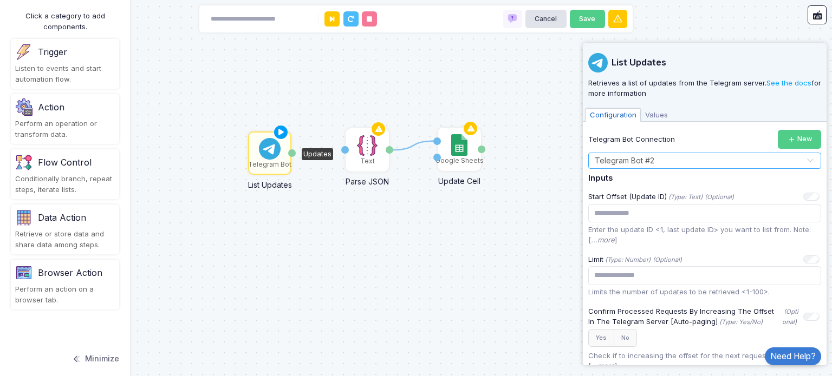
click at [666, 114] on span "Values" at bounding box center [656, 115] width 31 height 14
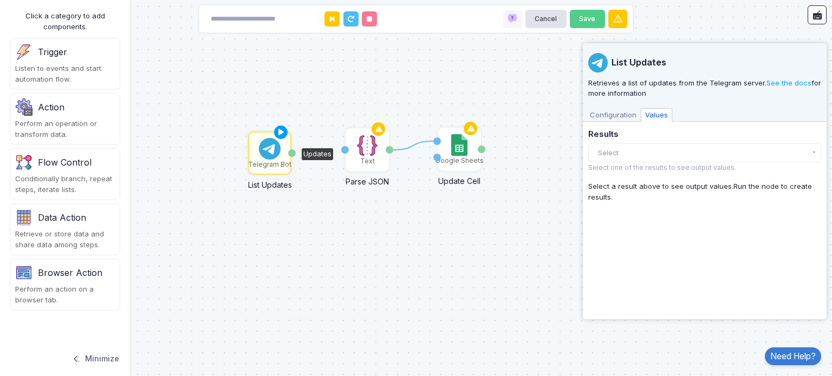
click at [620, 114] on span "Configuration" at bounding box center [613, 115] width 55 height 14
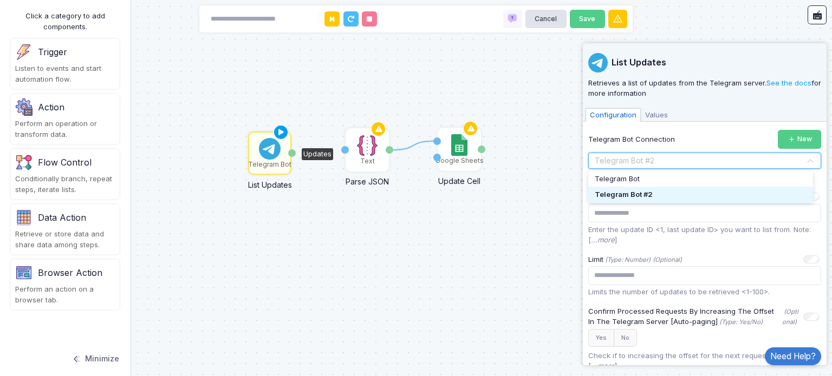
click at [644, 155] on input "text" at bounding box center [693, 161] width 199 height 12
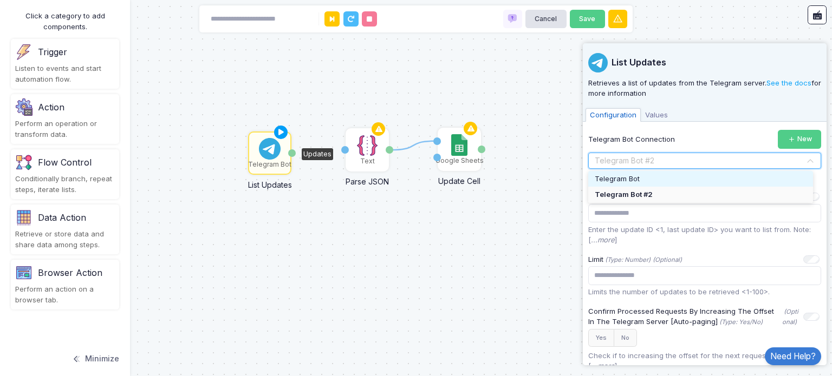
click at [644, 179] on div "Telegram Bot" at bounding box center [700, 179] width 225 height 16
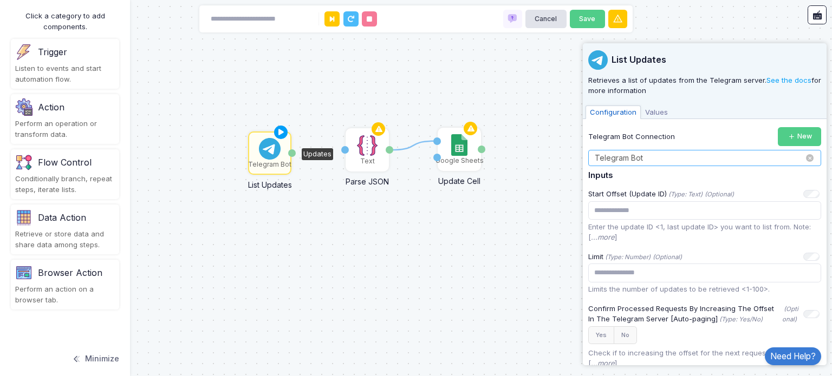
scroll to position [0, 0]
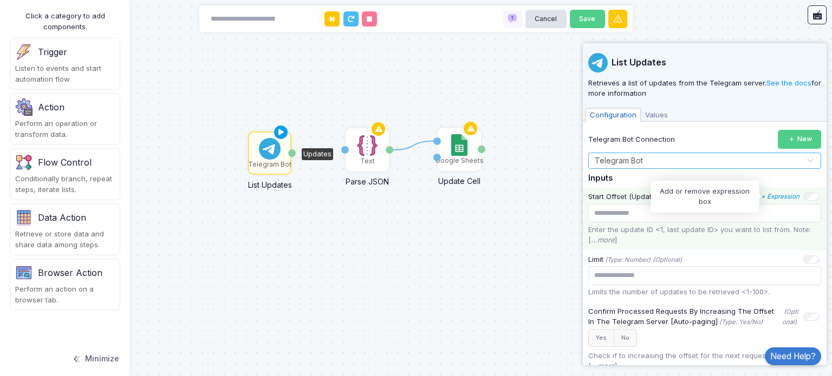
click at [768, 198] on icon "+ Expression" at bounding box center [780, 197] width 38 height 8
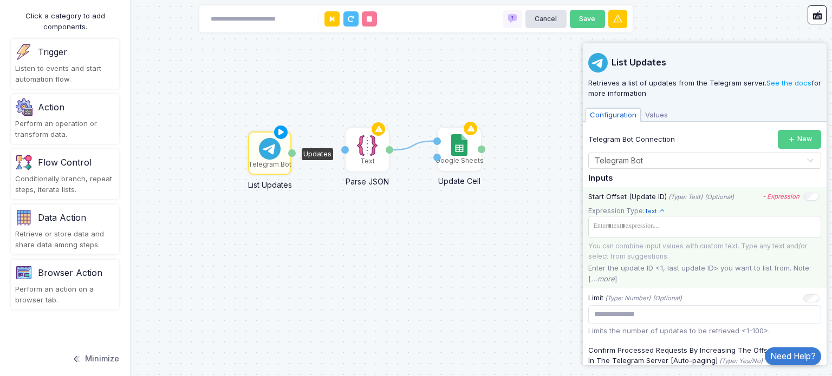
click at [767, 197] on icon "- Expression" at bounding box center [781, 197] width 37 height 8
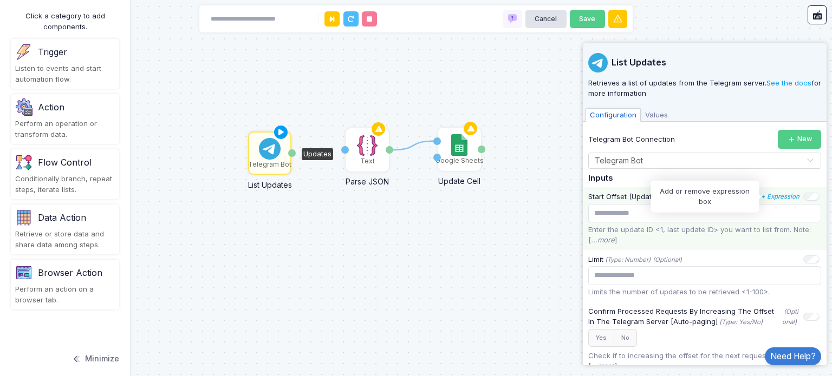
click at [767, 197] on icon "+ Expression" at bounding box center [780, 197] width 38 height 8
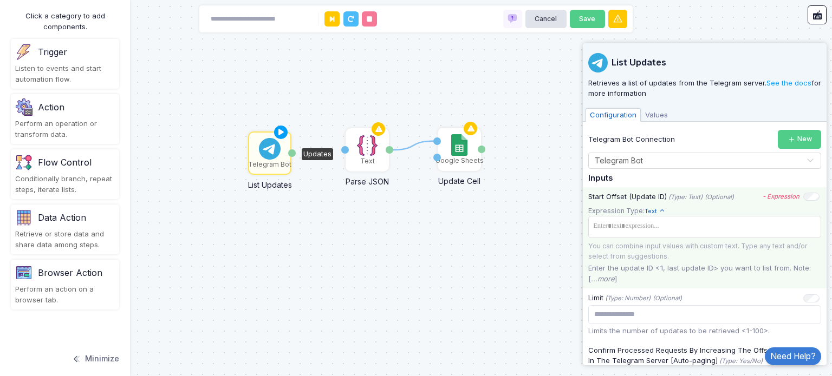
click at [654, 214] on span "Text" at bounding box center [655, 211] width 21 height 9
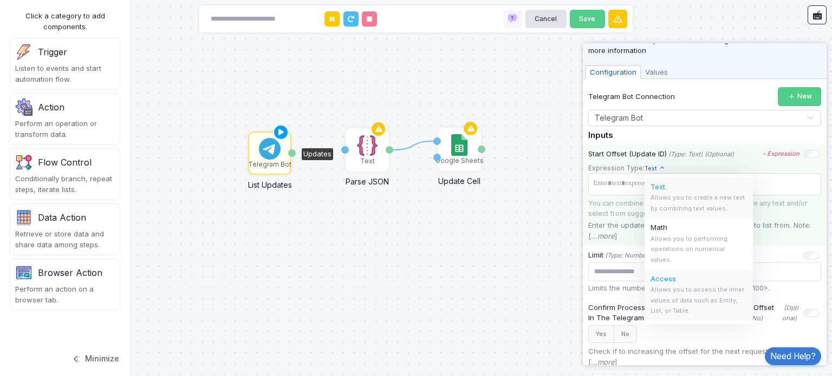
scroll to position [108, 0]
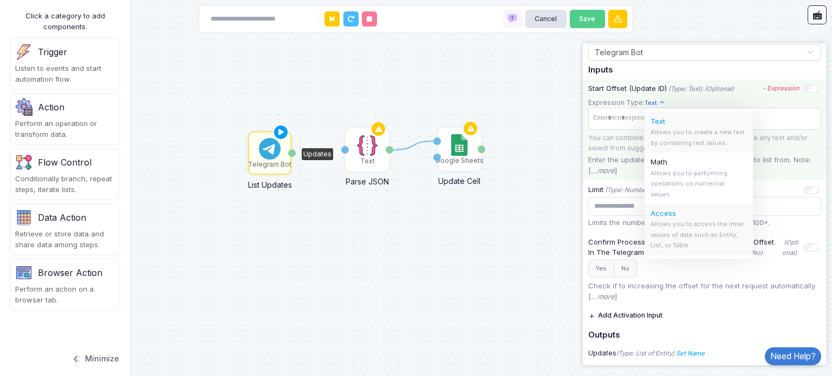
click at [689, 229] on div "Access Allows you to access the inner values of data such as Entity, List, or T…" at bounding box center [699, 229] width 108 height 51
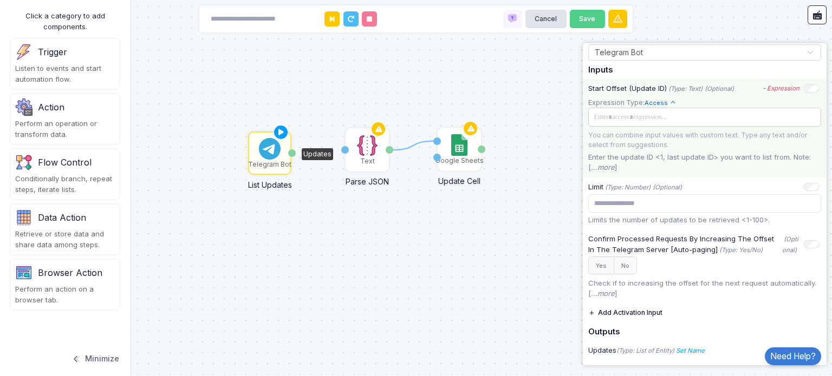
click at [673, 116] on span at bounding box center [703, 117] width 226 height 12
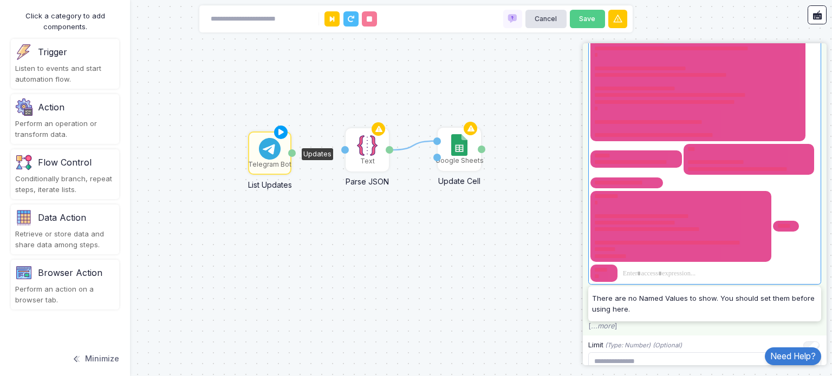
scroll to position [0, 0]
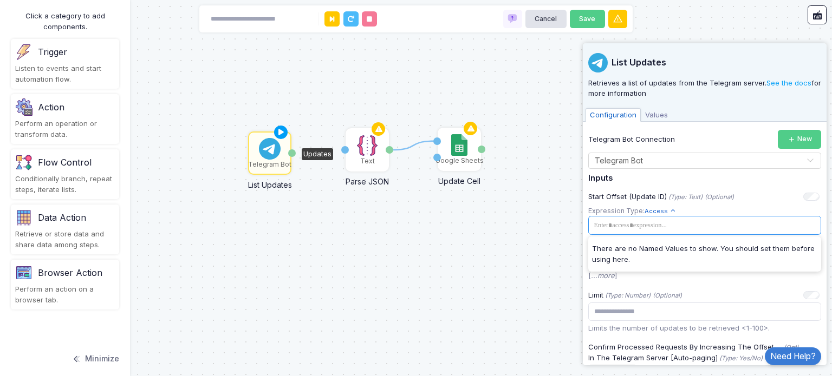
click at [650, 211] on span "Access" at bounding box center [660, 211] width 31 height 9
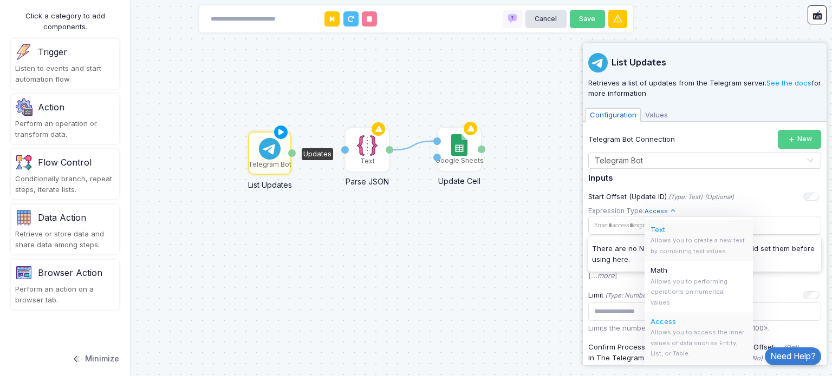
click at [656, 236] on div "Text Allows you to create a new text by combining text values." at bounding box center [699, 240] width 108 height 41
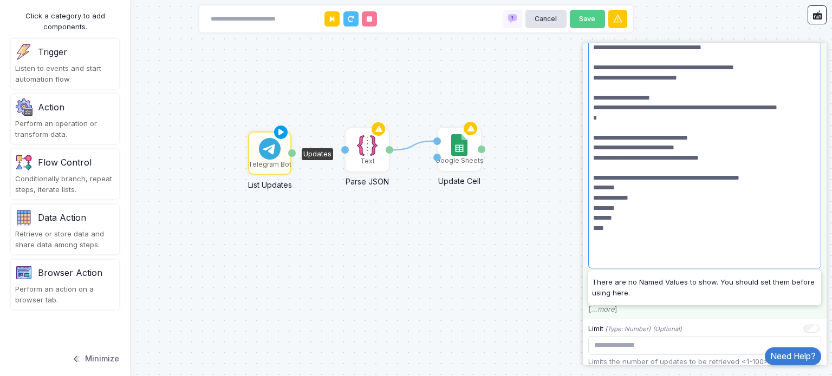
scroll to position [379, 0]
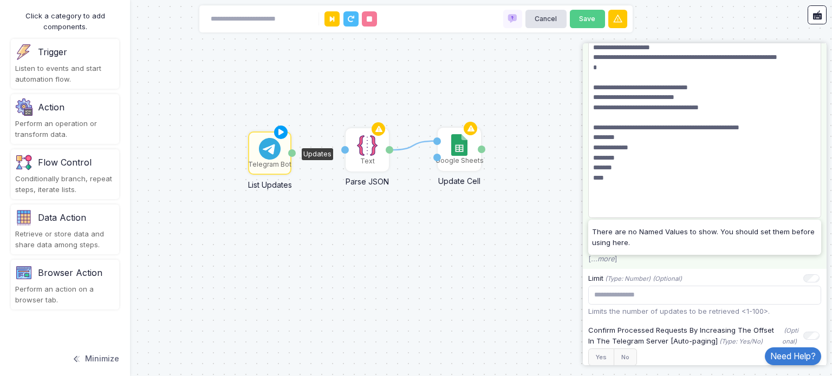
click at [685, 265] on p "Enter the update ID <1, last update ID> you want to list from. Note: [ ...more ]" at bounding box center [704, 254] width 233 height 21
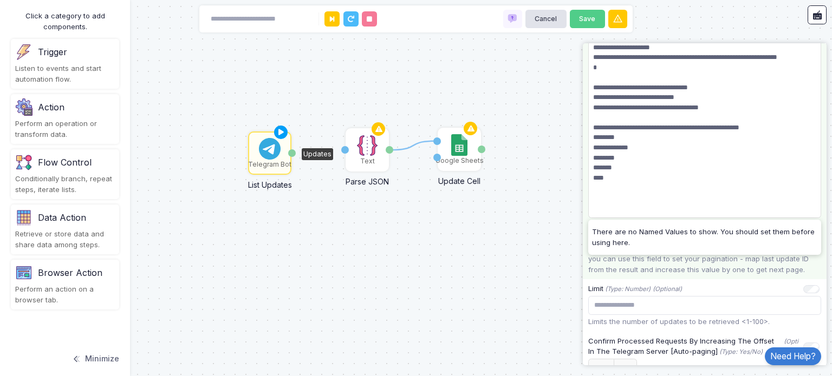
click at [813, 225] on div "There are no Named Values to show. You should set them before using here." at bounding box center [704, 238] width 233 height 28
click at [712, 264] on p "Enter the update ID <1, last update ID> you want to list from. Note: you can us…" at bounding box center [704, 260] width 233 height 32
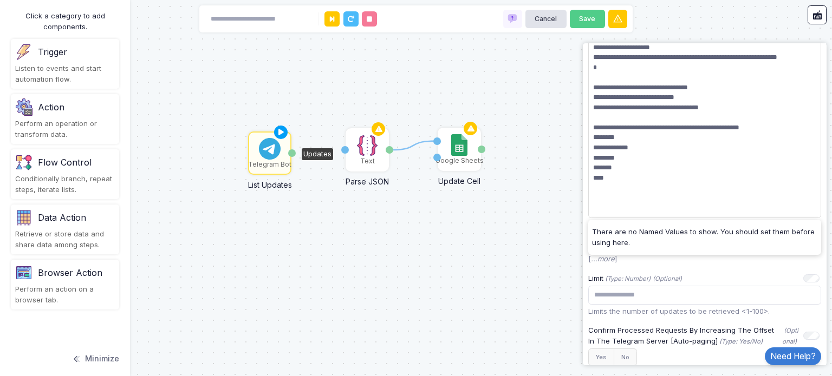
click at [712, 264] on p "Enter the update ID <1, last update ID> you want to list from. Note: [ ...more ]" at bounding box center [704, 254] width 233 height 21
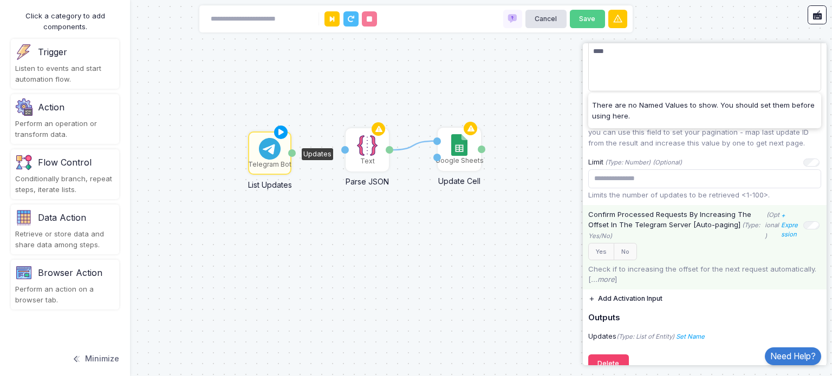
scroll to position [515, 0]
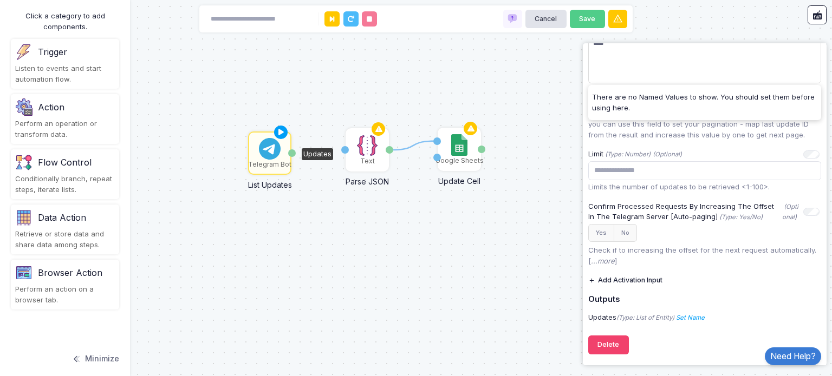
click at [522, 270] on div "1 Text Parse JSON JSON Value Google Sheets Update Cell Cell New Value Done Tele…" at bounding box center [416, 188] width 832 height 376
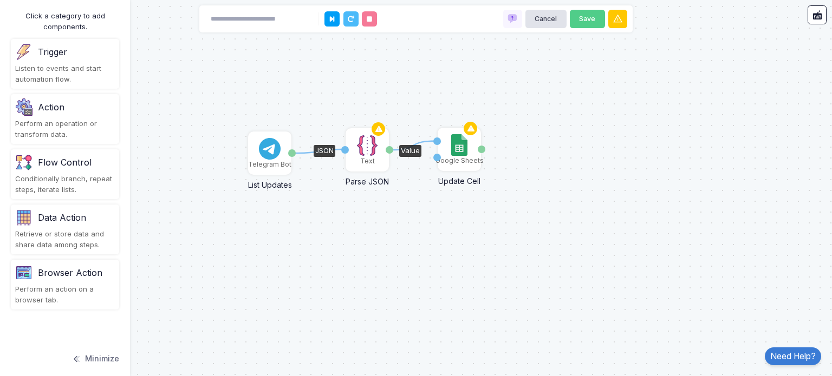
drag, startPoint x: 292, startPoint y: 151, endPoint x: 347, endPoint y: 150, distance: 54.7
click at [3, 2] on div "1 1 Text Parse JSON JSON Value Google Sheets Update Cell Cell New Value Done Te…" at bounding box center [2, 1] width 1 height 1
click at [329, 21] on button at bounding box center [331, 18] width 15 height 15
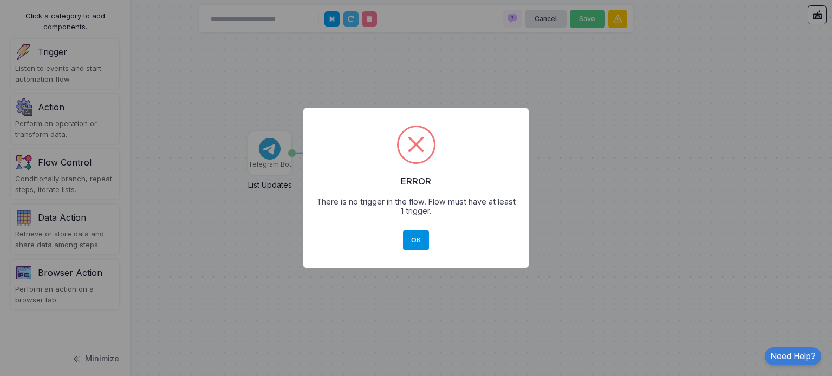
click at [414, 238] on button "OK" at bounding box center [416, 241] width 26 height 20
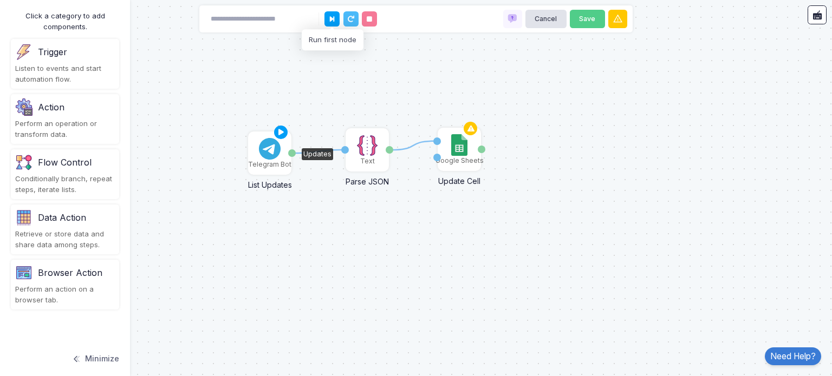
click at [270, 151] on img at bounding box center [270, 149] width 22 height 22
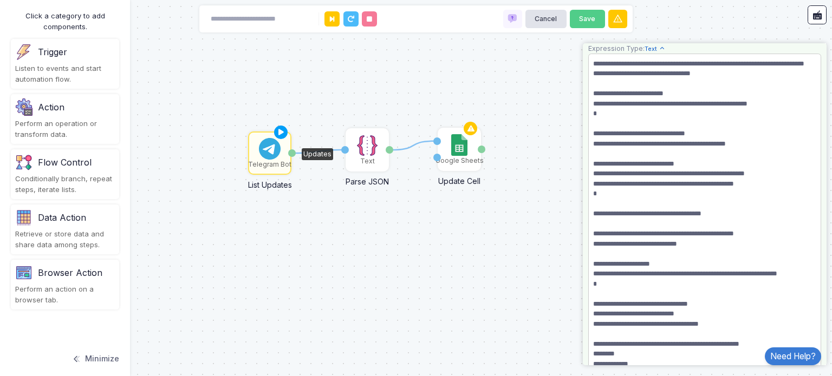
scroll to position [0, 0]
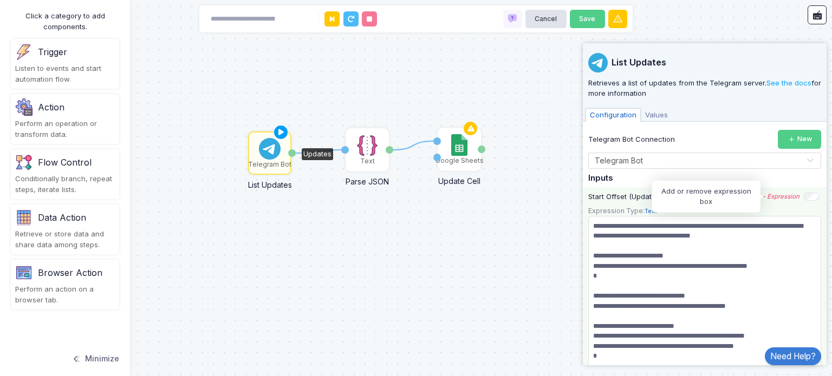
click at [776, 194] on icon "- Expression" at bounding box center [781, 197] width 37 height 8
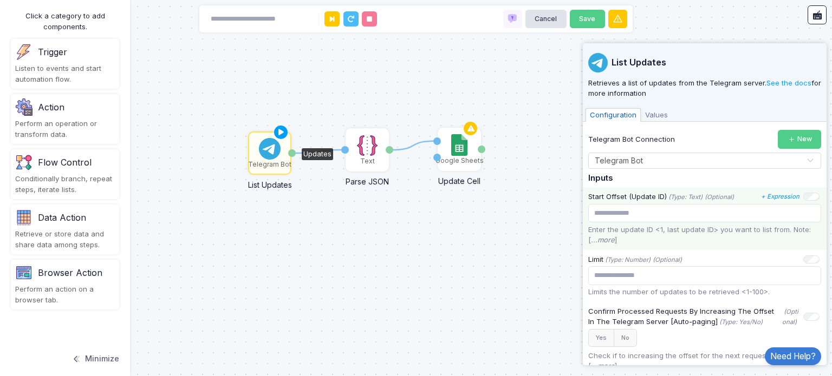
click at [776, 194] on icon "+ Expression" at bounding box center [780, 197] width 38 height 8
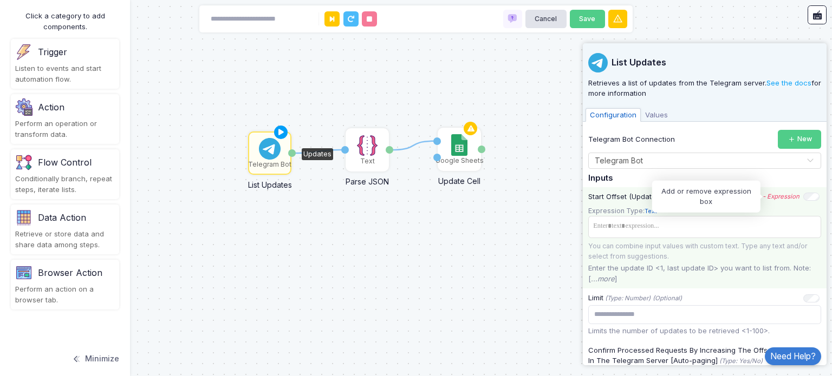
click at [769, 198] on icon "- Expression" at bounding box center [781, 197] width 37 height 8
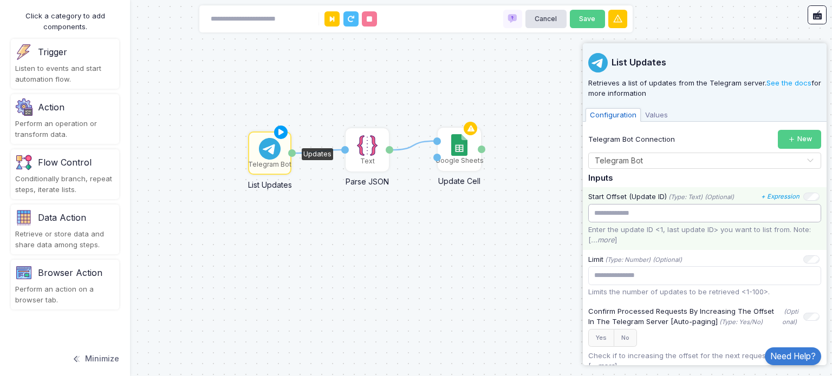
click at [705, 216] on input "text" at bounding box center [704, 213] width 233 height 19
paste input "**********"
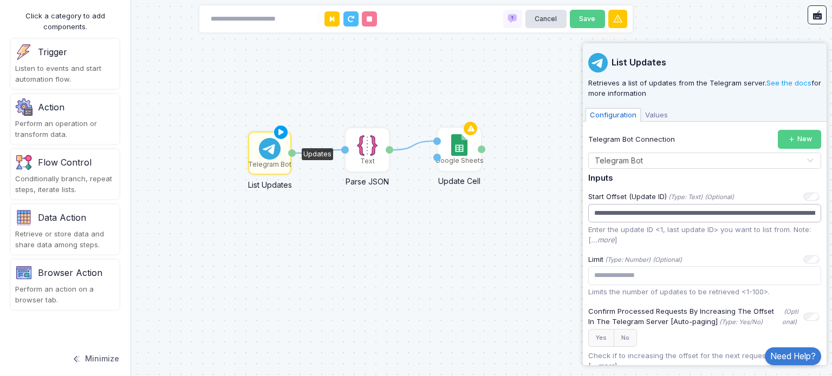
scroll to position [0, 2512]
type input "**********"
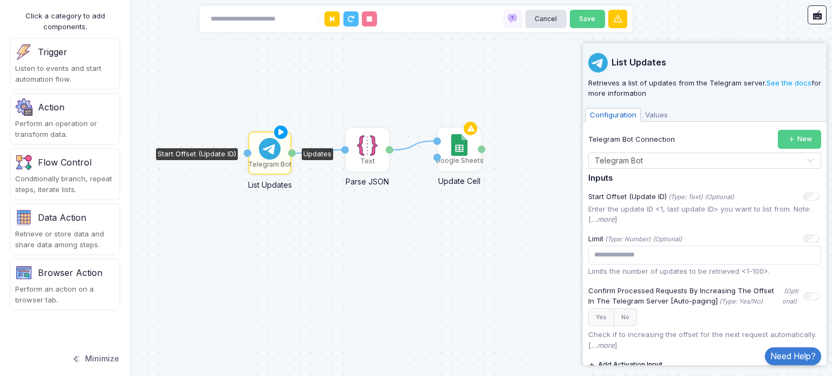
click at [662, 217] on p "Enter the update ID <1, last update ID> you want to list from. Note: [ ...more ]" at bounding box center [704, 214] width 233 height 21
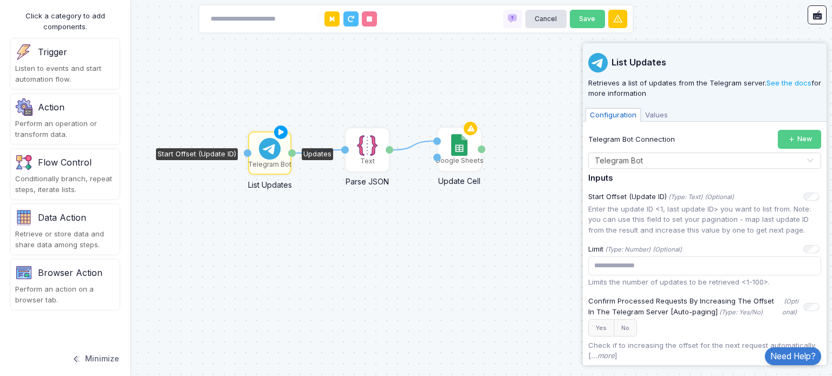
click at [662, 217] on p "Enter the update ID <1, last update ID> you want to list from. Note: you can us…" at bounding box center [704, 220] width 233 height 32
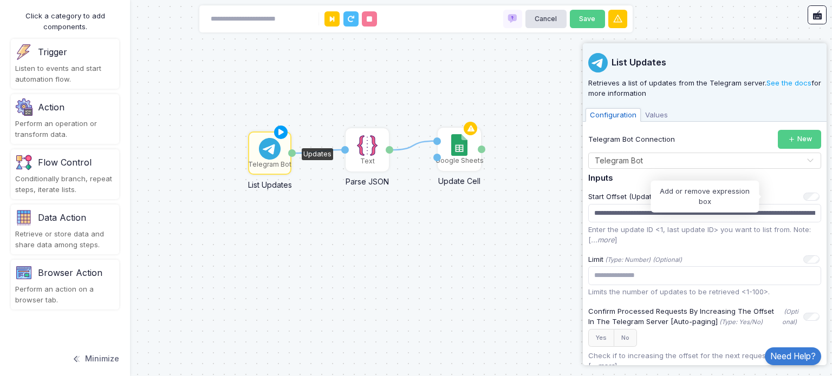
click at [0, 0] on icon "+ Expression" at bounding box center [0, 0] width 0 height 0
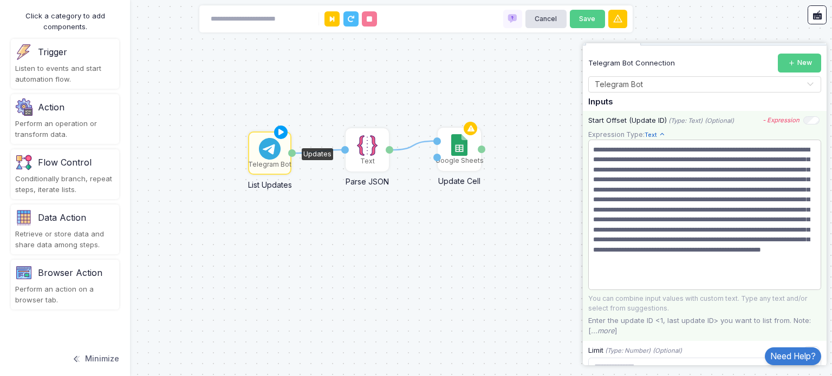
scroll to position [108, 0]
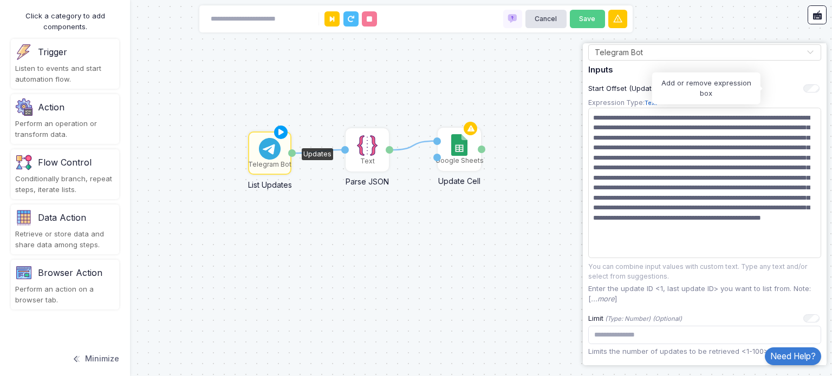
click at [0, 0] on icon "- Expression" at bounding box center [0, 0] width 0 height 0
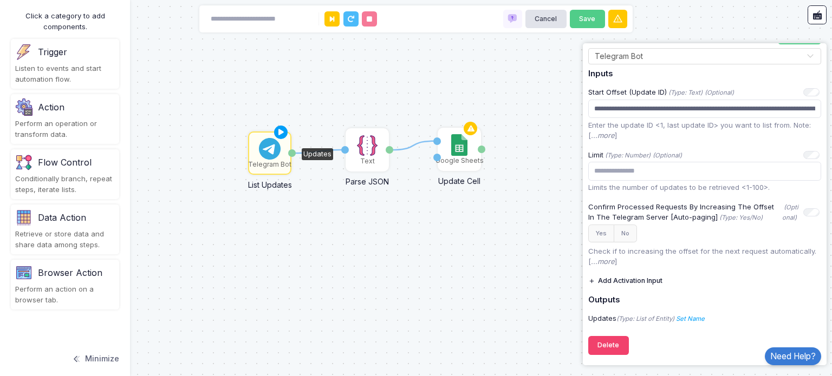
click at [0, 0] on link "+ Expression" at bounding box center [0, 0] width 0 height 0
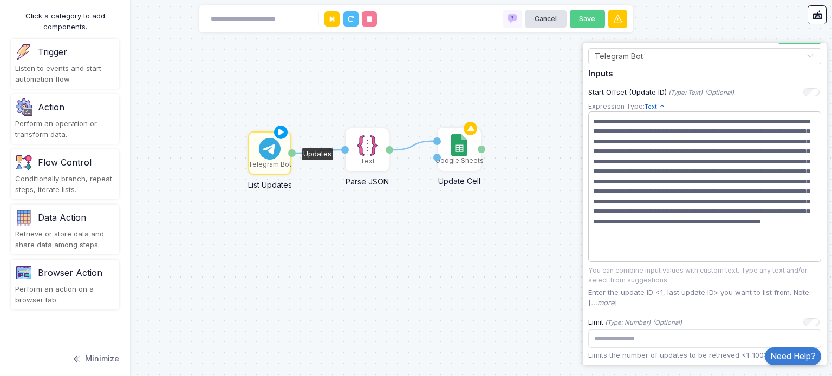
click at [727, 155] on span "**********" at bounding box center [700, 187] width 220 height 146
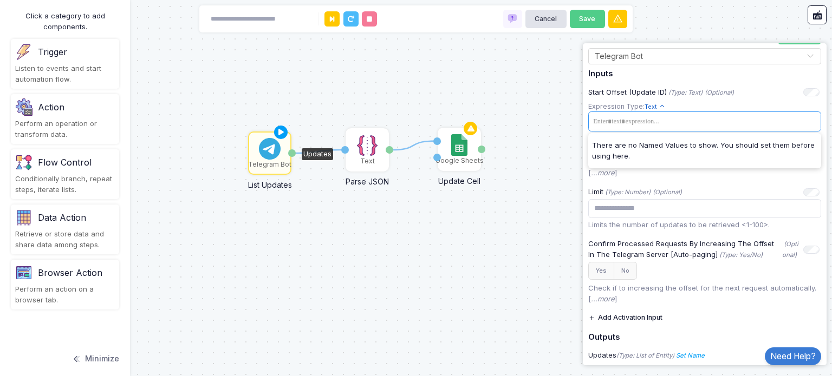
drag, startPoint x: 767, startPoint y: 159, endPoint x: 727, endPoint y: 118, distance: 57.5
click at [727, 118] on span at bounding box center [700, 122] width 220 height 16
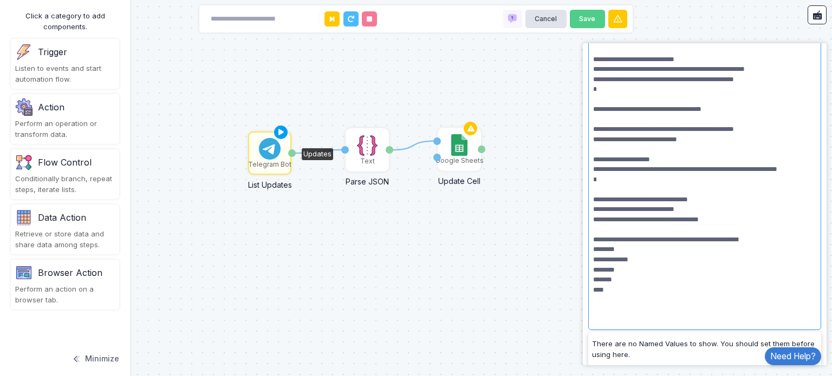
scroll to position [375, 0]
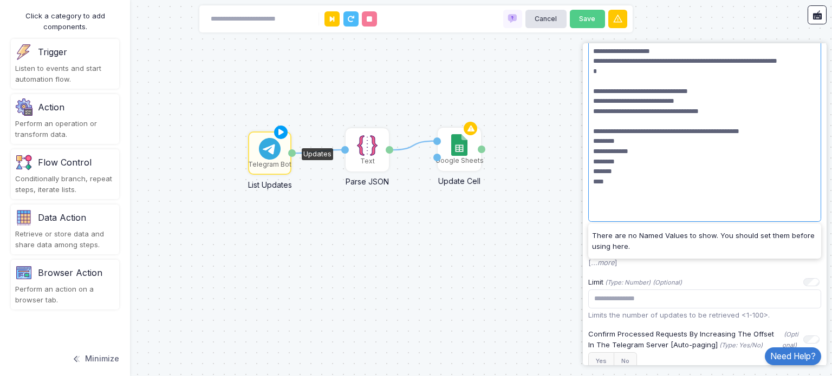
click at [512, 257] on div "1 1 Text Parse JSON JSON Value Google Sheets Update Cell Cell New Value Done Te…" at bounding box center [416, 188] width 832 height 376
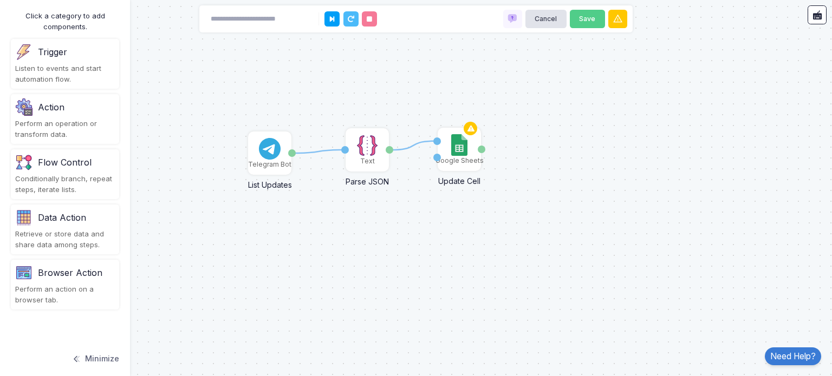
click at [66, 70] on div "Listen to events and start automation flow." at bounding box center [65, 73] width 100 height 21
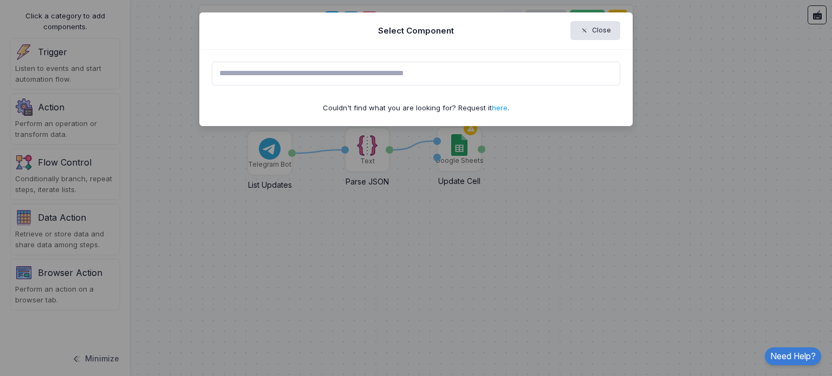
click at [269, 80] on input "text" at bounding box center [416, 74] width 409 height 24
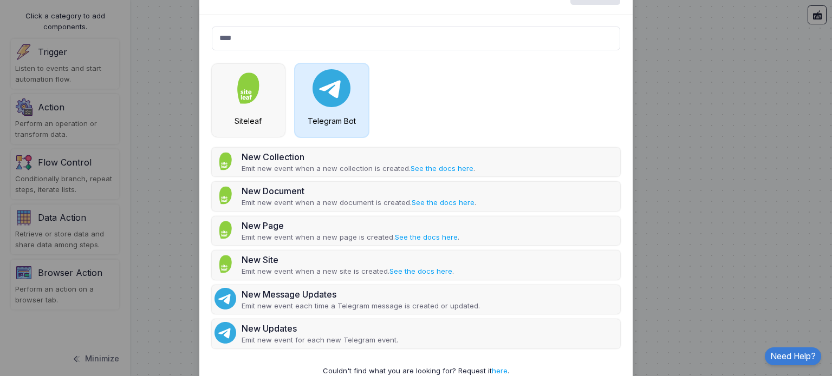
scroll to position [54, 0]
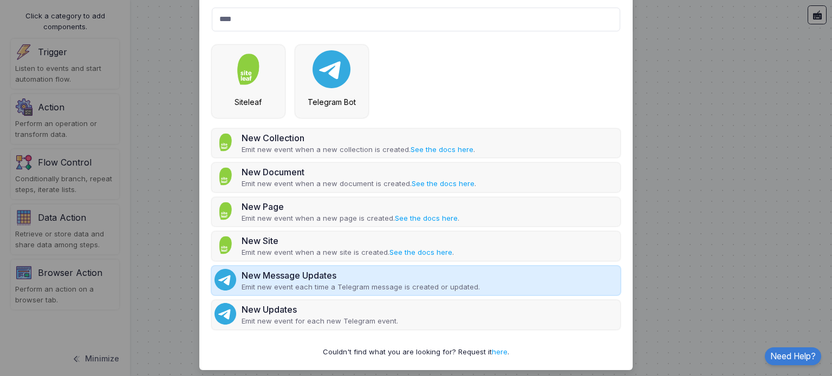
type input "****"
click at [296, 291] on p "Emit new event each time a Telegram message is created or updated." at bounding box center [361, 287] width 238 height 11
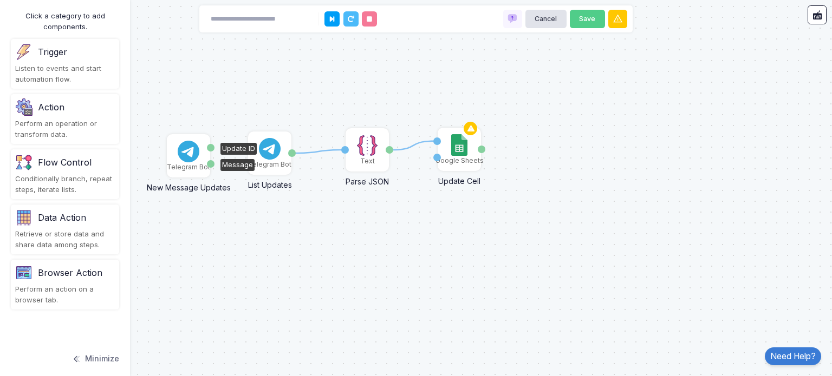
click at [189, 156] on img at bounding box center [189, 152] width 22 height 22
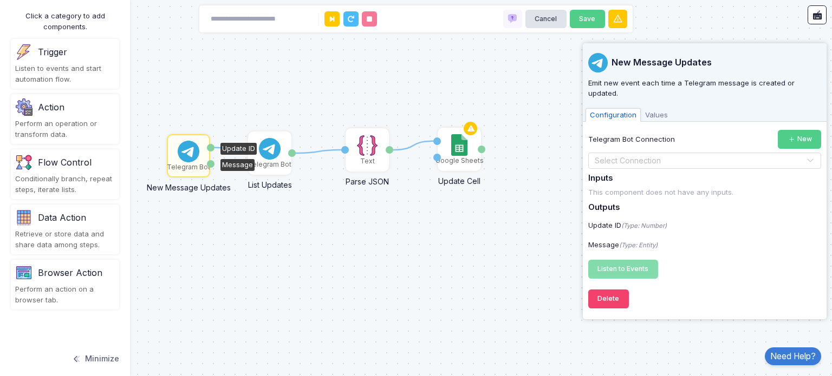
drag, startPoint x: 208, startPoint y: 145, endPoint x: 249, endPoint y: 152, distance: 41.8
click at [215, 152] on div "Update ID" at bounding box center [211, 148] width 8 height 8
click at [297, 215] on div "1 1 Text Parse JSON JSON Value Google Sheets Update Cell Cell New Value Done Te…" at bounding box center [416, 188] width 832 height 376
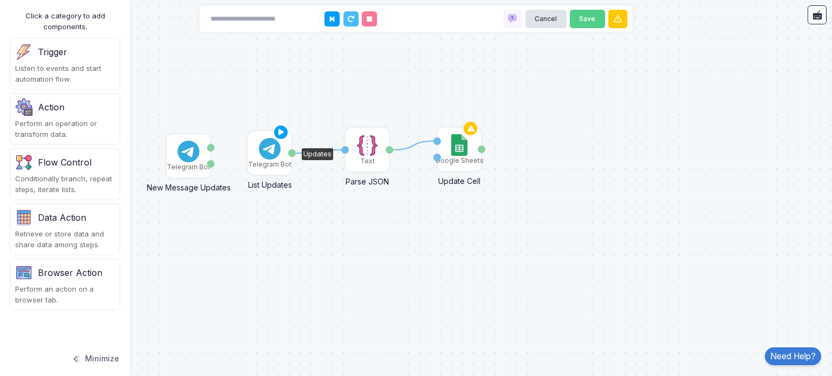
click at [269, 166] on div "Telegram Bot" at bounding box center [269, 165] width 43 height 10
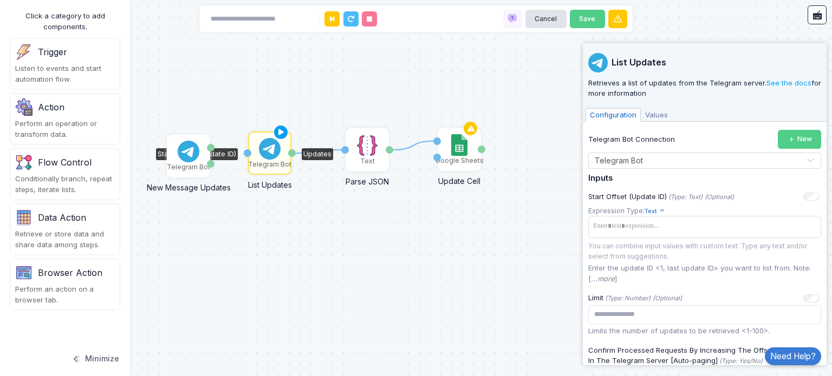
click at [406, 237] on div "1 1 Text Parse JSON JSON Value Google Sheets Update Cell Cell New Value Done Te…" at bounding box center [416, 188] width 832 height 376
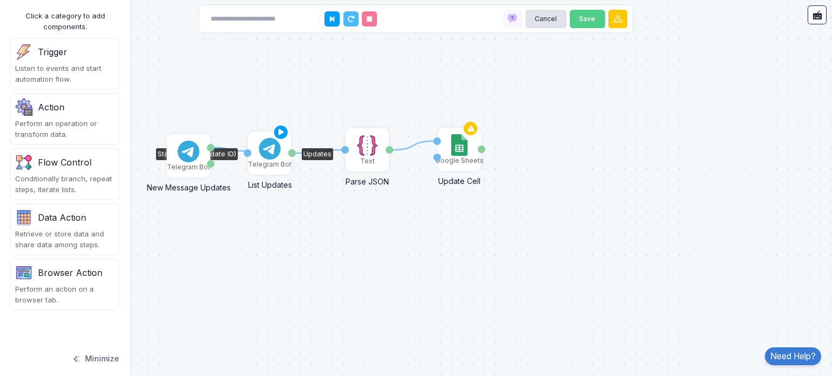
drag, startPoint x: 210, startPoint y: 146, endPoint x: 245, endPoint y: 151, distance: 35.0
click at [3, 2] on div "1 1 1 Text Parse JSON JSON Value Google Sheets Update Cell Cell New Value Done …" at bounding box center [2, 1] width 1 height 1
drag, startPoint x: 210, startPoint y: 164, endPoint x: 248, endPoint y: 153, distance: 39.3
click at [3, 2] on div "1 1 1 1 Text Parse JSON JSON Value Google Sheets Update Cell Cell New Value Don…" at bounding box center [2, 1] width 1 height 1
click at [194, 161] on img at bounding box center [189, 152] width 22 height 22
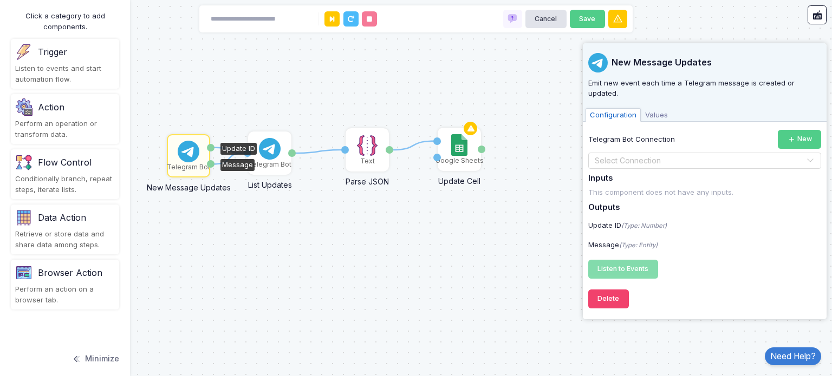
click at [678, 155] on input "text" at bounding box center [693, 161] width 199 height 12
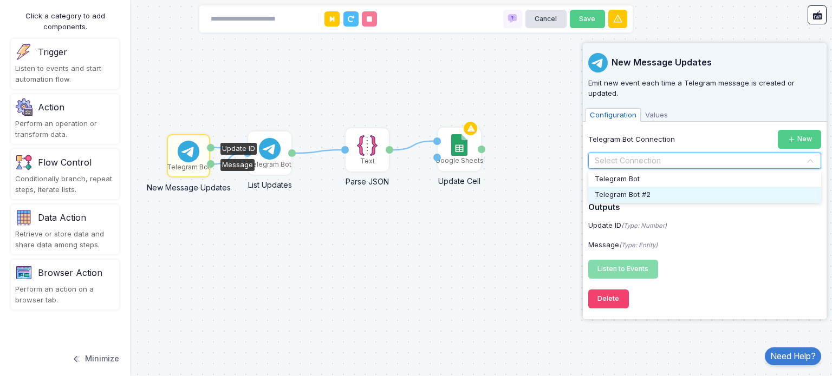
click at [676, 187] on div "Telegram Bot #2" at bounding box center [704, 195] width 233 height 16
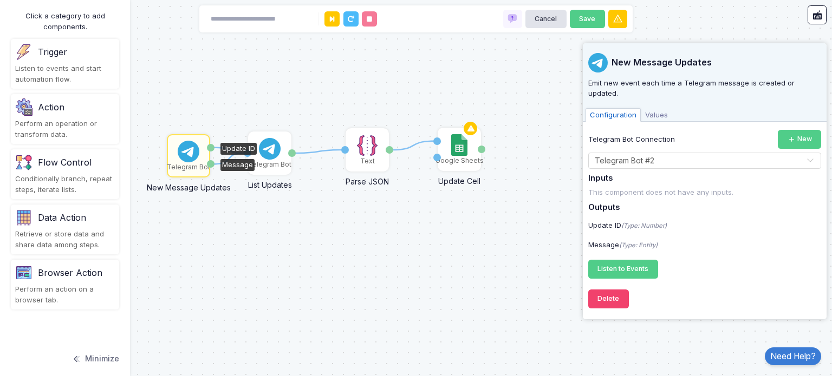
click at [322, 267] on div "1 1 1 1 Text Parse JSON JSON Value Google Sheets Update Cell Cell New Value Don…" at bounding box center [416, 188] width 832 height 376
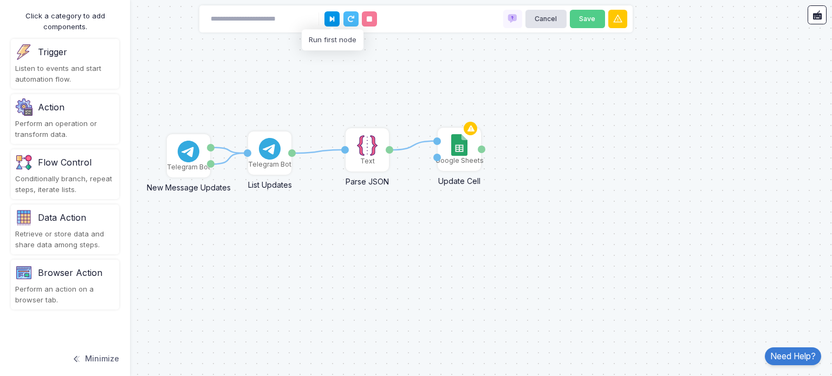
click at [328, 21] on button at bounding box center [331, 18] width 15 height 15
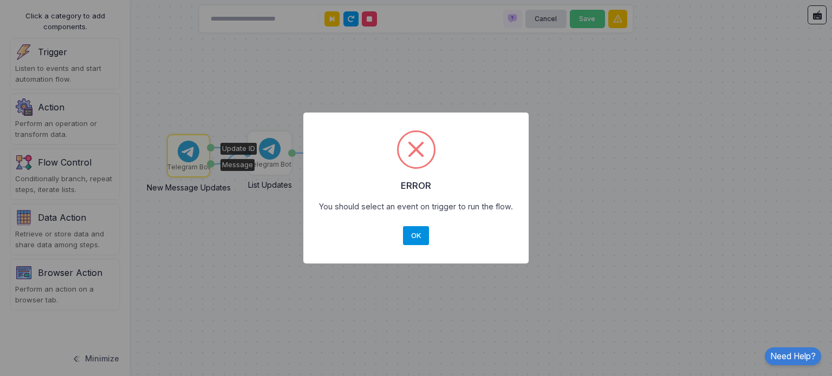
click at [424, 237] on button "OK" at bounding box center [416, 236] width 26 height 20
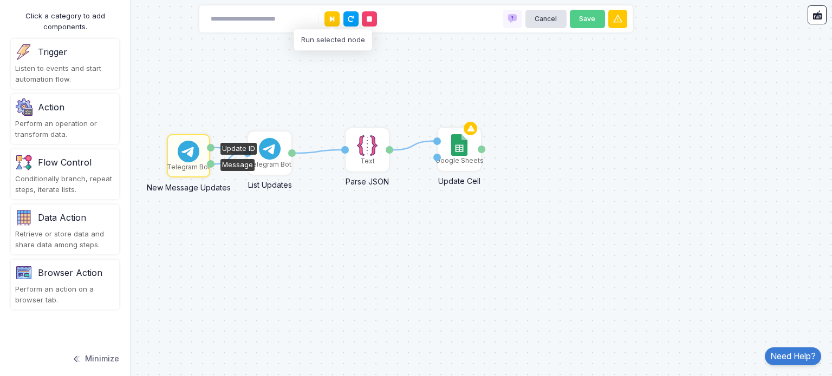
click at [424, 237] on div "1 1 1 1 Text Parse JSON JSON Value Google Sheets Update Cell Cell New Value Don…" at bounding box center [416, 188] width 832 height 376
click at [183, 150] on img at bounding box center [189, 152] width 22 height 22
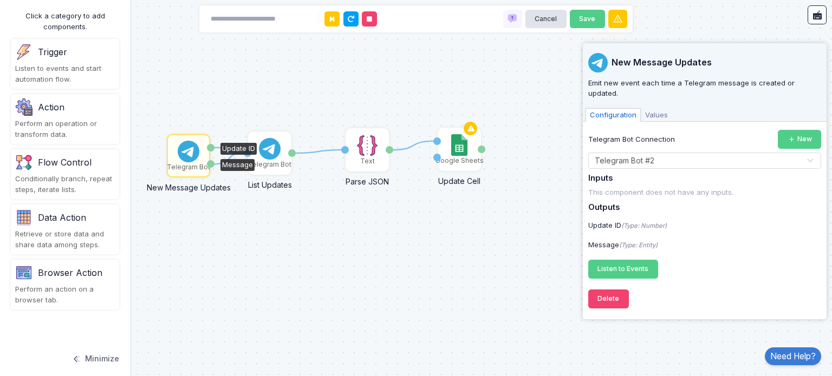
click at [238, 230] on div "1 1 1 1 Text Parse JSON JSON Value Google Sheets Update Cell Cell New Value Don…" at bounding box center [416, 188] width 832 height 376
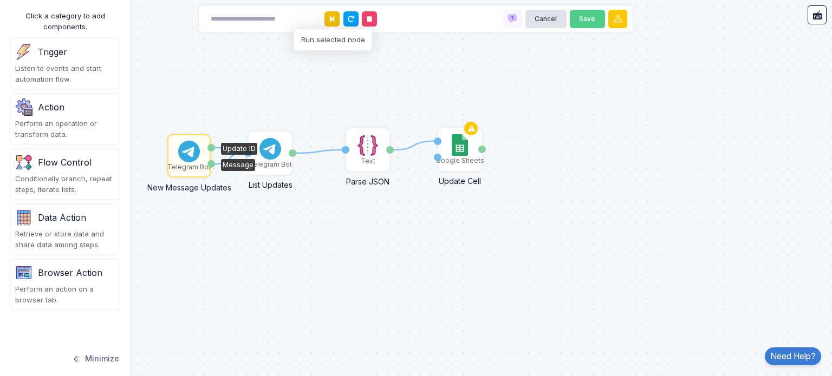
click at [333, 21] on icon at bounding box center [332, 19] width 4 height 7
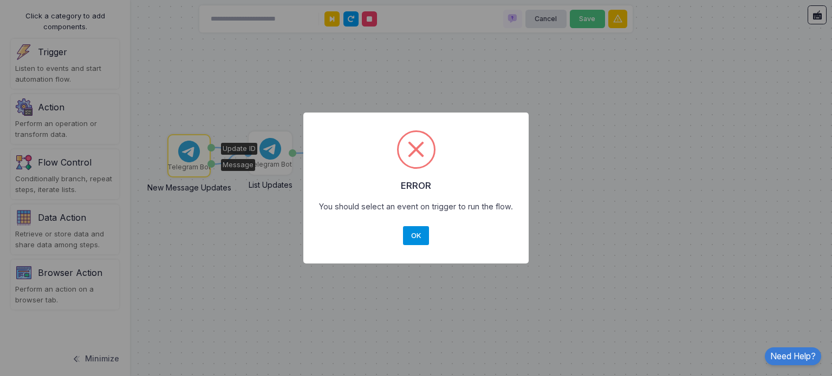
click at [420, 239] on button "OK" at bounding box center [416, 236] width 26 height 20
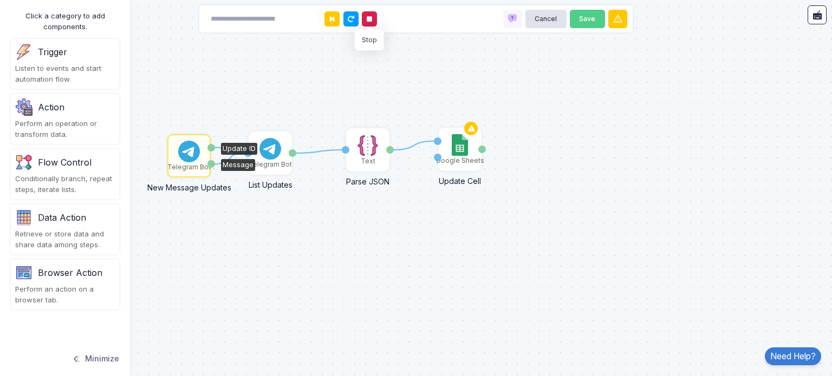
click at [373, 13] on button at bounding box center [369, 18] width 15 height 15
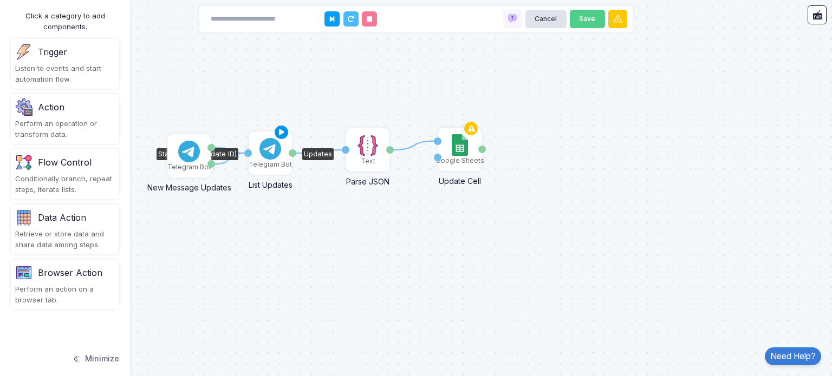
click at [281, 134] on icon at bounding box center [281, 132] width 13 height 15
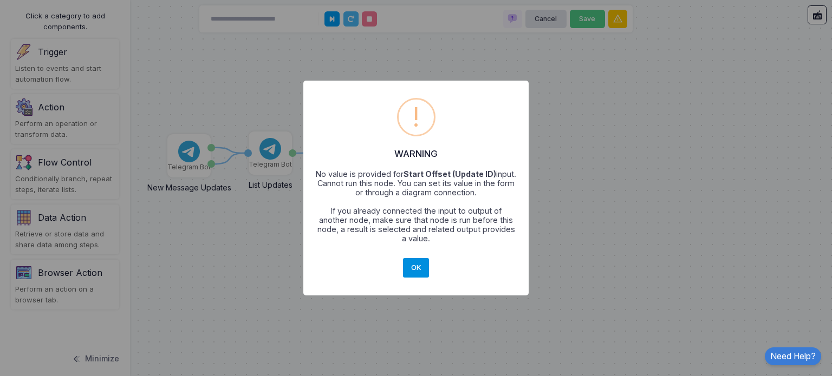
click at [411, 262] on button "OK" at bounding box center [416, 268] width 26 height 20
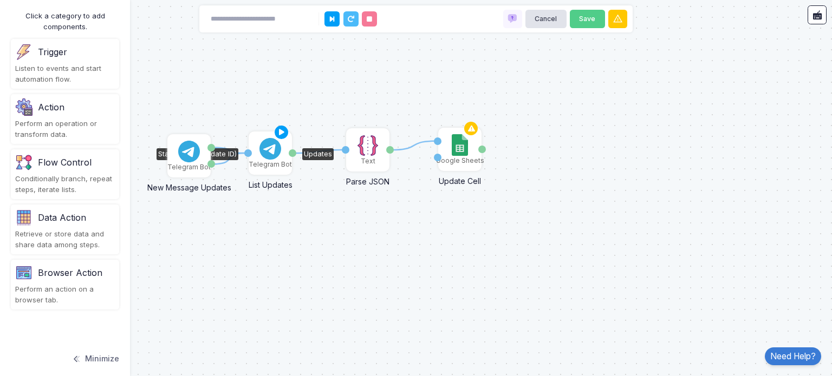
click at [277, 153] on img at bounding box center [270, 149] width 22 height 22
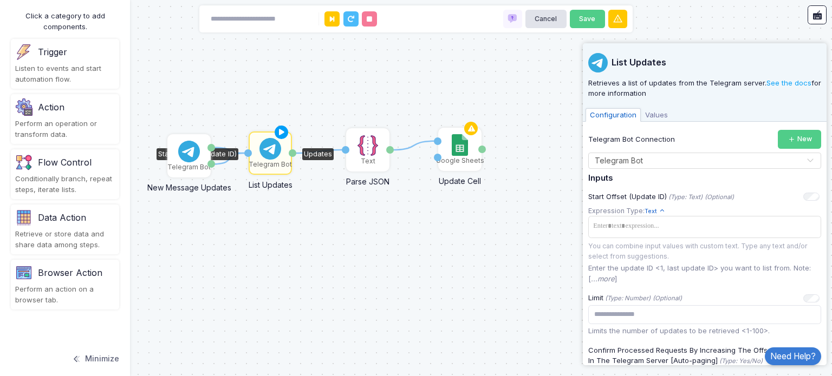
click at [670, 115] on div "Configuration Values" at bounding box center [705, 114] width 244 height 16
click at [652, 116] on span "Values" at bounding box center [656, 115] width 31 height 14
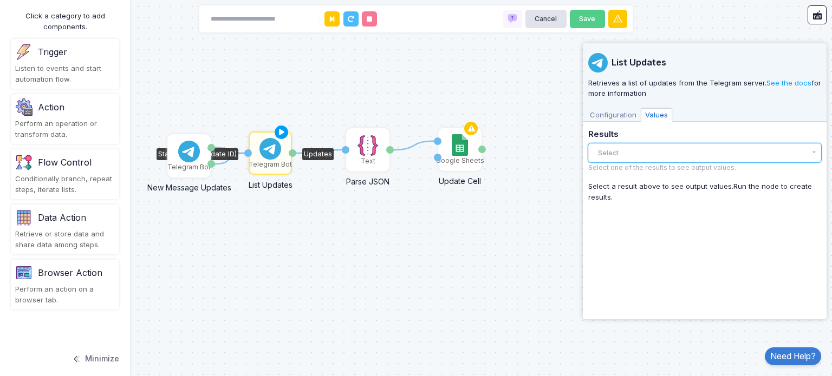
click at [670, 157] on button "Select" at bounding box center [704, 153] width 233 height 19
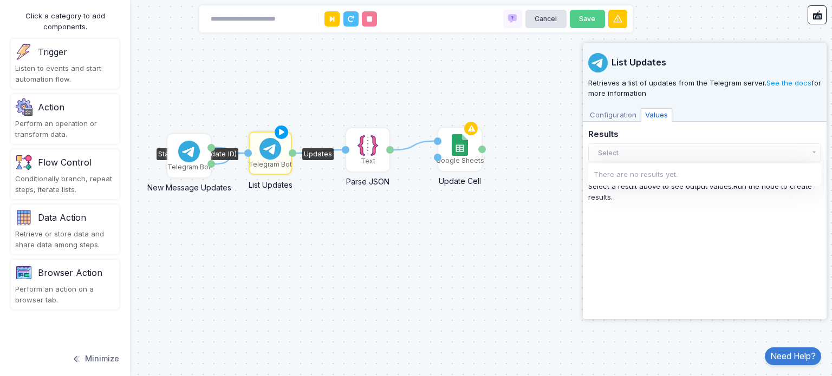
click at [655, 218] on div "List Updates Retrieves a list of updates from the Telegram server. See the docs…" at bounding box center [704, 178] width 233 height 271
click at [613, 120] on span "Configuration" at bounding box center [613, 115] width 55 height 14
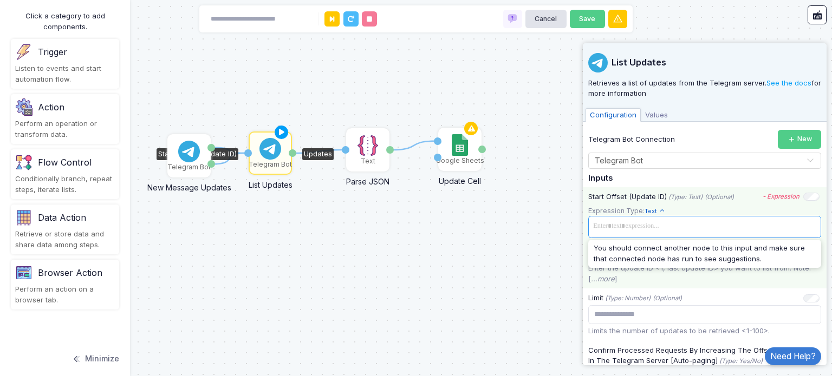
click at [681, 227] on span at bounding box center [704, 227] width 229 height 16
click at [698, 278] on p "Enter the update ID <1, last update ID> you want to list from. Note: [ ...more ]" at bounding box center [704, 273] width 233 height 21
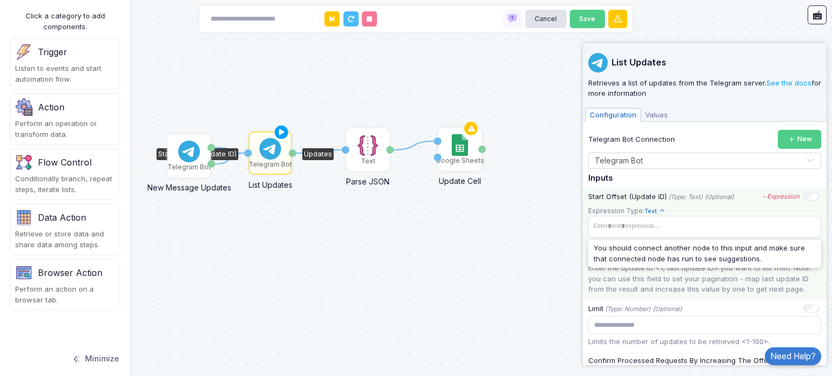
click at [697, 275] on p "Enter the update ID <1, last update ID> you want to list from. Note: you can us…" at bounding box center [704, 279] width 233 height 32
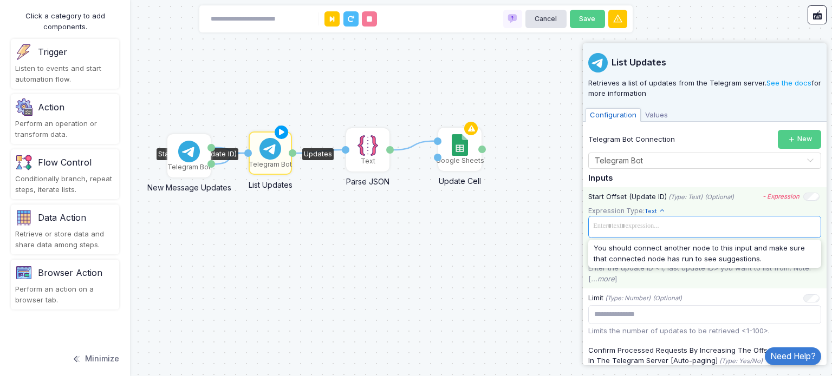
click at [686, 222] on span at bounding box center [704, 227] width 229 height 16
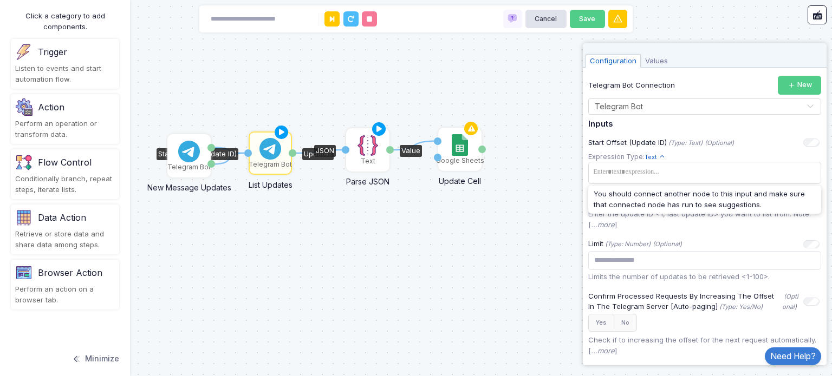
click at [359, 150] on img at bounding box center [368, 146] width 22 height 22
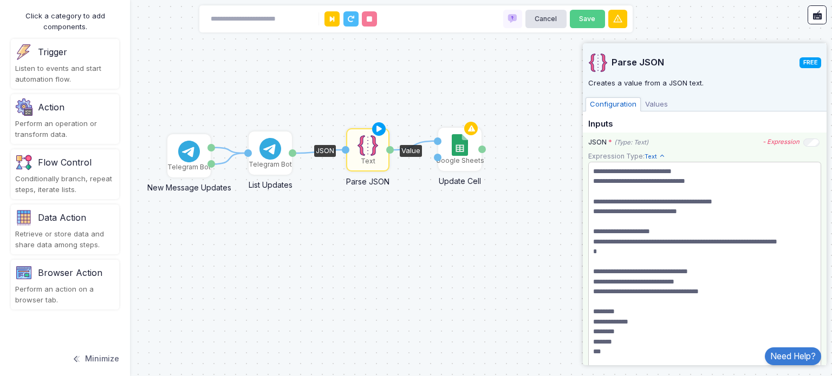
scroll to position [0, 0]
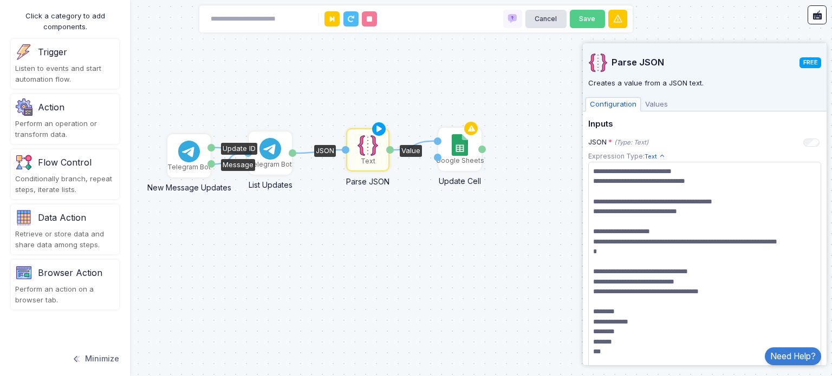
click at [171, 153] on div "Telegram Bot" at bounding box center [188, 155] width 41 height 41
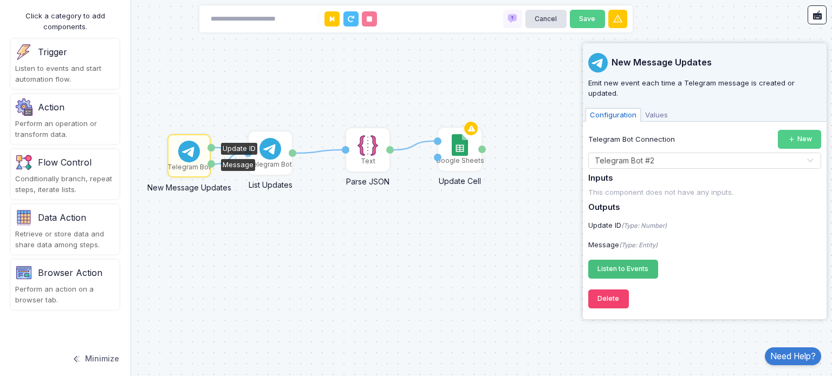
click at [628, 265] on span "Listen to Events" at bounding box center [622, 269] width 51 height 8
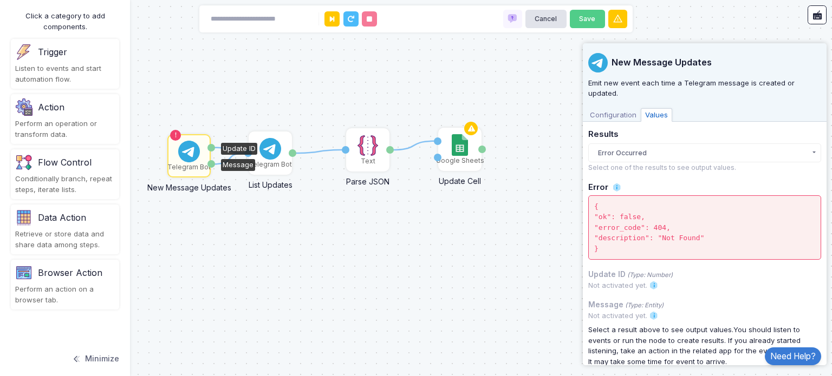
scroll to position [39, 0]
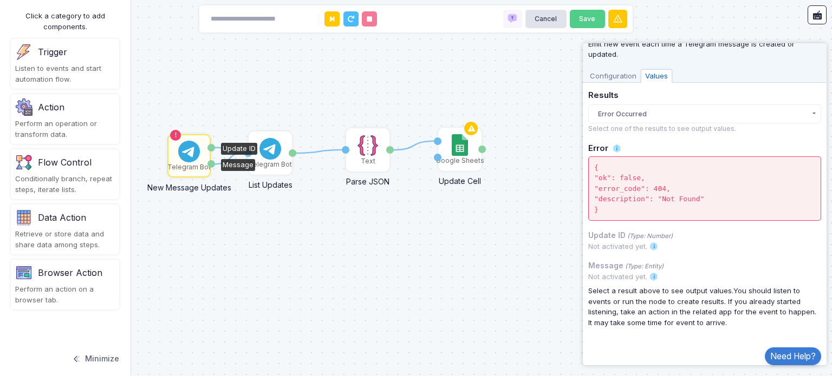
click at [186, 163] on div "Telegram Bot" at bounding box center [188, 168] width 43 height 10
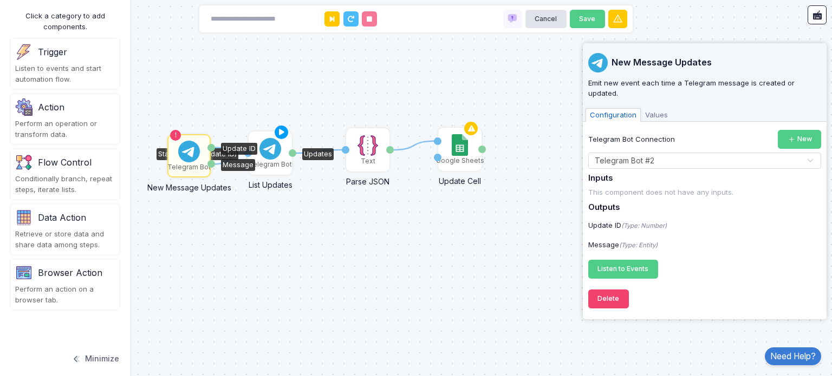
click at [271, 151] on img at bounding box center [270, 149] width 22 height 22
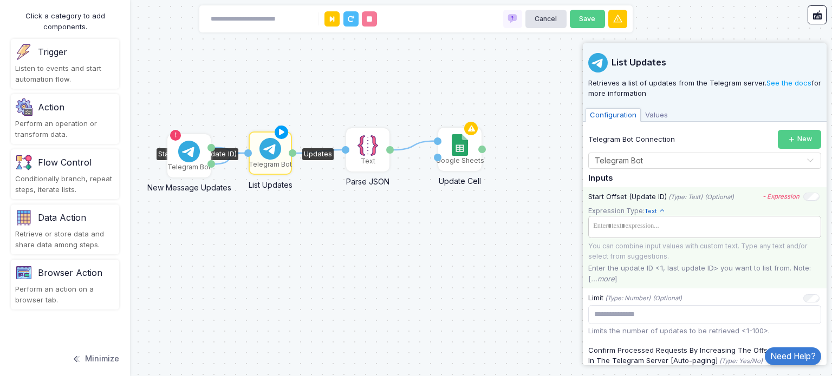
scroll to position [54, 0]
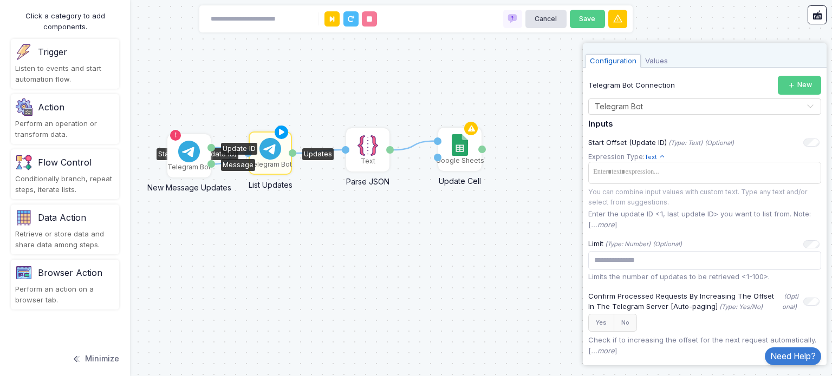
click at [185, 163] on div "Telegram Bot" at bounding box center [188, 168] width 43 height 10
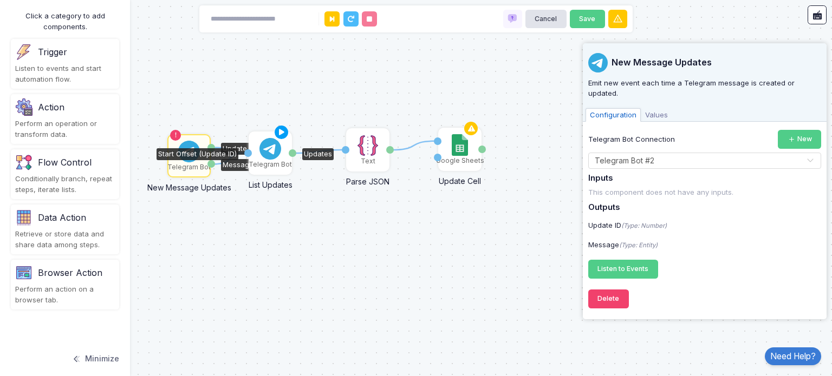
click at [273, 166] on div "Telegram Bot" at bounding box center [270, 165] width 43 height 10
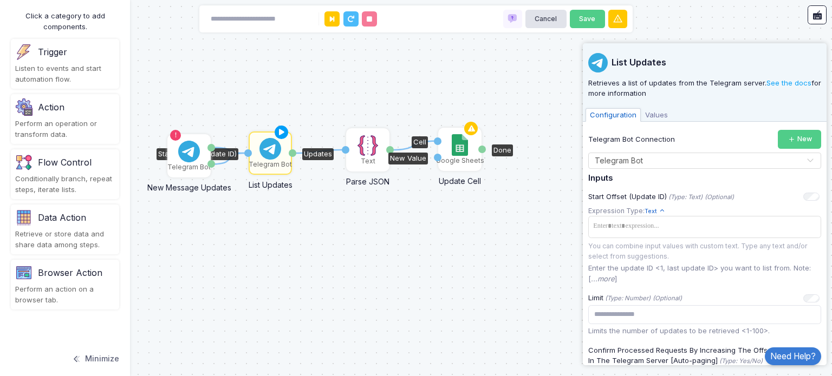
click at [463, 157] on div "Google Sheets" at bounding box center [460, 161] width 48 height 10
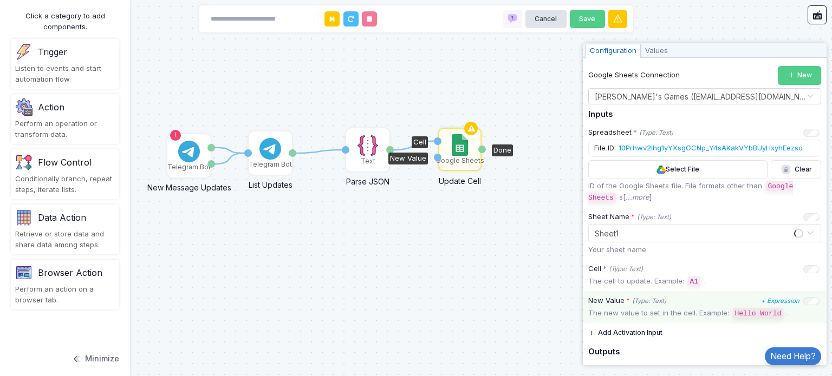
scroll to position [151, 0]
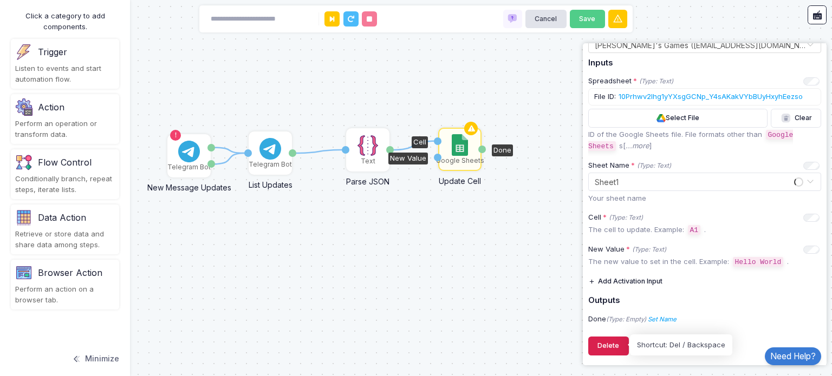
click at [608, 347] on button "Delete" at bounding box center [608, 346] width 41 height 19
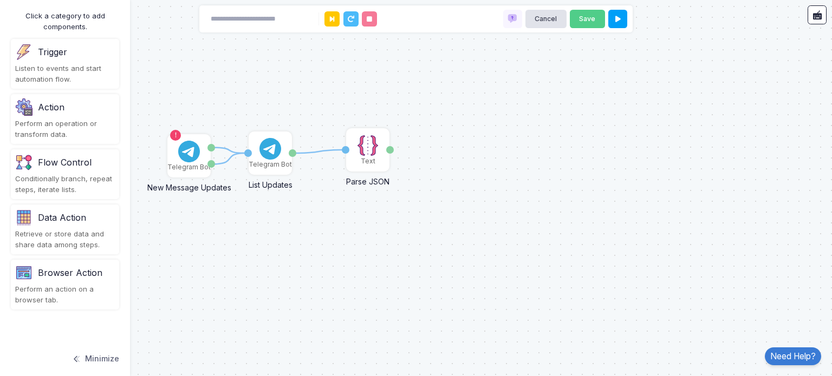
click at [73, 113] on div "Action" at bounding box center [65, 107] width 100 height 17
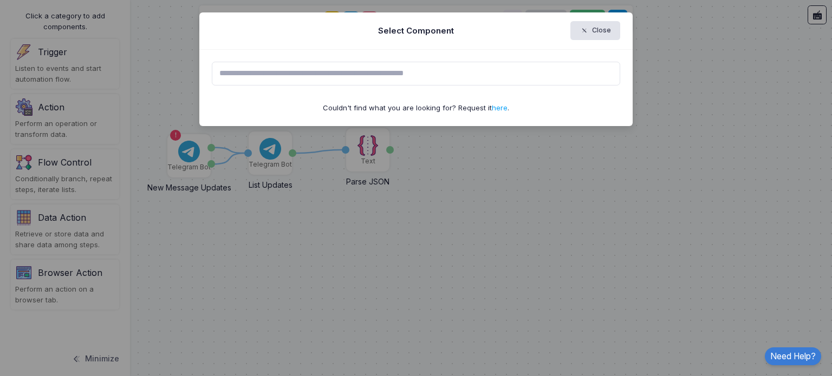
click at [349, 81] on input "text" at bounding box center [416, 74] width 409 height 24
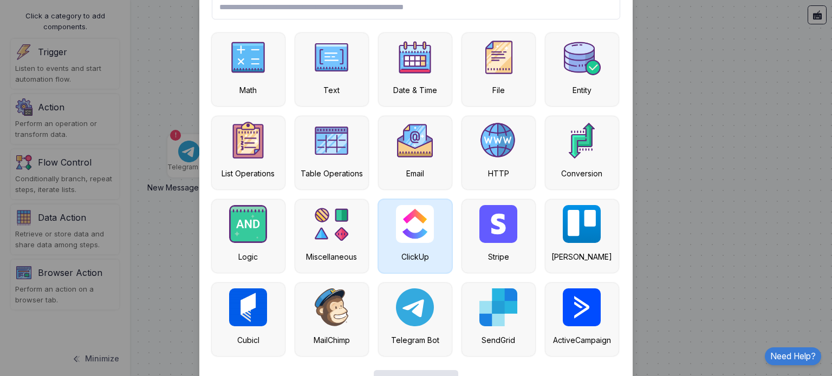
scroll to position [103, 0]
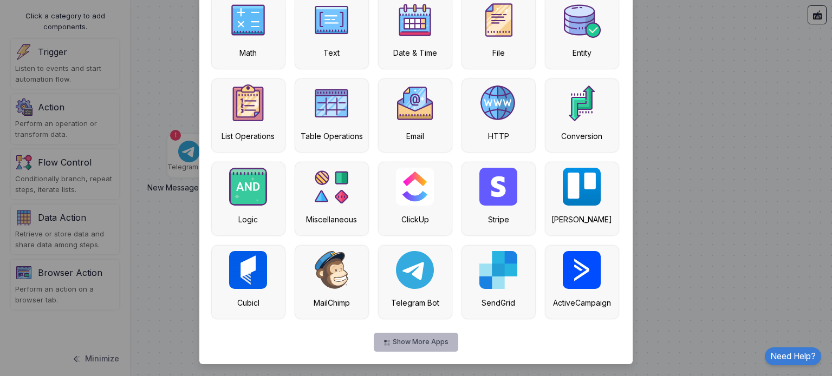
click at [424, 346] on button "Show More Apps" at bounding box center [416, 342] width 84 height 19
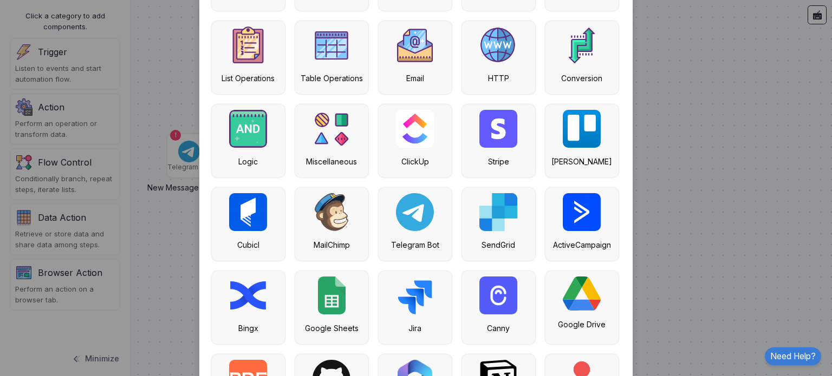
scroll to position [212, 0]
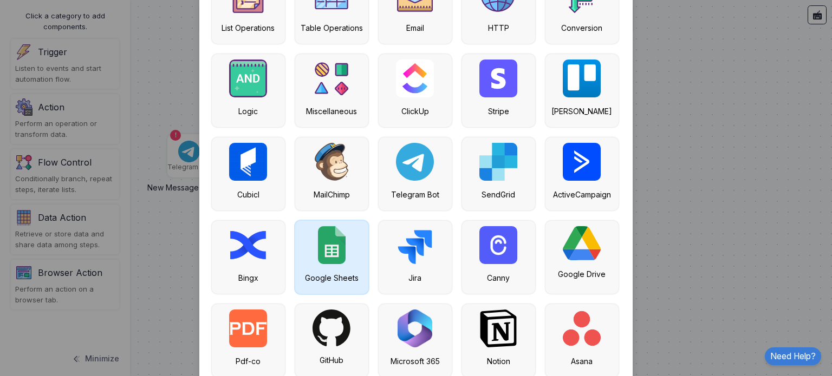
click at [338, 245] on img at bounding box center [332, 245] width 28 height 38
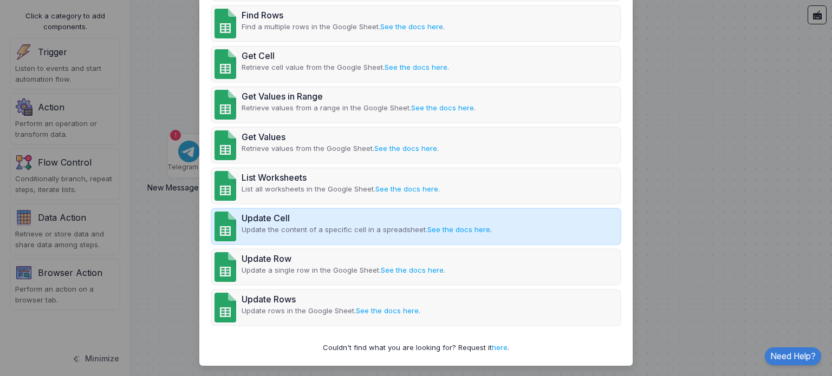
scroll to position [492, 0]
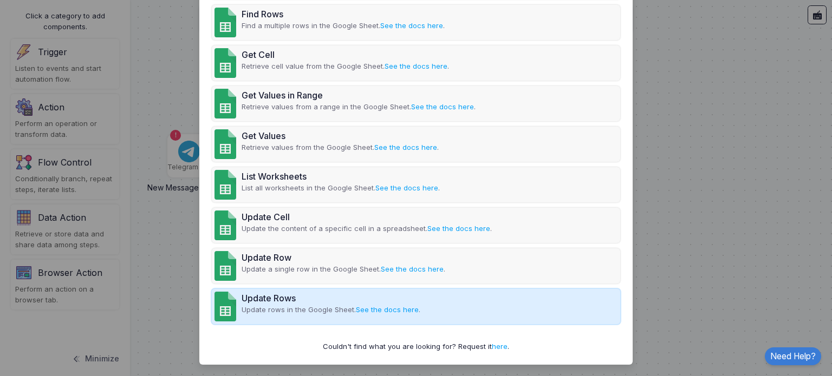
click at [321, 307] on p "Update rows in the Google Sheet. See the docs here ." at bounding box center [331, 310] width 179 height 11
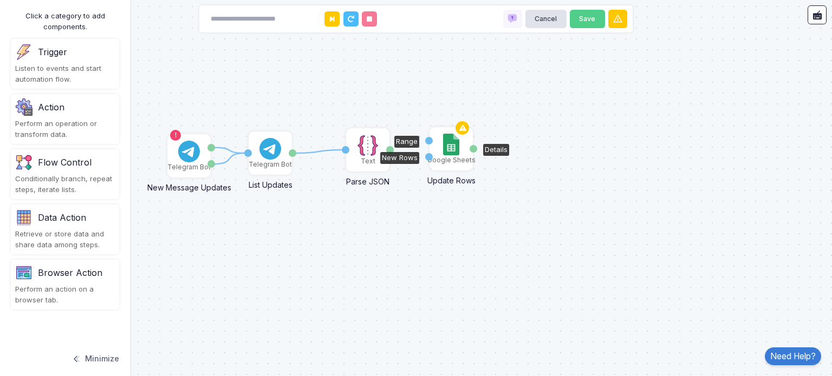
click at [451, 149] on img at bounding box center [451, 145] width 16 height 22
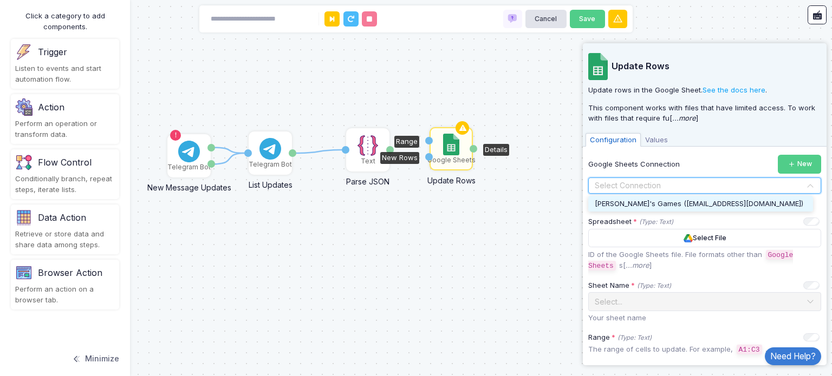
click at [714, 184] on input "text" at bounding box center [693, 186] width 199 height 12
click at [703, 206] on span "[PERSON_NAME]'s Games ([EMAIL_ADDRESS][DOMAIN_NAME])" at bounding box center [699, 203] width 209 height 9
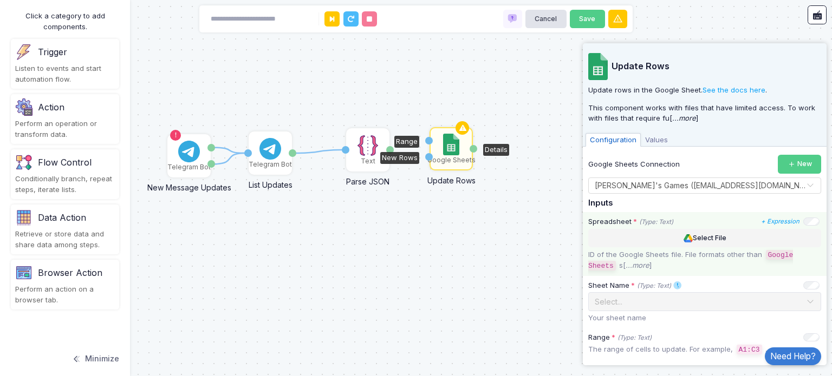
click at [659, 237] on button "Select File" at bounding box center [704, 238] width 233 height 19
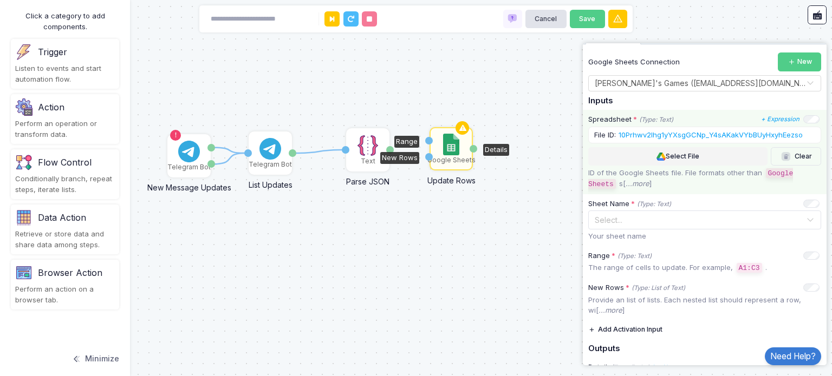
scroll to position [108, 0]
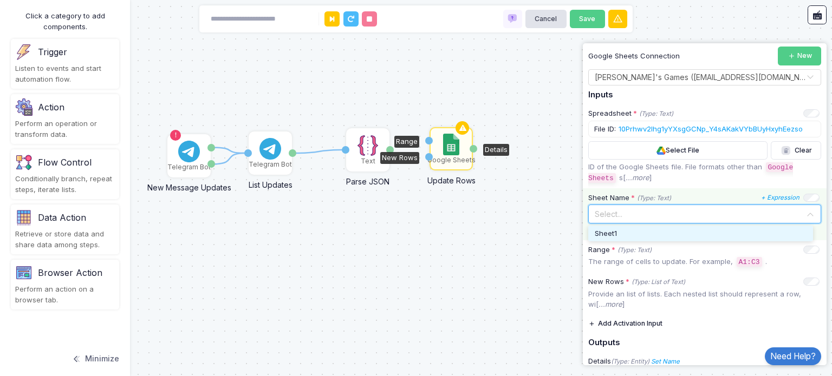
click at [639, 211] on input "text" at bounding box center [693, 213] width 199 height 12
click at [637, 233] on div "Sheet1" at bounding box center [701, 234] width 212 height 11
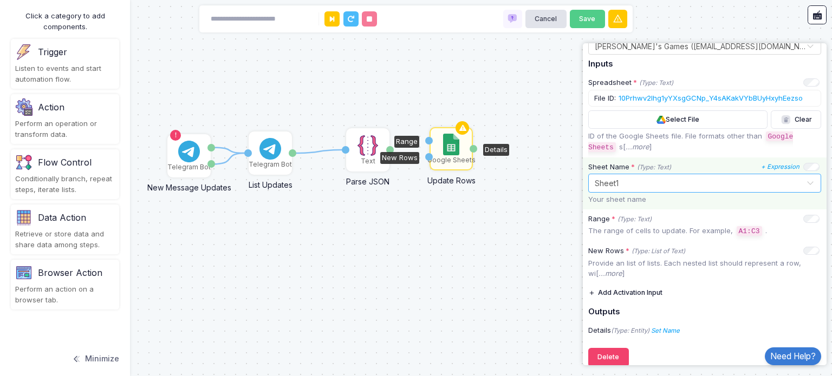
scroll to position [151, 0]
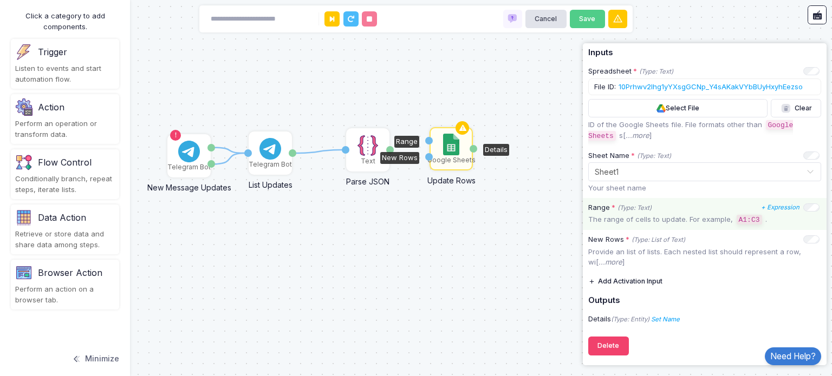
click at [748, 220] on code "A1:C3" at bounding box center [749, 220] width 25 height 10
click at [657, 218] on p "The range of cells to update. For example, A1:C3 ." at bounding box center [704, 220] width 233 height 11
click at [784, 204] on icon "+ Expression" at bounding box center [780, 208] width 38 height 8
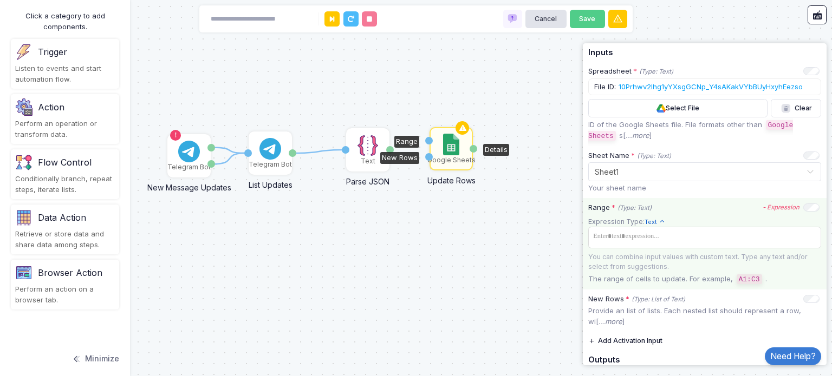
click at [784, 204] on icon "- Expression" at bounding box center [781, 208] width 37 height 8
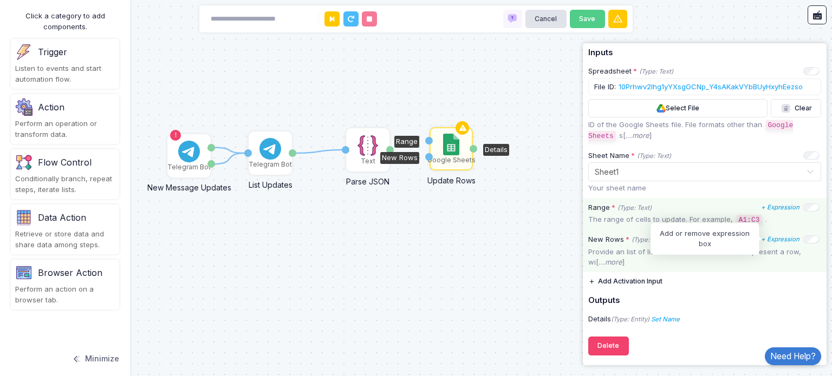
click at [767, 238] on icon "+ Expression" at bounding box center [780, 240] width 38 height 8
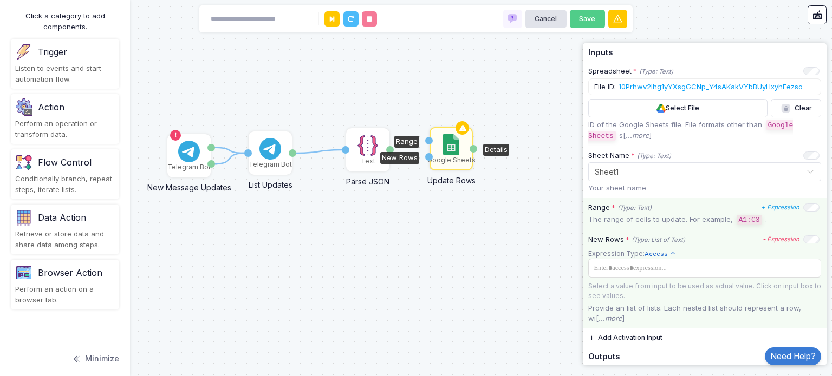
click at [767, 238] on icon "- Expression" at bounding box center [781, 240] width 37 height 8
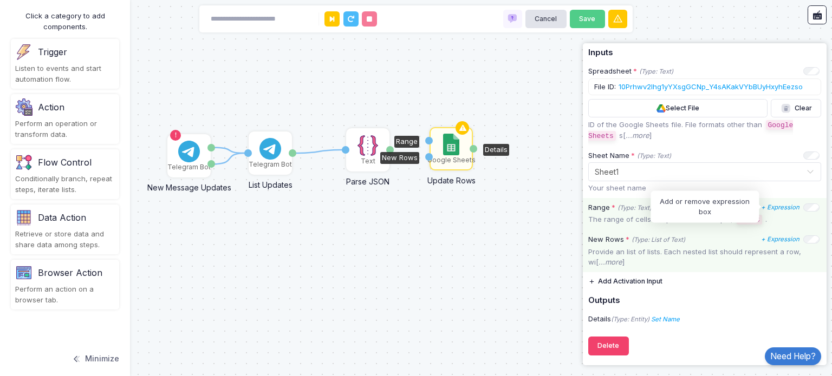
click at [769, 208] on icon "+ Expression" at bounding box center [780, 208] width 38 height 8
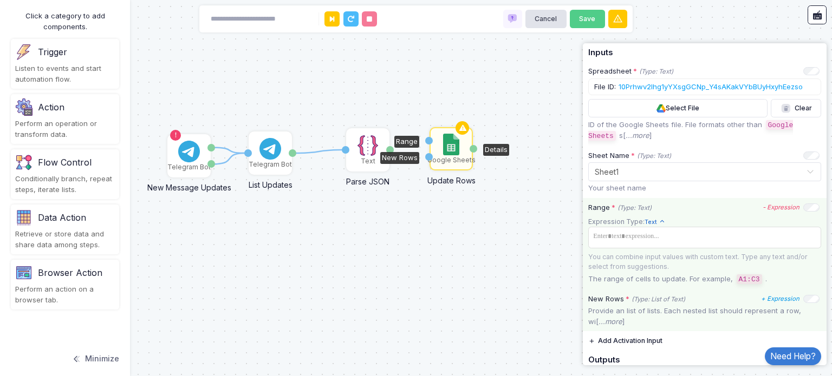
click at [769, 208] on icon "- Expression" at bounding box center [781, 208] width 37 height 8
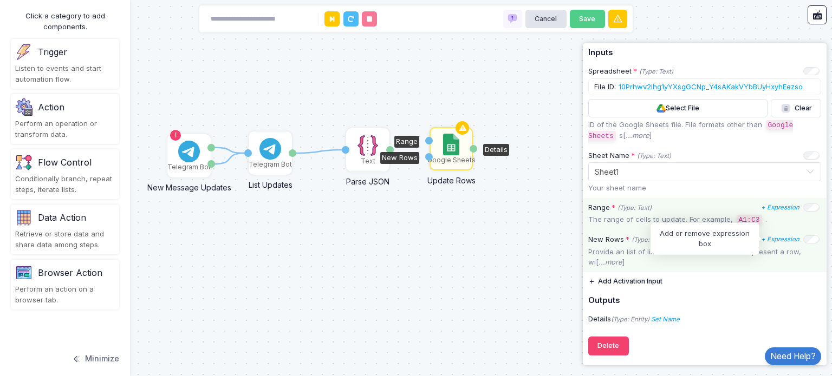
click at [773, 238] on icon "+ Expression" at bounding box center [780, 240] width 38 height 8
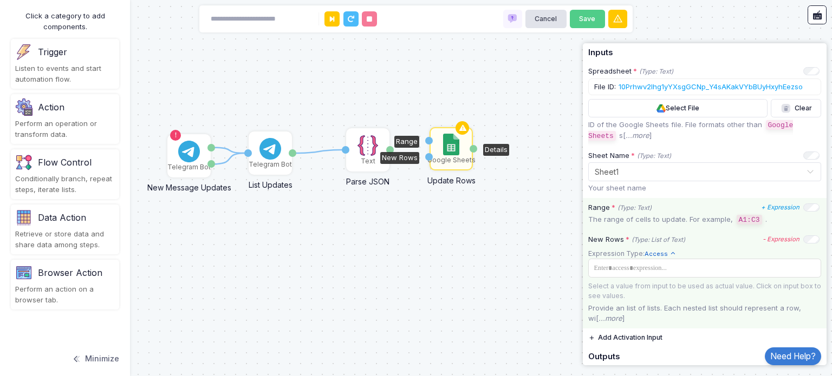
click at [773, 238] on icon "- Expression" at bounding box center [781, 240] width 37 height 8
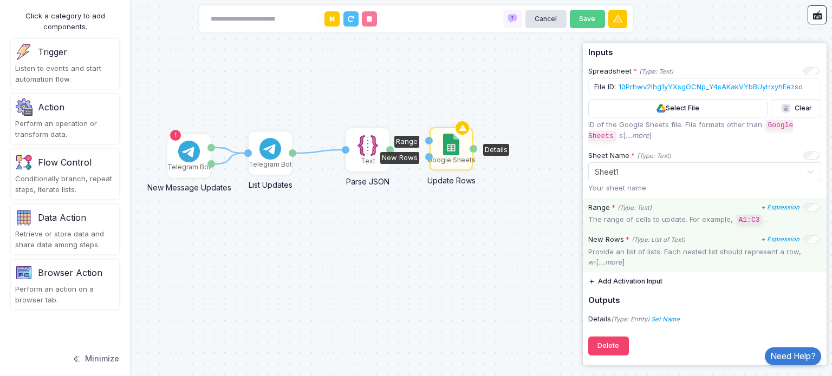
click at [616, 275] on button "Add Activation Input" at bounding box center [625, 281] width 74 height 19
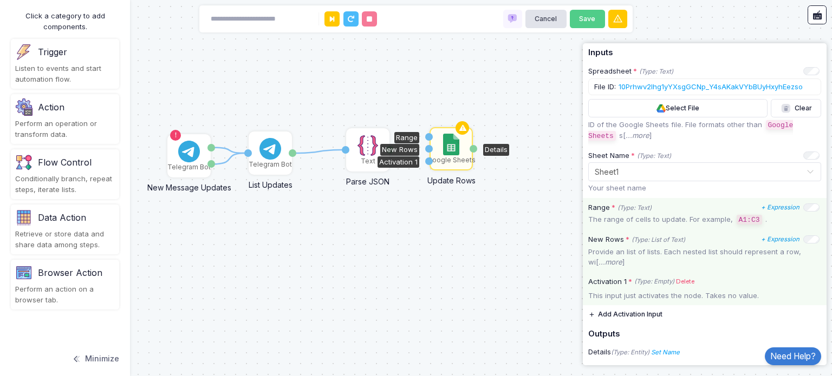
click at [682, 277] on link "Delete" at bounding box center [685, 281] width 18 height 9
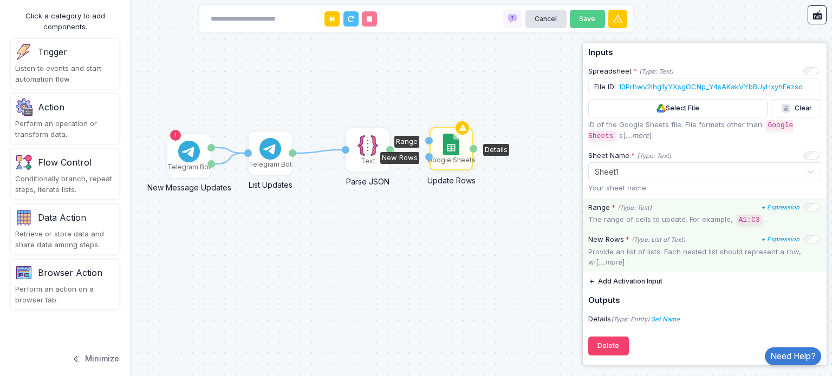
click at [475, 205] on div "1 1 1 Text Parse JSON JSON Value Telegram Bot List Updates Start Offset (Update…" at bounding box center [416, 188] width 832 height 376
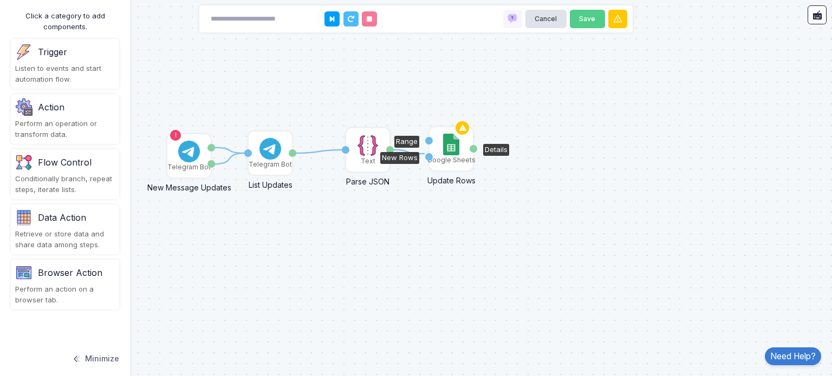
drag, startPoint x: 390, startPoint y: 147, endPoint x: 425, endPoint y: 154, distance: 35.3
click at [3, 2] on div "1 1 1 1 Text Parse JSON JSON Value Telegram Bot List Updates Start Offset (Upda…" at bounding box center [3, 1] width 1 height 1
drag, startPoint x: 389, startPoint y: 148, endPoint x: 430, endPoint y: 158, distance: 41.8
click at [3, 2] on div "1 1 1 1 Text Parse JSON JSON Value Telegram Bot List Updates Start Offset (Upda…" at bounding box center [3, 1] width 1 height 1
drag, startPoint x: 393, startPoint y: 150, endPoint x: 430, endPoint y: 140, distance: 38.1
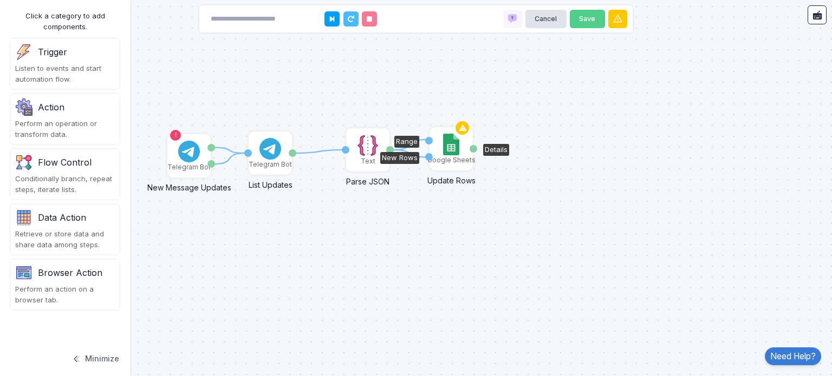
click at [3, 2] on div "1 1 1 1 1 Text Parse JSON JSON Value Telegram Bot List Updates Start Offset (Up…" at bounding box center [3, 1] width 1 height 1
click at [410, 190] on div "1 1 1 1 2 Text Parse JSON JSON Value Telegram Bot List Updates Start Offset (Up…" at bounding box center [416, 188] width 832 height 376
click at [473, 147] on div "Details" at bounding box center [474, 149] width 8 height 8
click at [618, 21] on icon at bounding box center [617, 19] width 5 height 7
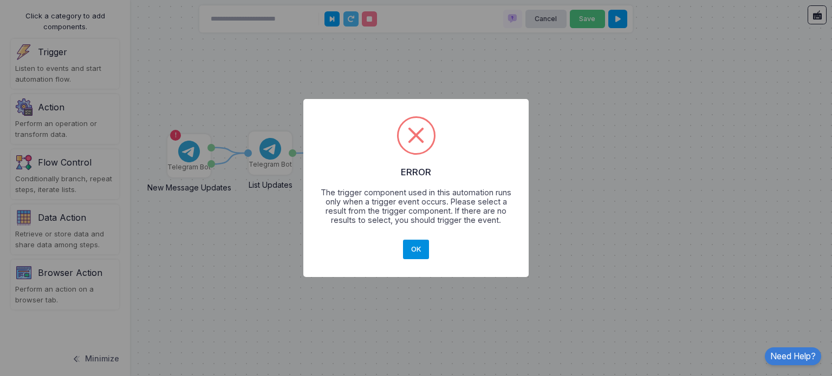
click at [414, 256] on button "OK" at bounding box center [416, 250] width 26 height 20
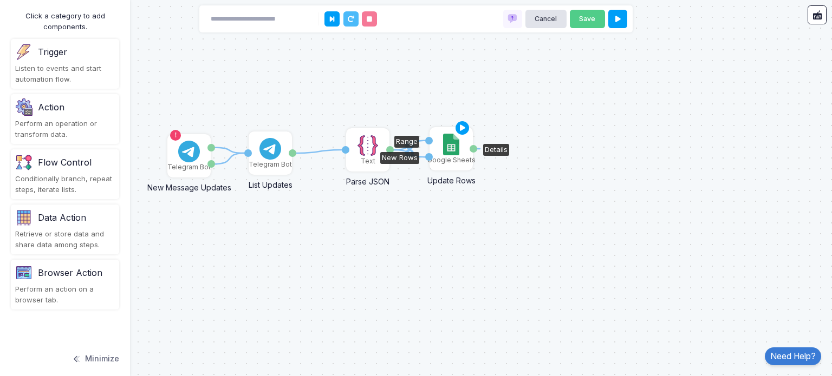
click at [472, 148] on div "Details" at bounding box center [474, 149] width 8 height 8
click at [50, 59] on div "Trigger" at bounding box center [65, 51] width 100 height 17
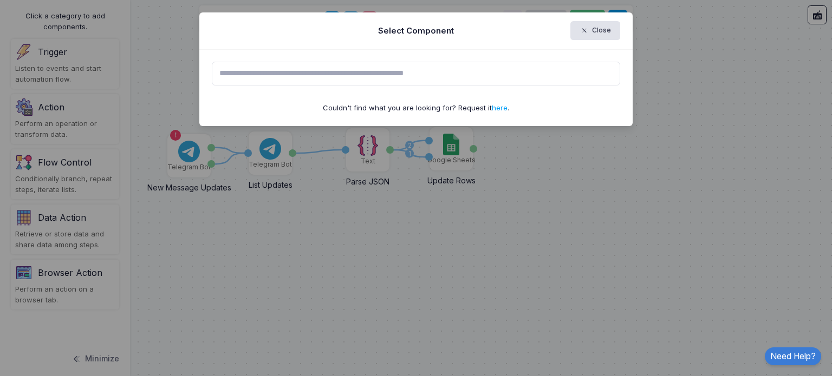
click at [310, 80] on input "text" at bounding box center [416, 74] width 409 height 24
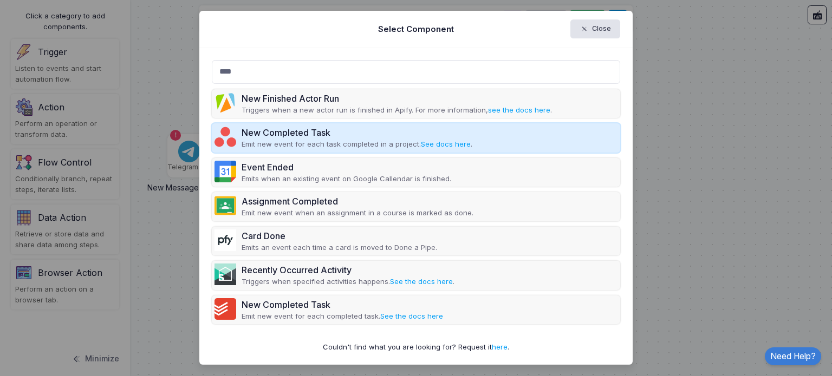
scroll to position [2, 0]
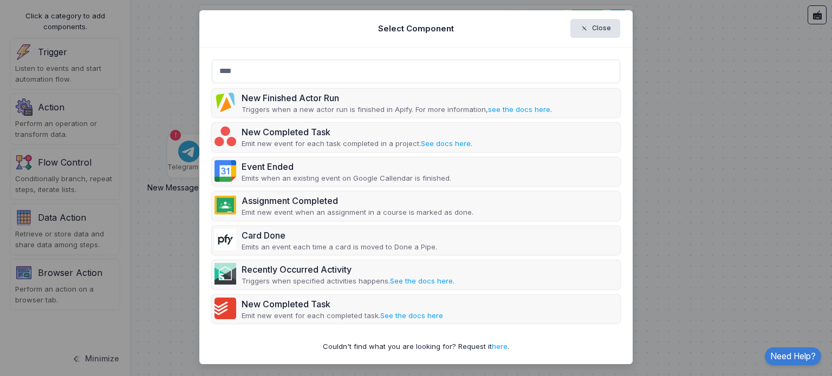
type input "****"
click at [566, 33] on div "Select Component Close" at bounding box center [415, 28] width 433 height 37
click at [589, 31] on span "button" at bounding box center [589, 29] width 0 height 10
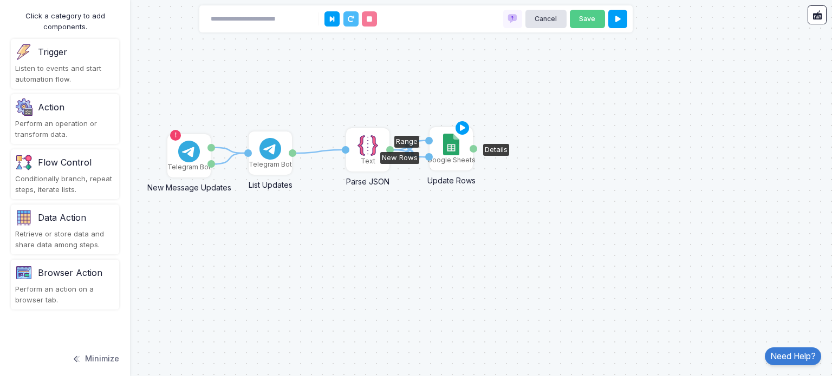
click at [444, 155] on div "Google Sheets" at bounding box center [451, 160] width 48 height 10
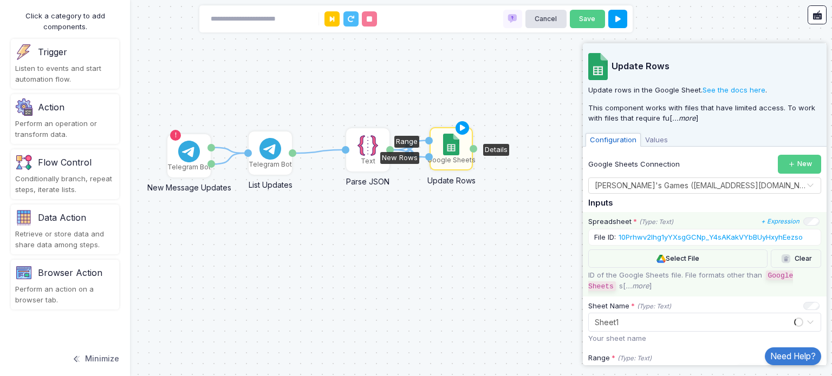
scroll to position [151, 0]
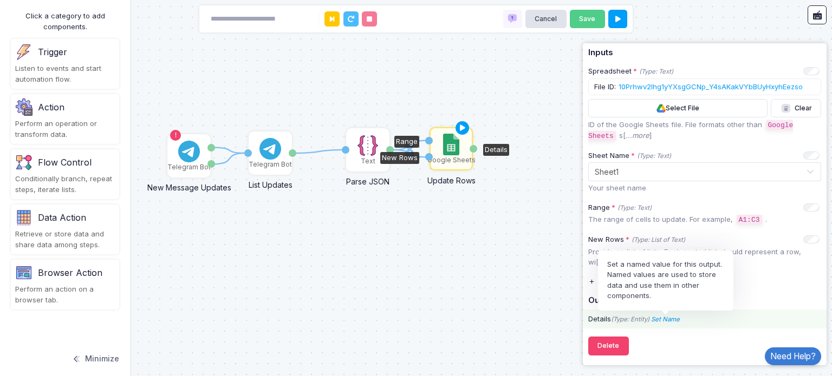
click at [670, 319] on icon "Set Name" at bounding box center [665, 320] width 29 height 8
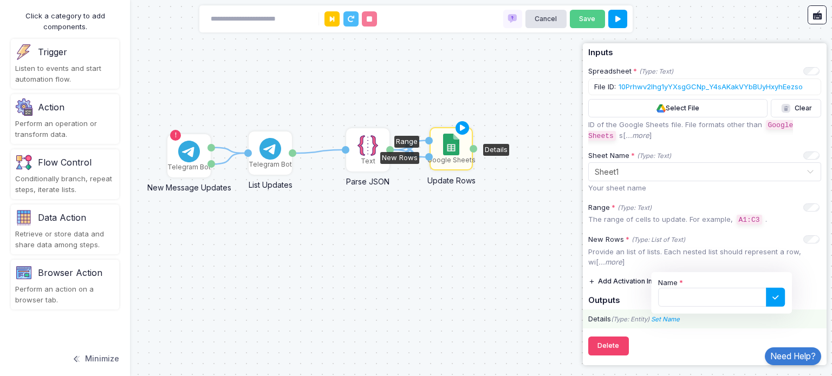
drag, startPoint x: 614, startPoint y: 311, endPoint x: 611, endPoint y: 316, distance: 5.9
click at [614, 311] on div "Details (Type: Entity) Set Name Name" at bounding box center [705, 320] width 244 height 20
click at [607, 321] on div "Details (Type: Entity) Set Name Name" at bounding box center [705, 319] width 244 height 11
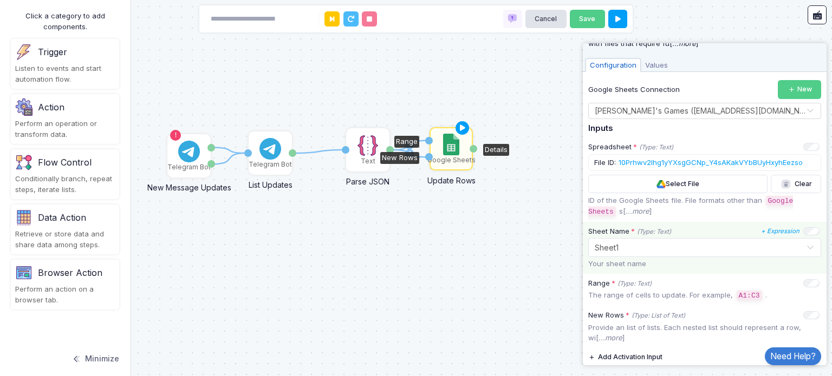
scroll to position [0, 0]
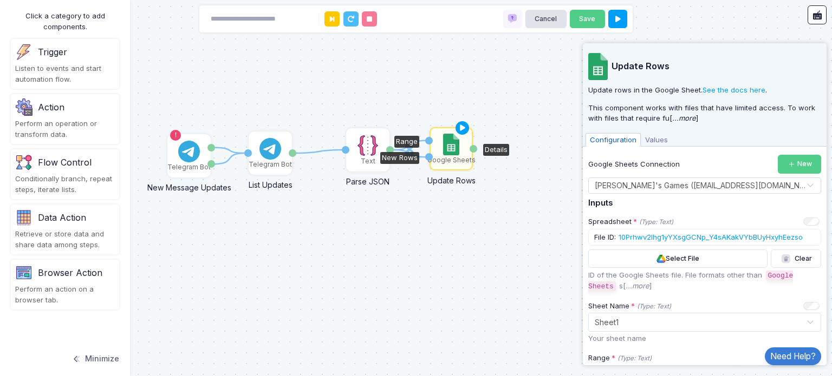
click at [651, 145] on span "Values" at bounding box center [656, 140] width 31 height 14
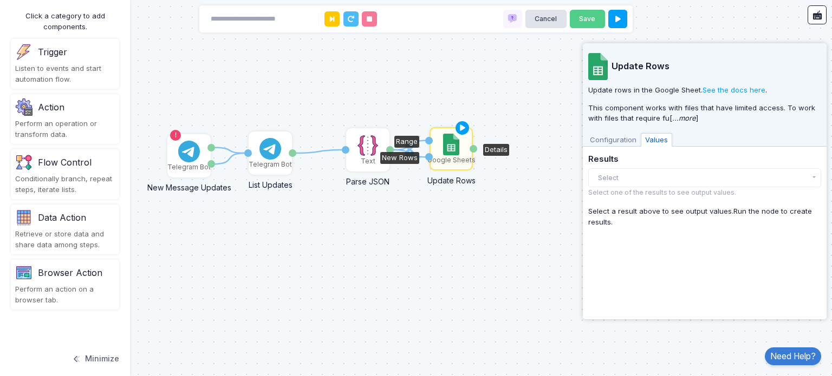
click at [616, 136] on span "Configuration" at bounding box center [613, 140] width 55 height 14
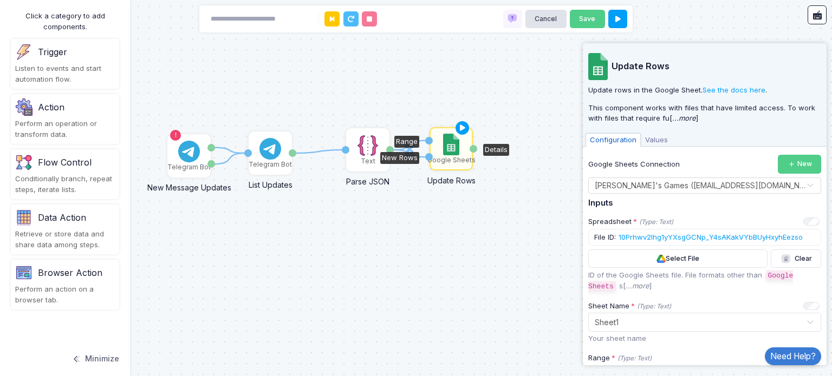
scroll to position [151, 0]
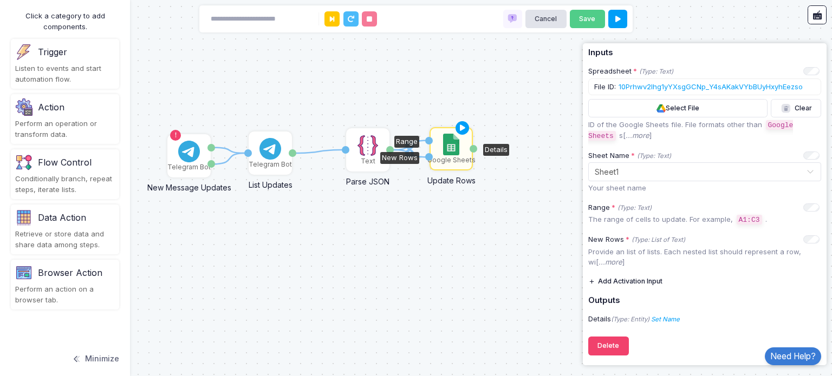
click at [514, 286] on div "1 1 1 1 2 Text Parse JSON JSON Value Telegram Bot List Updates Start Offset (Up…" at bounding box center [416, 188] width 832 height 376
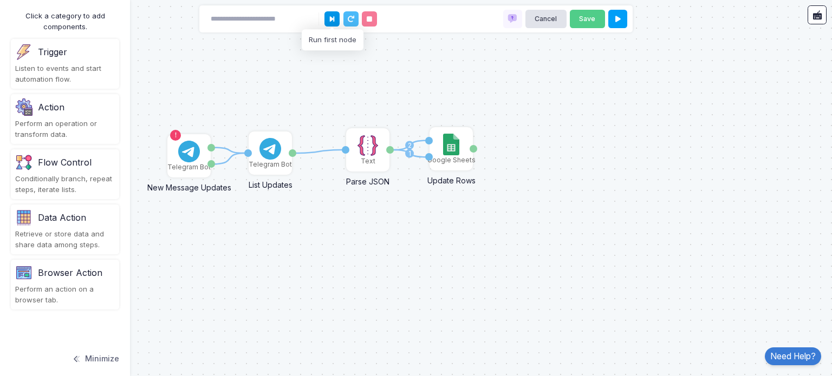
click at [337, 23] on button at bounding box center [331, 18] width 15 height 15
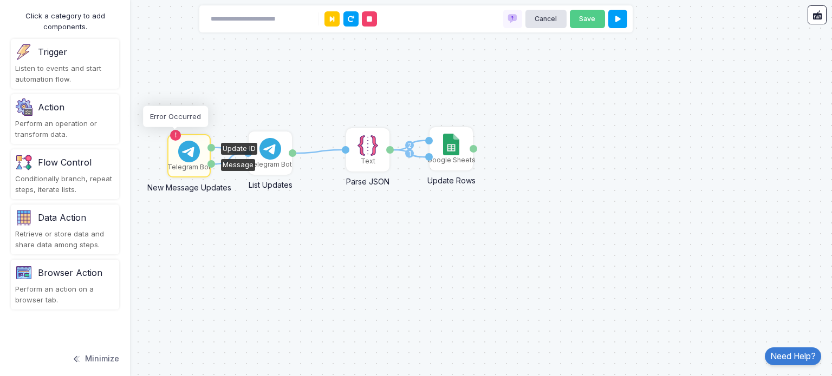
click at [174, 131] on div at bounding box center [175, 135] width 11 height 11
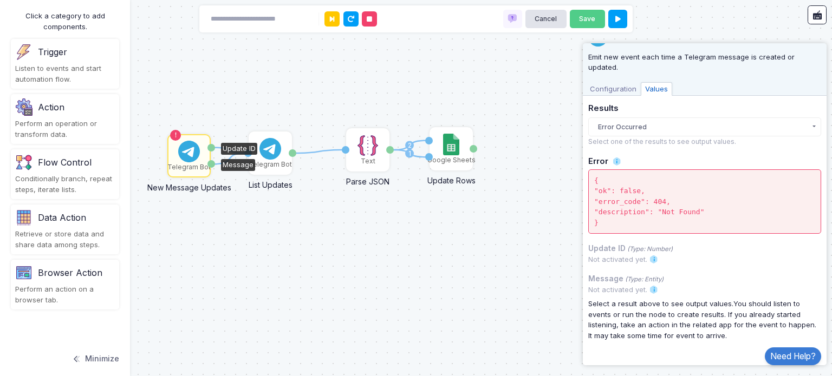
scroll to position [39, 0]
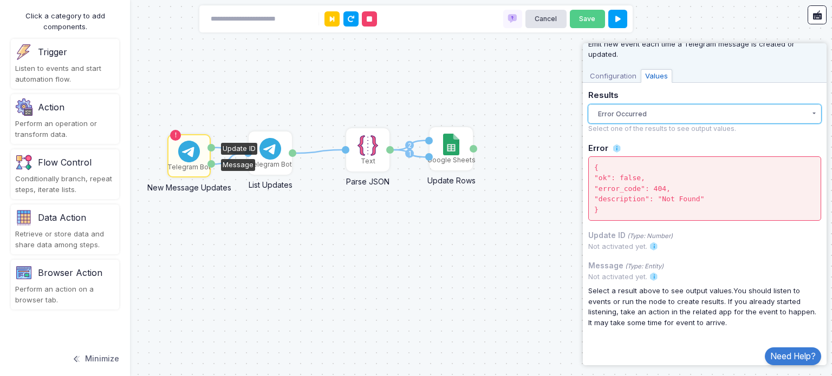
click at [646, 119] on button "Error Occurred" at bounding box center [704, 114] width 233 height 19
click at [613, 82] on span "Configuration" at bounding box center [613, 76] width 55 height 14
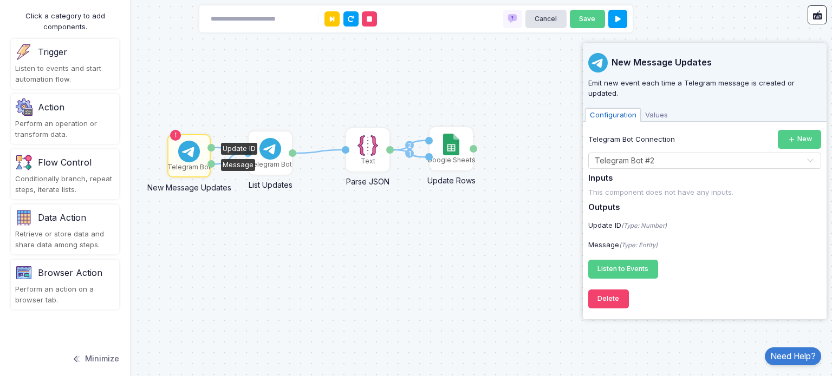
scroll to position [0, 0]
click at [346, 203] on div "1 1 1 1 2 Text Parse JSON JSON Value Telegram Bot List Updates Start Offset (Up…" at bounding box center [416, 188] width 832 height 376
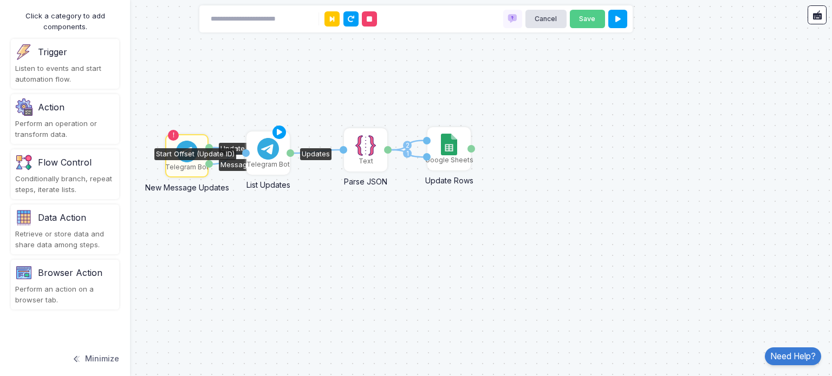
click at [261, 170] on div "Telegram Bot" at bounding box center [268, 153] width 41 height 41
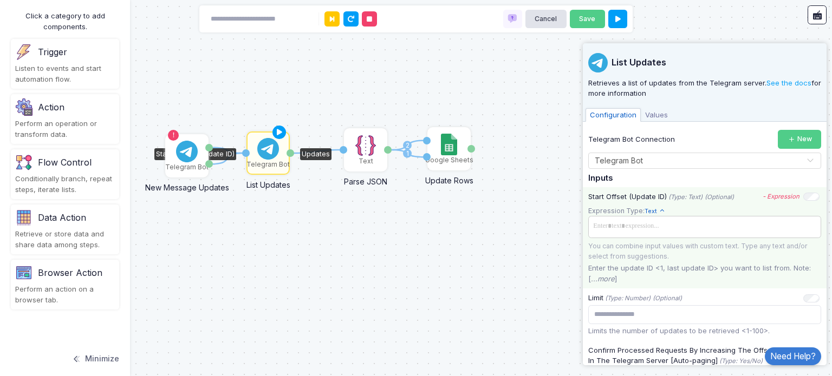
click at [701, 225] on span at bounding box center [704, 227] width 229 height 16
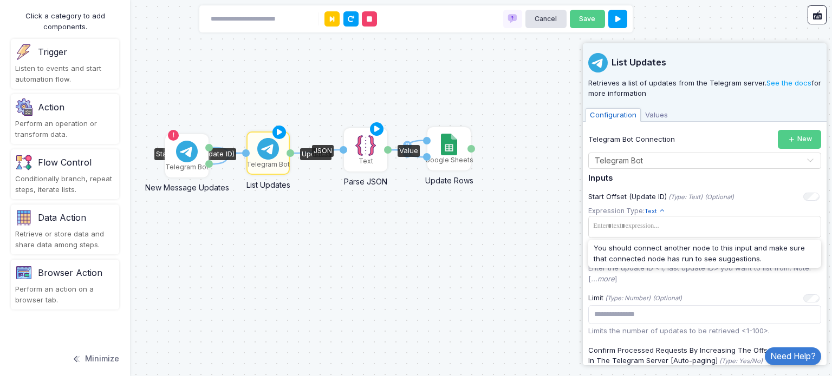
click at [365, 153] on img at bounding box center [366, 146] width 22 height 22
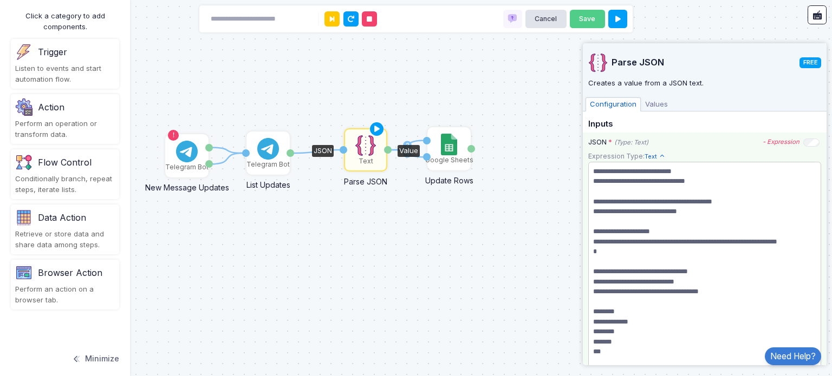
scroll to position [153, 0]
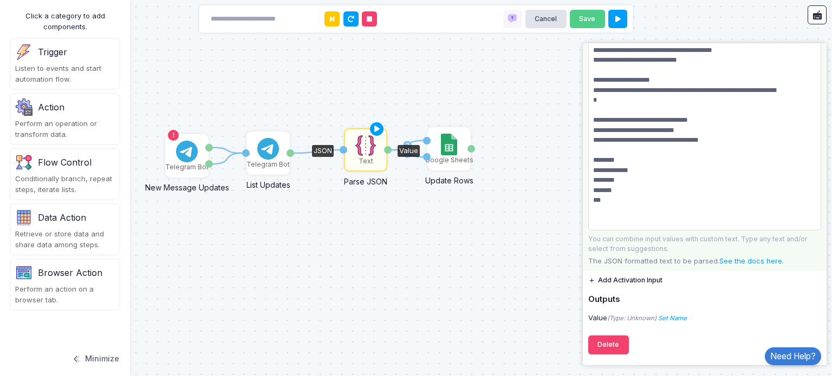
click at [667, 261] on p "The JSON formatted text to be parsed. See the docs here ." at bounding box center [704, 261] width 233 height 11
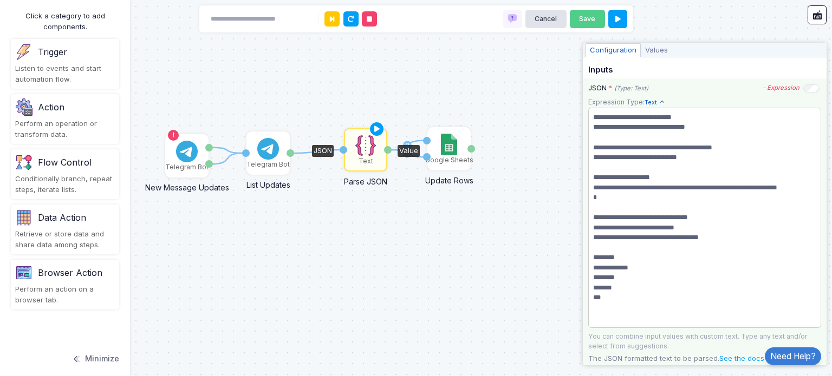
scroll to position [0, 0]
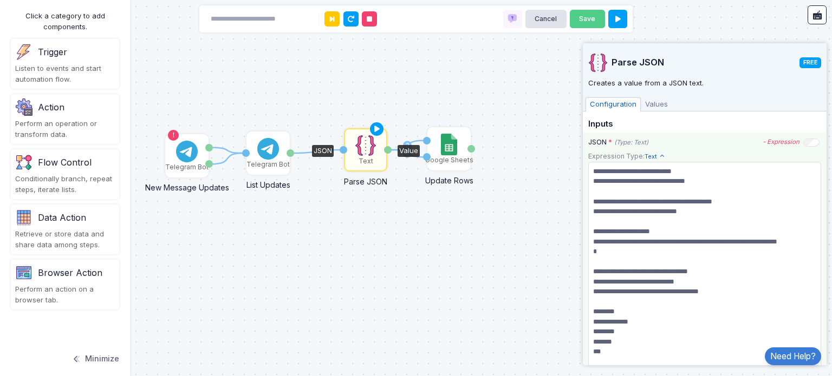
click at [652, 158] on span "Text" at bounding box center [655, 156] width 21 height 9
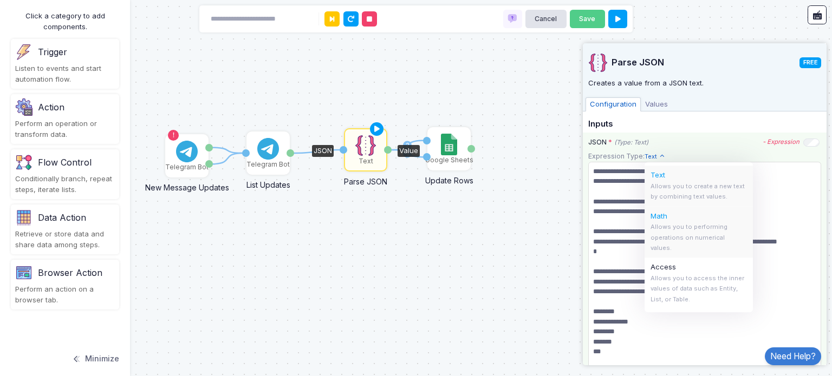
click at [660, 229] on span "Allows you to performing operations on numerical values." at bounding box center [690, 237] width 79 height 29
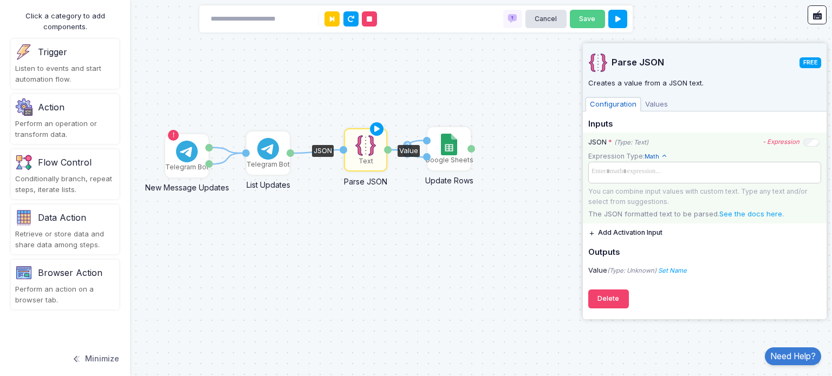
click at [665, 171] on span at bounding box center [705, 172] width 232 height 16
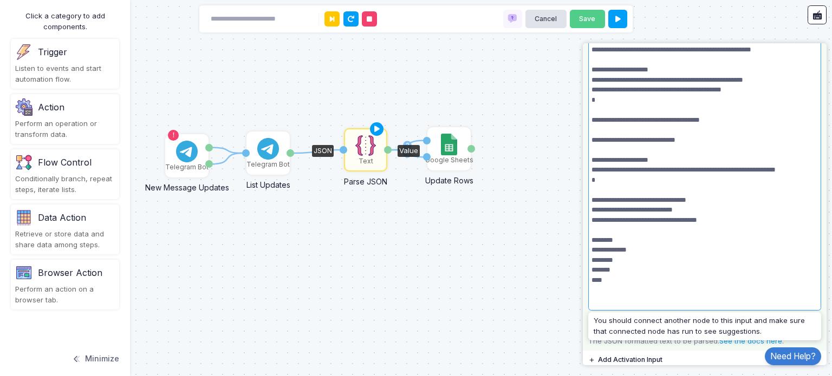
scroll to position [203, 0]
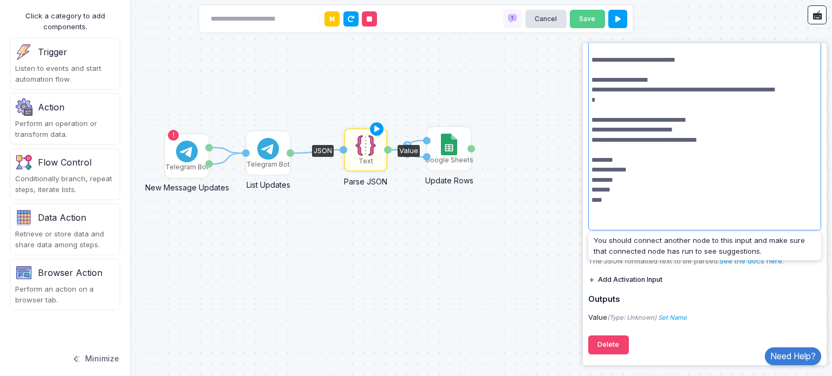
click at [536, 262] on div "1 1 1 1 2 Text Parse JSON JSON Value Telegram Bot List Updates Start Offset (Up…" at bounding box center [416, 188] width 832 height 376
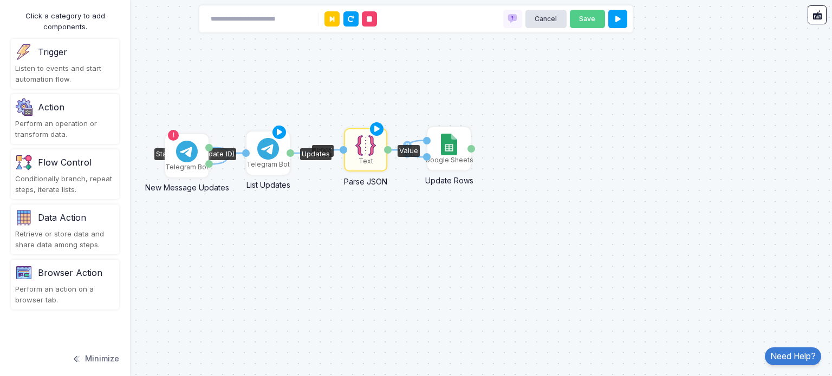
click at [270, 164] on div "Telegram Bot" at bounding box center [267, 165] width 43 height 10
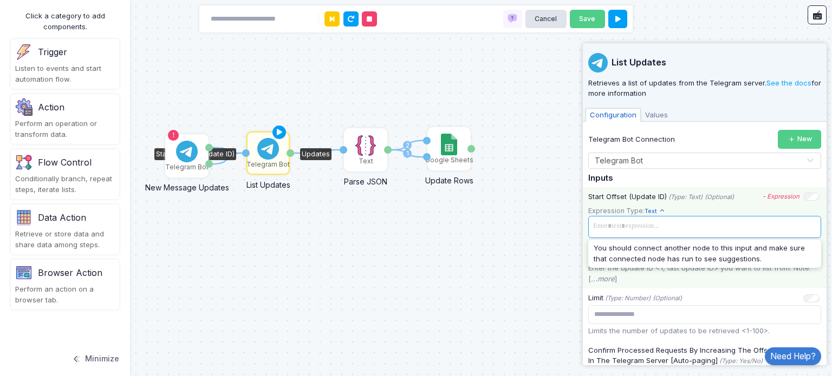
click at [667, 220] on span at bounding box center [704, 227] width 229 height 16
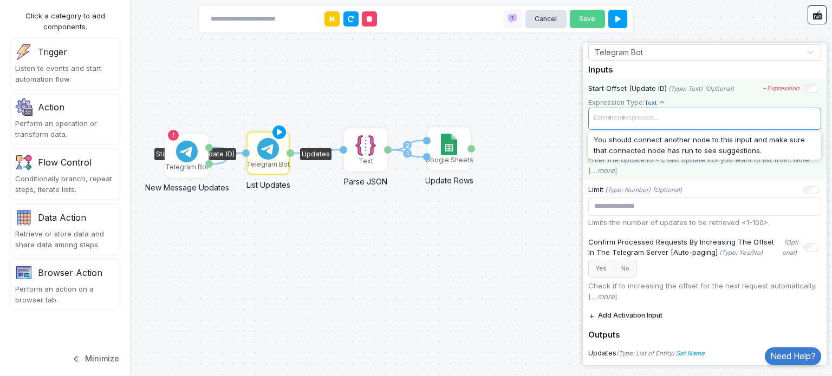
scroll to position [143, 0]
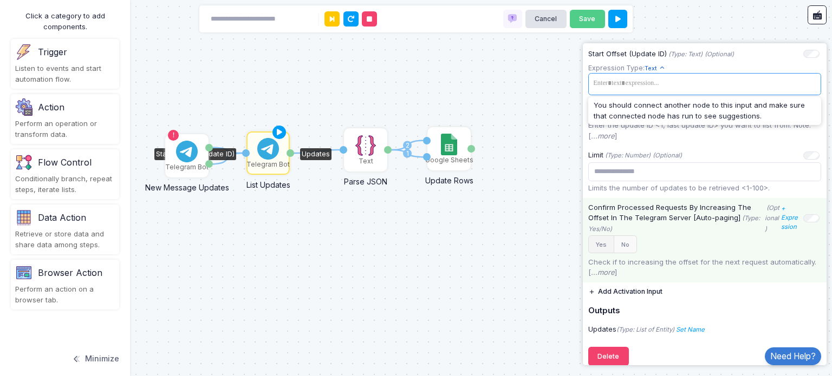
click at [600, 244] on button "Yes" at bounding box center [601, 245] width 26 height 18
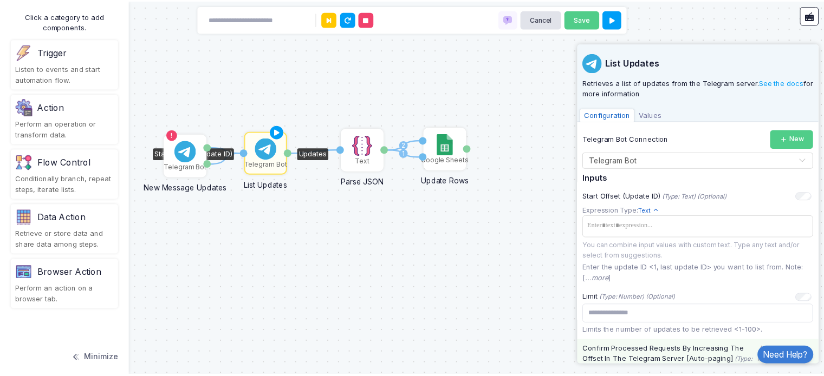
scroll to position [108, 0]
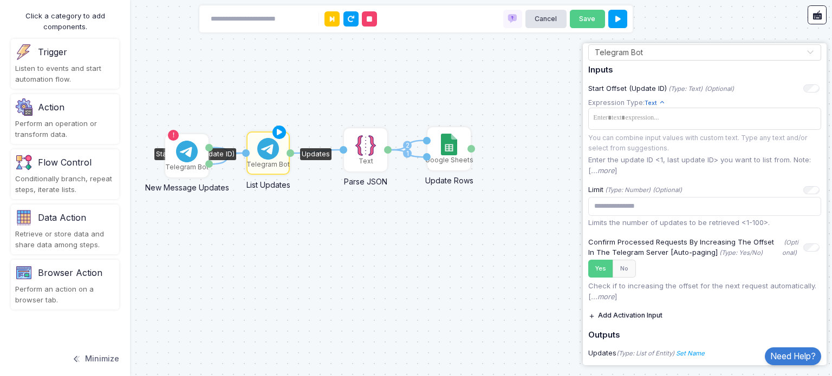
click at [430, 251] on div "1 1 1 1 2 Text Parse JSON JSON Value Telegram Bot List Updates Start Offset (Up…" at bounding box center [416, 188] width 832 height 376
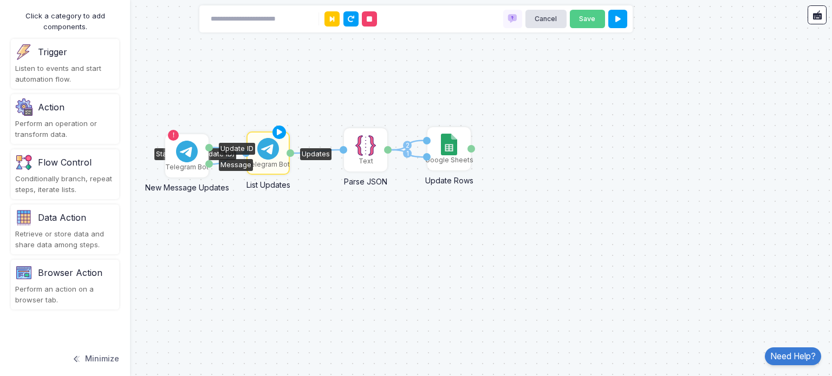
click at [172, 165] on div "Telegram Bot" at bounding box center [186, 168] width 43 height 10
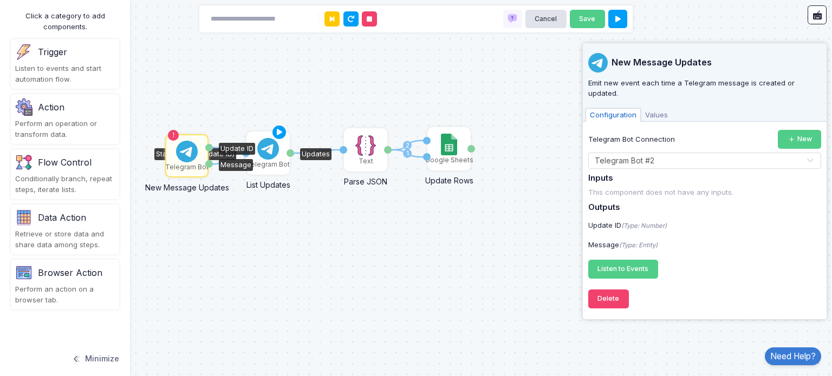
click at [282, 168] on div "Telegram Bot" at bounding box center [267, 165] width 43 height 10
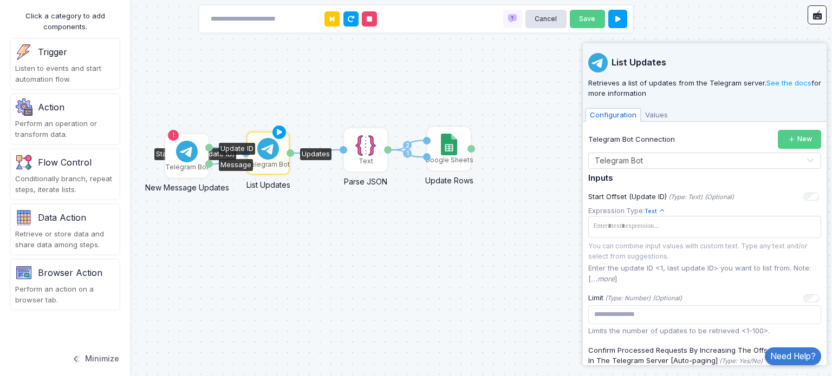
click at [180, 164] on div "Telegram Bot" at bounding box center [186, 168] width 43 height 10
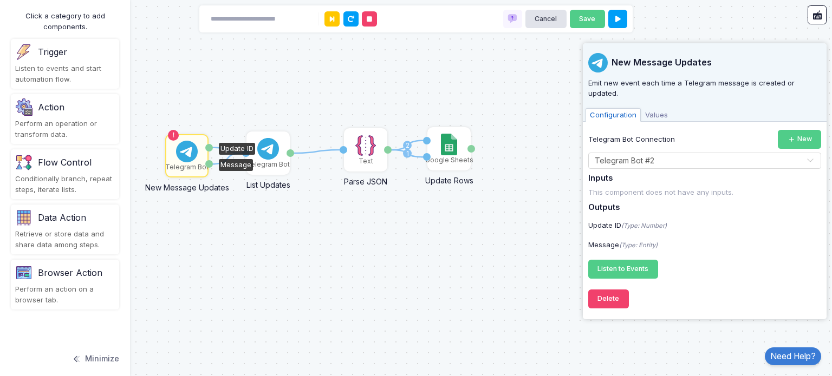
click at [655, 108] on span "Values" at bounding box center [656, 115] width 31 height 14
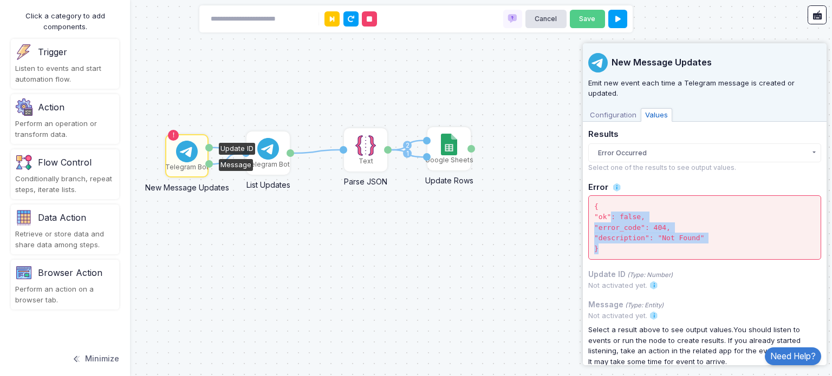
drag, startPoint x: 608, startPoint y: 220, endPoint x: 669, endPoint y: 246, distance: 66.3
click at [669, 246] on div "{ "ok": false, "error_code": 404, "description": "Not Found" }" at bounding box center [704, 228] width 233 height 65
click at [675, 251] on div "{ "ok": false, "error_code": 404, "description": "Not Found" }" at bounding box center [704, 228] width 233 height 65
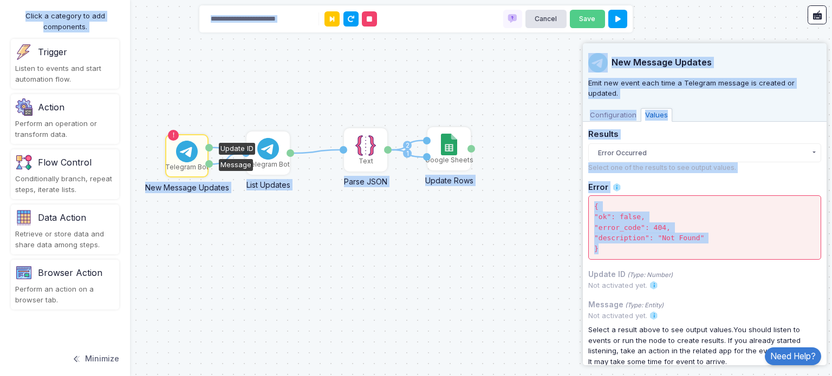
drag, startPoint x: 667, startPoint y: 244, endPoint x: 581, endPoint y: 201, distance: 96.9
click at [581, 201] on automation-editor "1 1 1 1 2 Text Parse JSON JSON Value Telegram Bot List Updates Start Offset (Up…" at bounding box center [416, 188] width 832 height 376
click at [632, 236] on div "{ "ok": false, "error_code": 404, "description": "Not Found" }" at bounding box center [704, 228] width 233 height 65
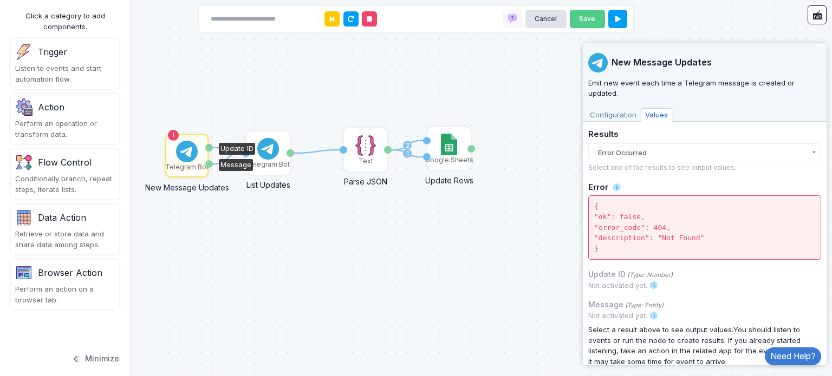
click at [603, 109] on span "Configuration" at bounding box center [613, 115] width 55 height 14
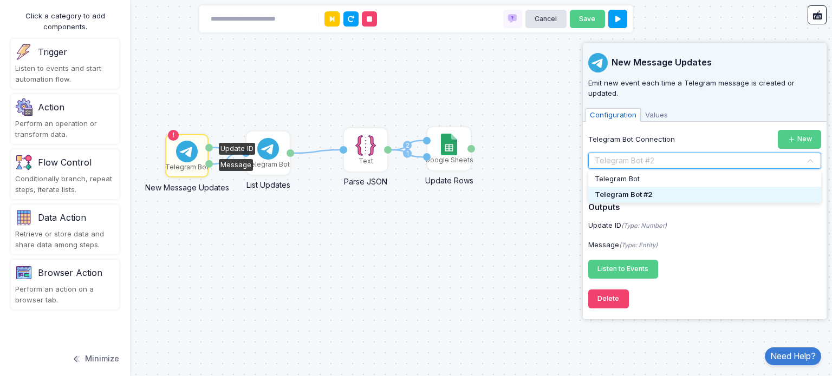
click at [769, 155] on input "text" at bounding box center [693, 161] width 199 height 12
click at [769, 220] on div "Update ID (Type: Number)" at bounding box center [705, 225] width 244 height 11
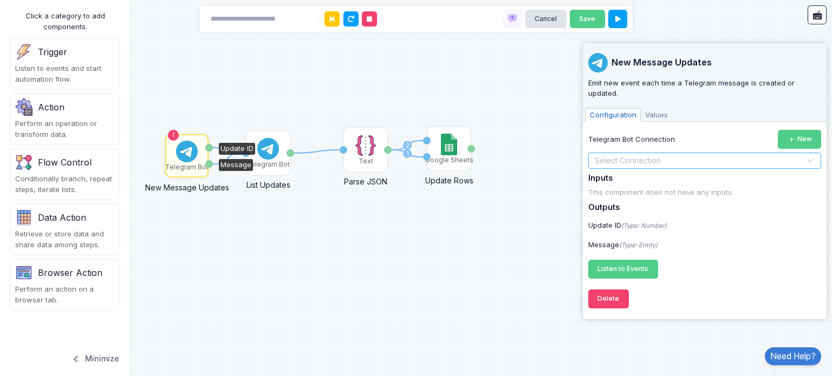
click at [754, 155] on input "text" at bounding box center [693, 161] width 199 height 12
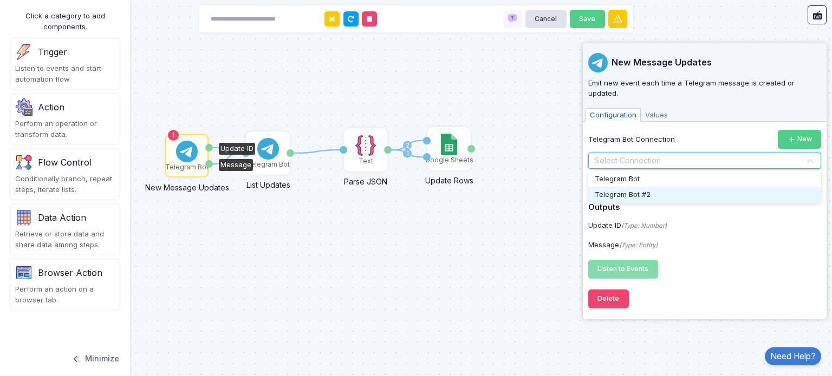
drag, startPoint x: 710, startPoint y: 183, endPoint x: 741, endPoint y: 190, distance: 31.0
click at [741, 190] on div "Telegram Bot #2" at bounding box center [704, 195] width 233 height 16
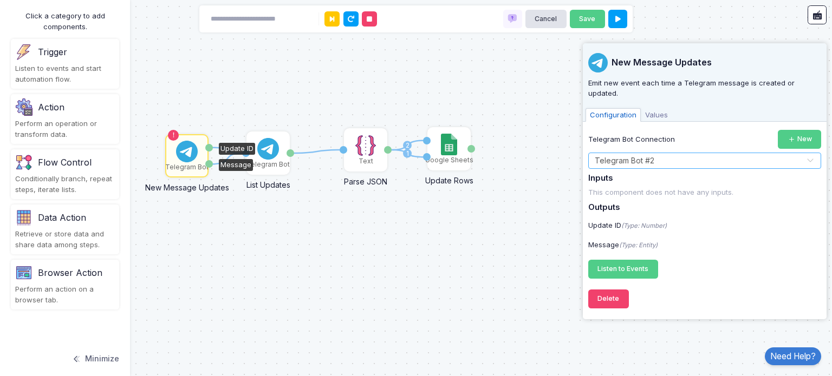
click at [661, 187] on div "This component does not have any inputs." at bounding box center [704, 192] width 233 height 11
click at [639, 155] on input "text" at bounding box center [693, 161] width 199 height 12
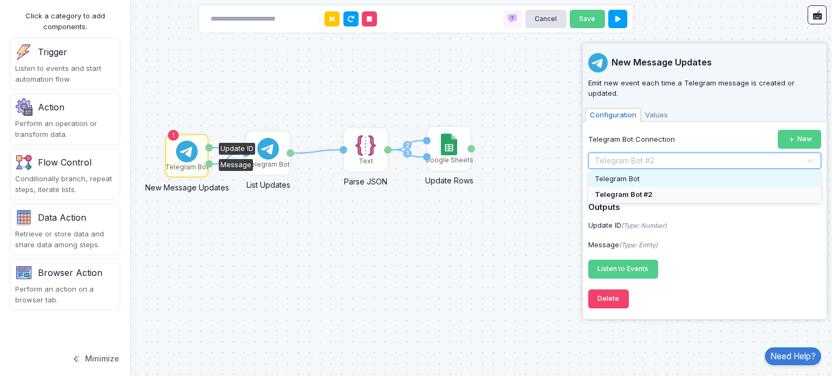
click at [621, 174] on div "Telegram Bot" at bounding box center [704, 179] width 233 height 16
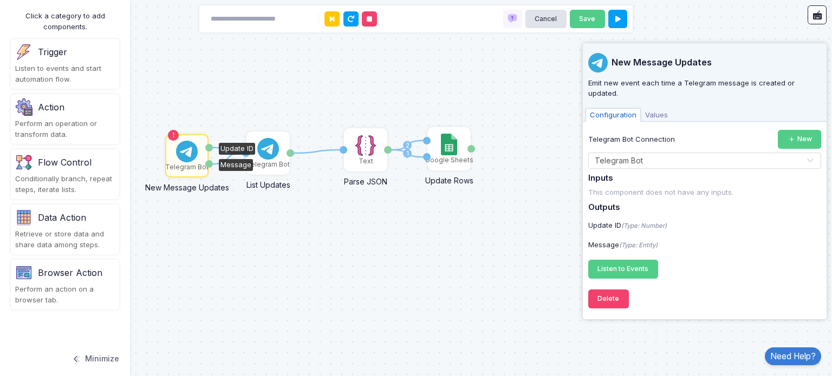
click at [400, 232] on div "1 1 1 1 2 Text Parse JSON JSON Value Telegram Bot List Updates Start Offset (Up…" at bounding box center [416, 188] width 832 height 376
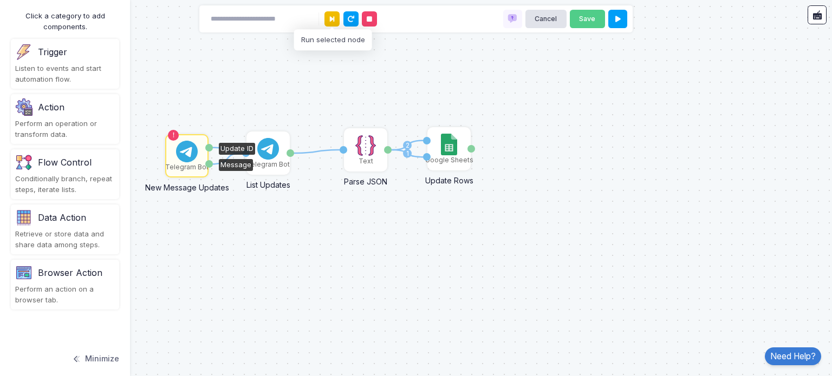
click at [330, 22] on icon at bounding box center [332, 19] width 4 height 7
click at [616, 21] on icon at bounding box center [617, 19] width 5 height 7
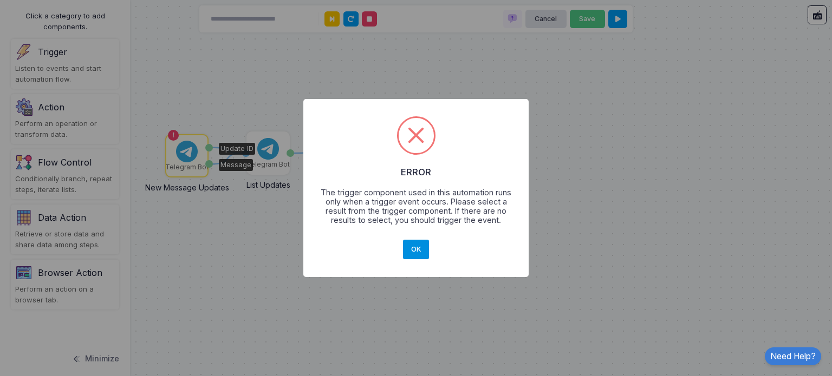
click at [420, 253] on button "OK" at bounding box center [416, 250] width 26 height 20
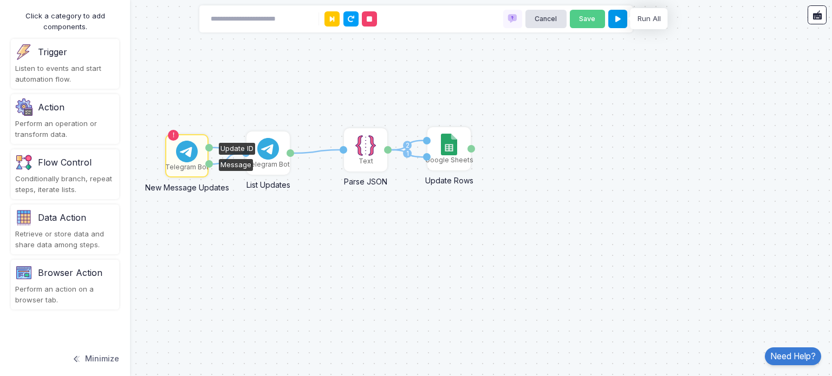
click at [619, 17] on icon at bounding box center [617, 19] width 5 height 7
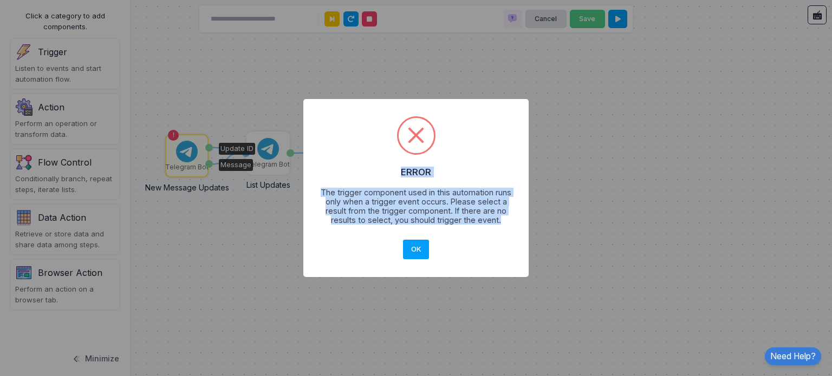
drag, startPoint x: 315, startPoint y: 182, endPoint x: 511, endPoint y: 230, distance: 201.3
click at [511, 230] on div "× ERROR The trigger component used in this automation runs only when a trigger …" at bounding box center [415, 188] width 225 height 179
copy div "ERROR The trigger component used in this automation runs only when a trigger ev…"
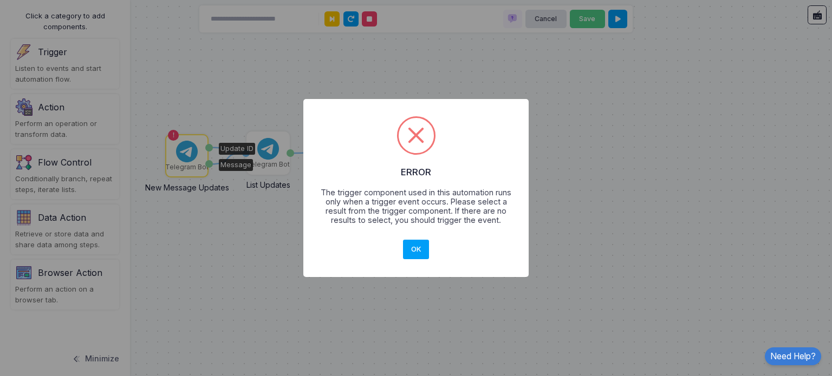
click at [405, 288] on div "× ERROR The trigger component used in this automation runs only when a trigger …" at bounding box center [416, 188] width 832 height 376
click at [416, 251] on button "OK" at bounding box center [416, 250] width 26 height 20
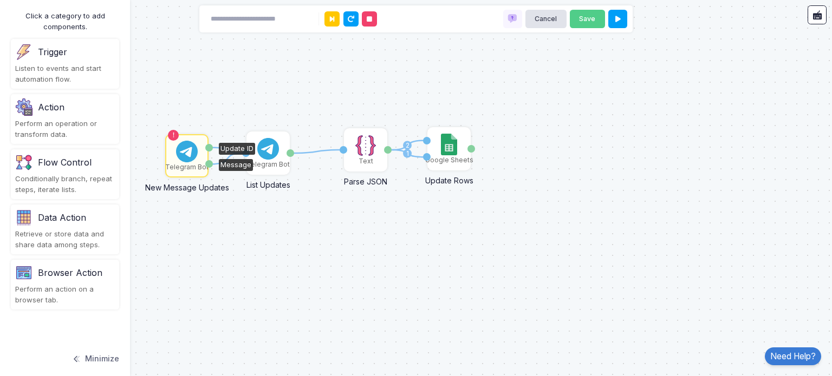
click at [398, 237] on div "1 1 1 1 2 Text Parse JSON JSON Value Telegram Bot List Updates Start Offset (Up…" at bounding box center [416, 188] width 832 height 376
click at [366, 161] on div "Text" at bounding box center [366, 162] width 15 height 10
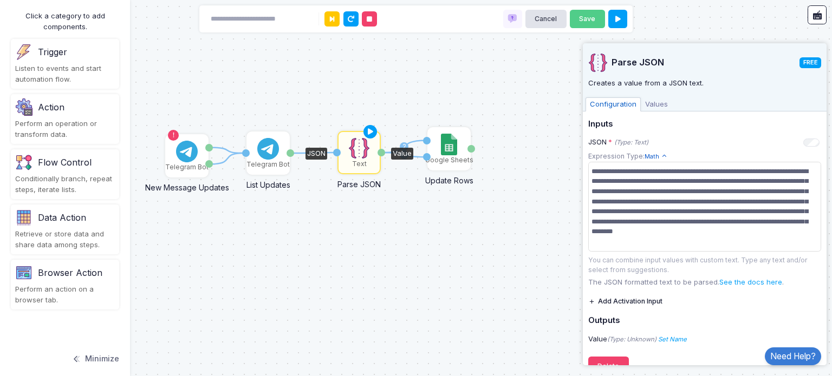
drag, startPoint x: 366, startPoint y: 161, endPoint x: 360, endPoint y: 164, distance: 7.0
click at [360, 164] on div "Text" at bounding box center [359, 164] width 15 height 10
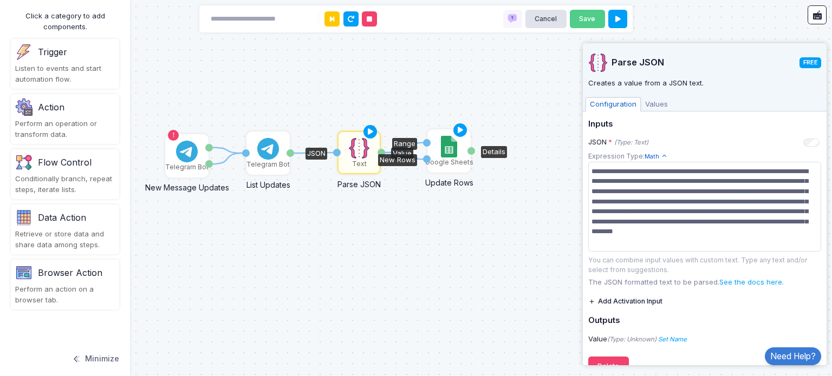
click at [441, 168] on div "Google Sheets" at bounding box center [448, 151] width 41 height 41
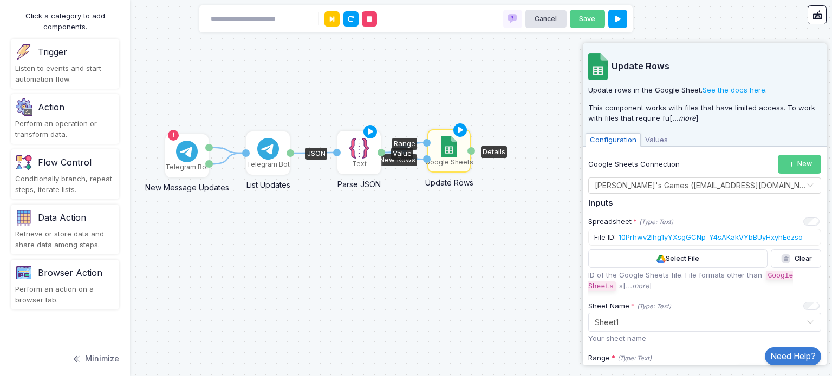
click at [359, 160] on div "Text" at bounding box center [359, 164] width 15 height 10
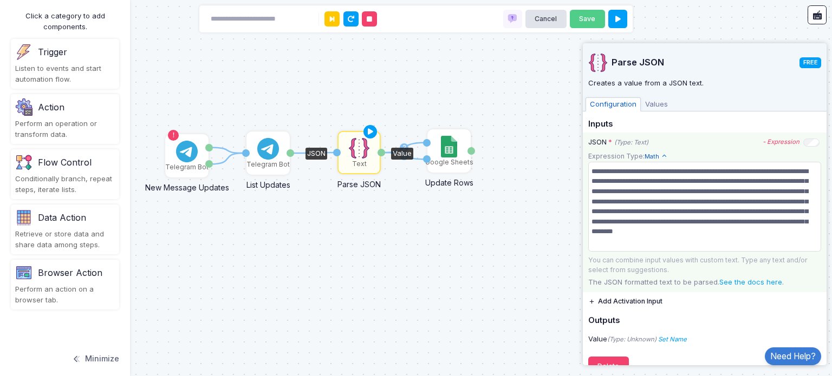
click at [654, 158] on span "Math" at bounding box center [656, 156] width 23 height 9
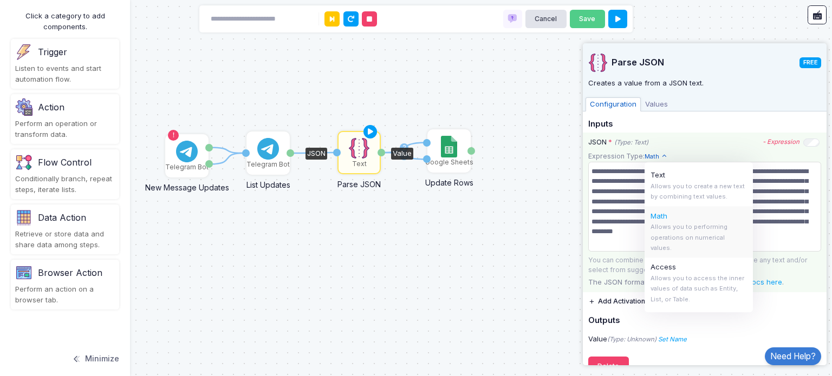
click at [601, 145] on div "JSON * (Type: Text)" at bounding box center [618, 142] width 60 height 11
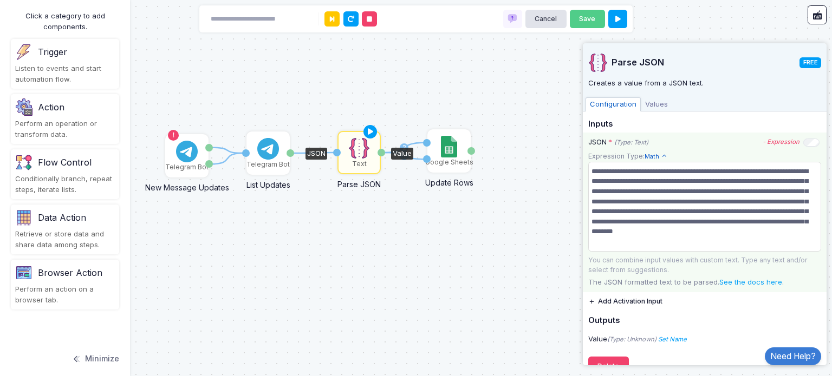
click at [661, 155] on icon at bounding box center [664, 156] width 7 height 7
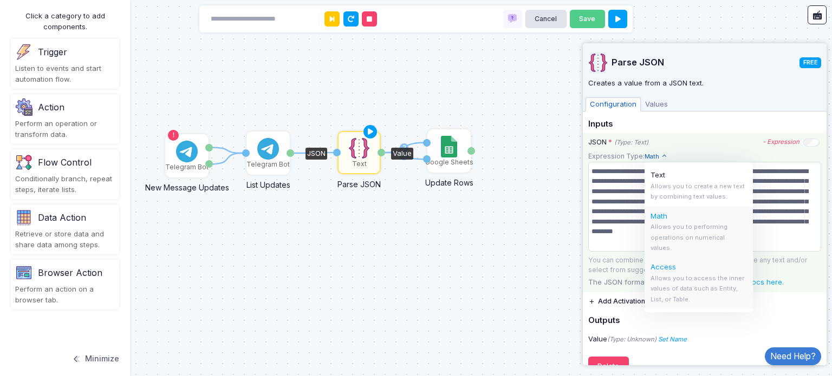
click at [679, 274] on div "Access Allows you to access the inner values of data such as Entity, List, or T…" at bounding box center [699, 283] width 108 height 51
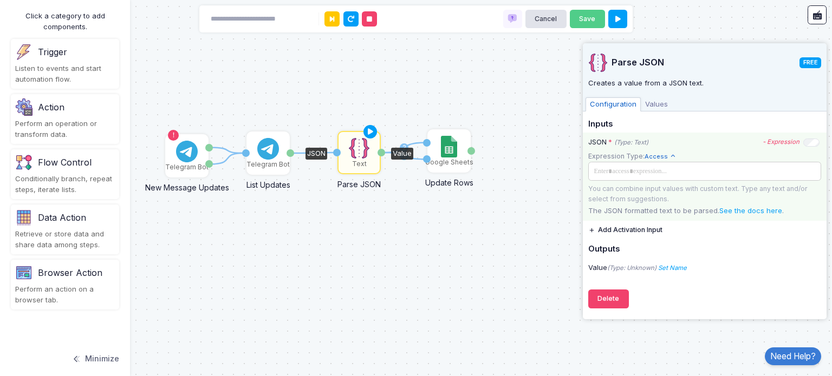
click at [673, 176] on span at bounding box center [703, 171] width 226 height 12
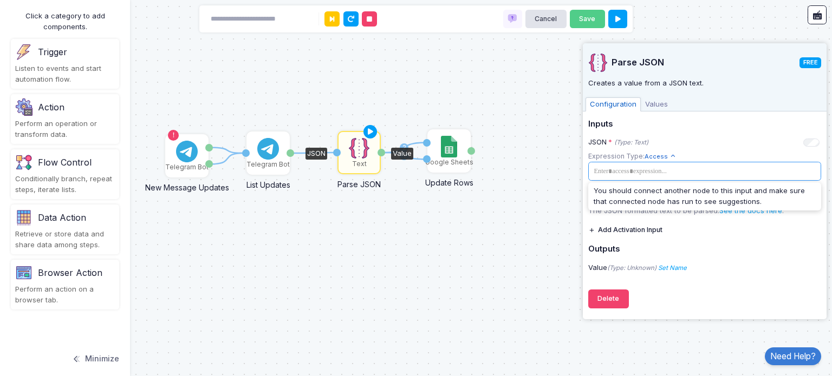
click at [471, 92] on div "1 1 1 1 2 Text Parse JSON JSON Value Telegram Bot List Updates Start Offset (Up…" at bounding box center [416, 188] width 832 height 376
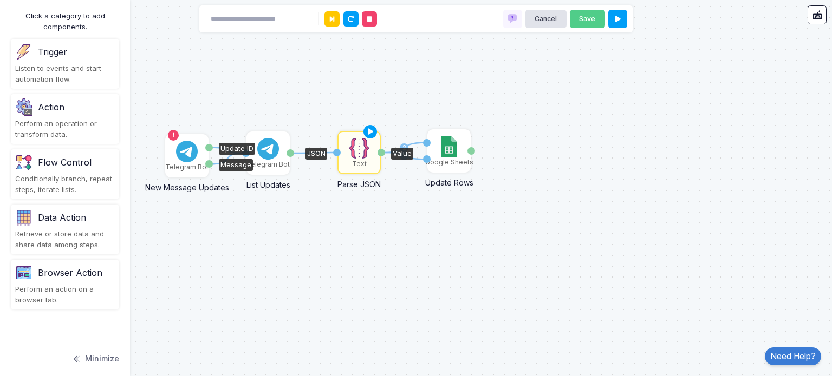
click at [184, 157] on img at bounding box center [187, 152] width 22 height 22
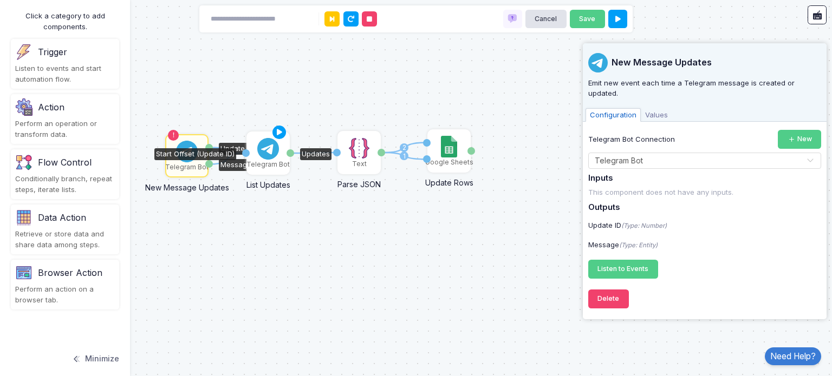
click at [269, 161] on div "Telegram Bot" at bounding box center [267, 165] width 43 height 10
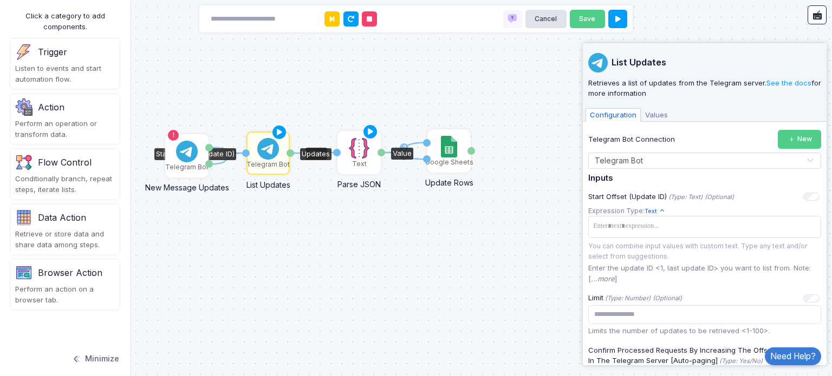
click at [367, 160] on div "Text" at bounding box center [359, 152] width 41 height 41
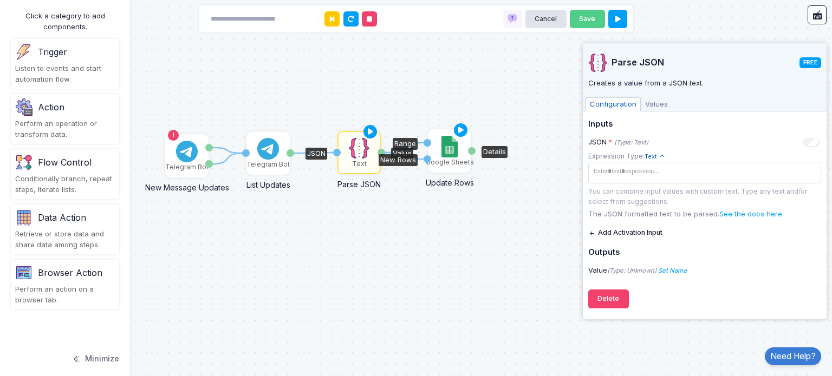
click at [447, 160] on div "Google Sheets" at bounding box center [450, 163] width 48 height 10
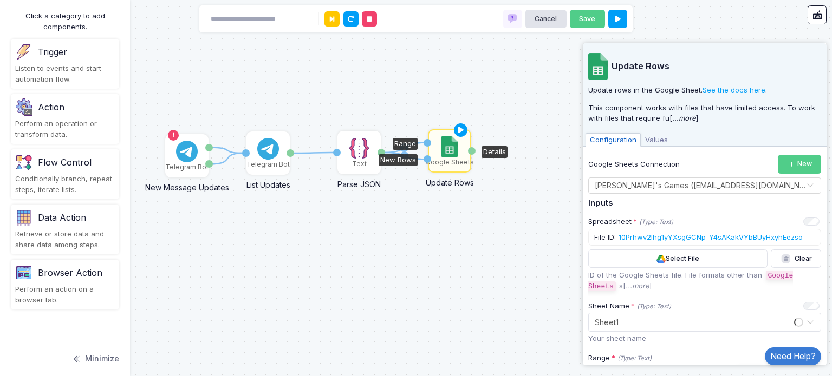
click at [387, 226] on div "1 1 1 1 2 Text Parse JSON JSON Value Telegram Bot List Updates Start Offset (Up…" at bounding box center [416, 188] width 832 height 376
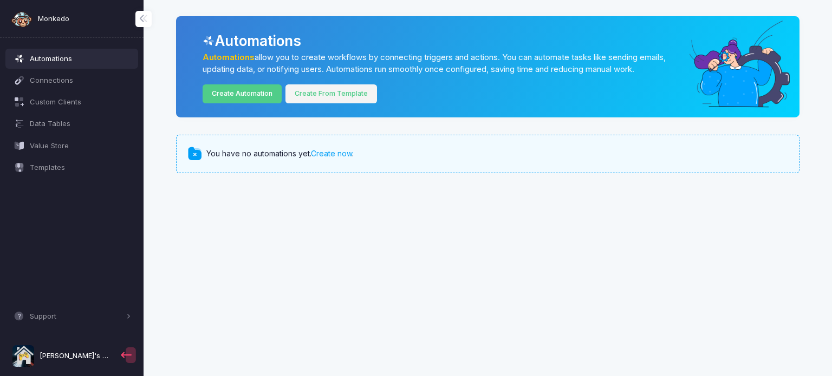
click at [328, 88] on link "Create From Template" at bounding box center [331, 94] width 92 height 19
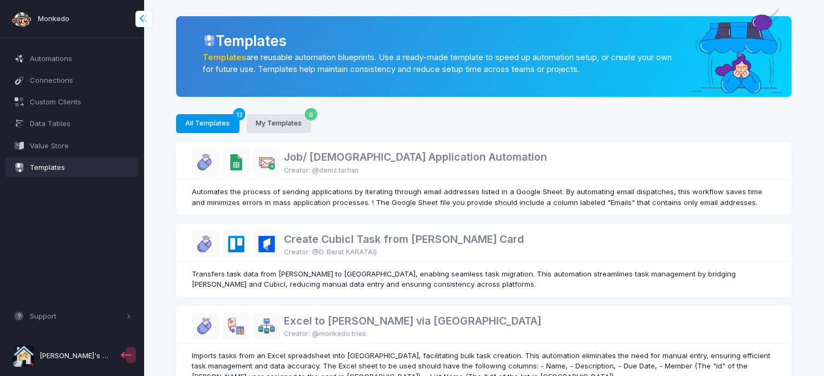
click at [150, 18] on span at bounding box center [150, 18] width 0 height 12
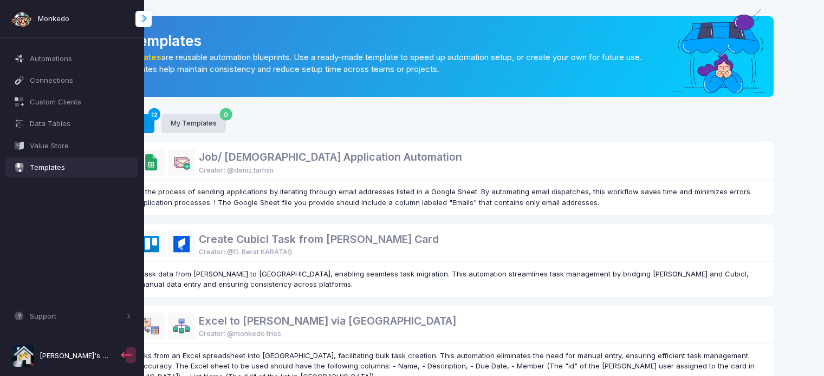
click at [150, 18] on span at bounding box center [150, 18] width 0 height 12
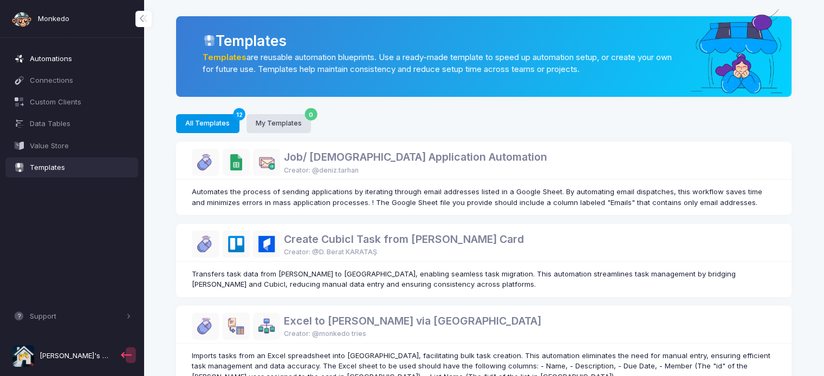
click at [66, 63] on span "Automations" at bounding box center [80, 59] width 101 height 11
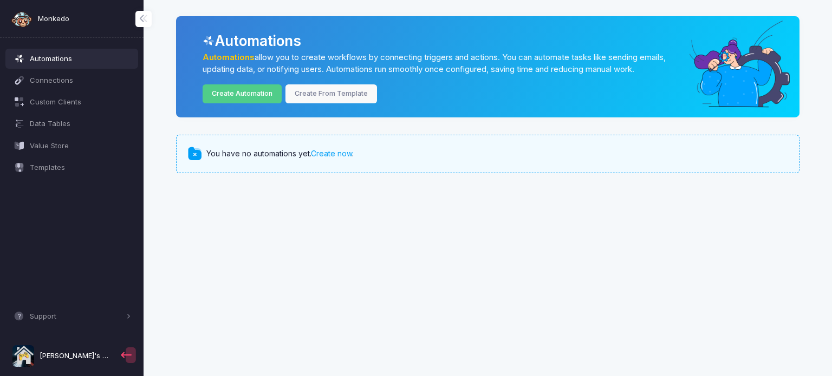
click at [72, 20] on div "Monkedo" at bounding box center [72, 19] width 144 height 38
click at [231, 96] on link "Create Automation" at bounding box center [243, 94] width 80 height 19
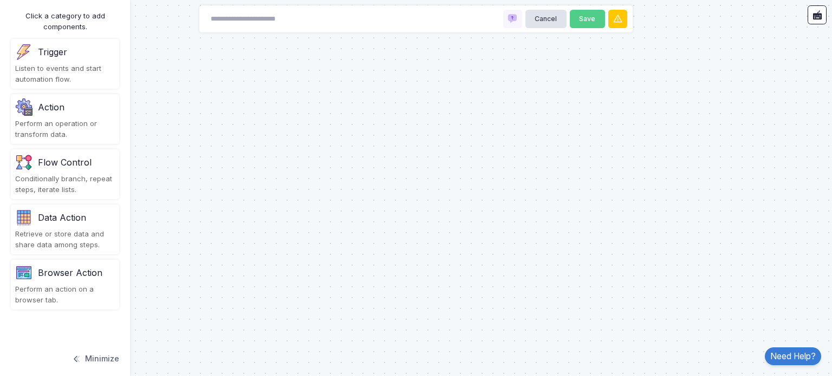
click at [60, 79] on div "Listen to events and start automation flow." at bounding box center [65, 73] width 100 height 21
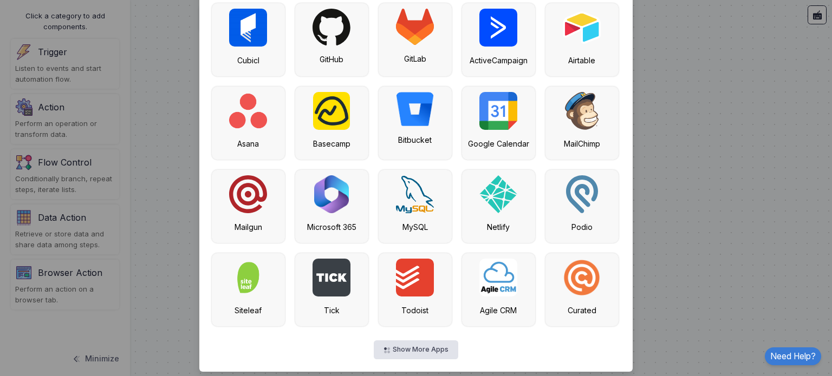
scroll to position [241, 0]
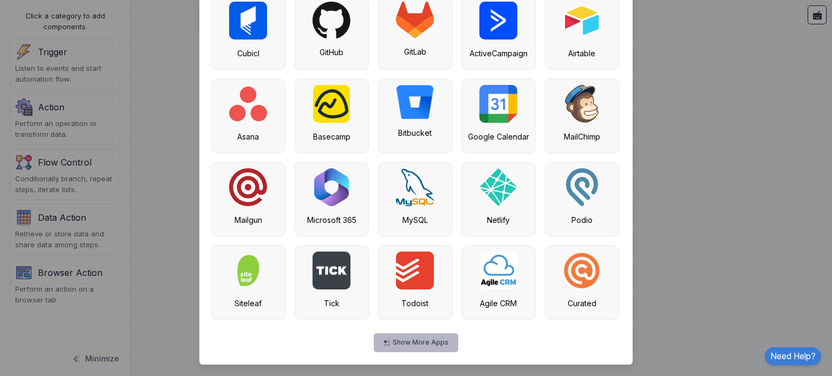
click at [415, 340] on button "Show More Apps" at bounding box center [416, 343] width 84 height 19
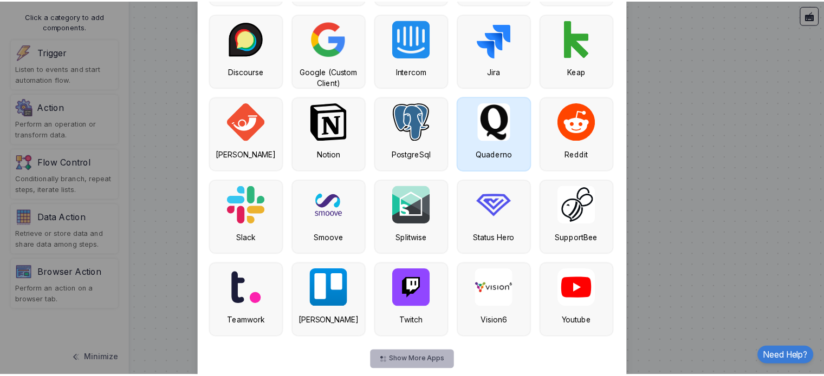
scroll to position [574, 0]
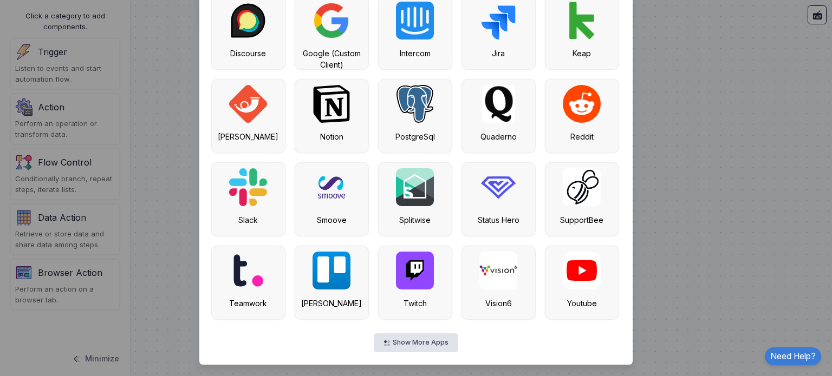
click at [186, 213] on ngb-modal-window "Select Component Close Manual Trigger FREE Starts flow manually by user click o…" at bounding box center [416, 188] width 832 height 376
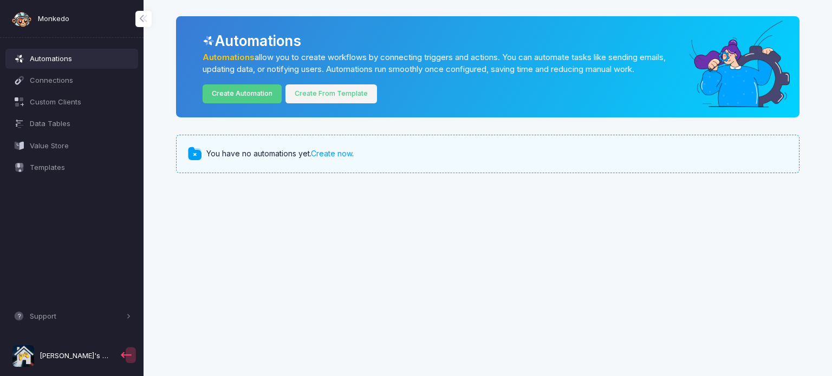
click at [318, 100] on link "Create From Template" at bounding box center [331, 94] width 92 height 19
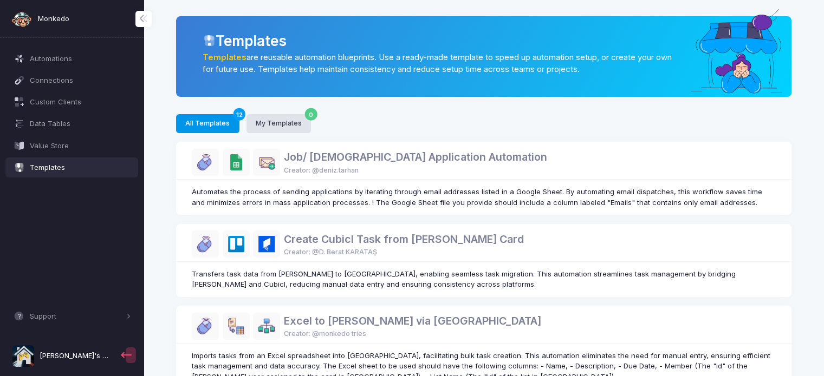
click at [211, 166] on img at bounding box center [205, 162] width 27 height 27
click at [245, 159] on img at bounding box center [236, 162] width 27 height 27
click at [236, 163] on img at bounding box center [236, 162] width 27 height 27
click at [391, 152] on link "Job/ [DEMOGRAPHIC_DATA] Application Automation" at bounding box center [415, 157] width 263 height 13
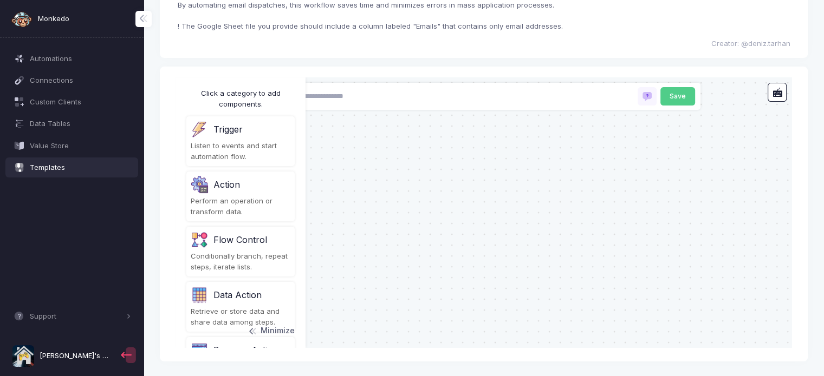
scroll to position [83, 0]
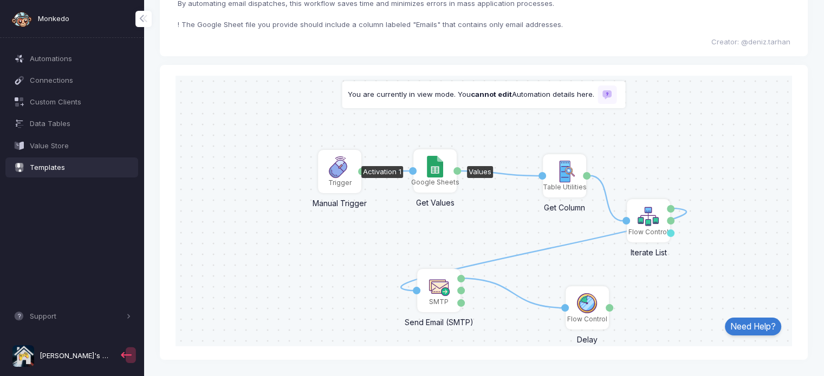
click at [434, 165] on img at bounding box center [435, 166] width 16 height 22
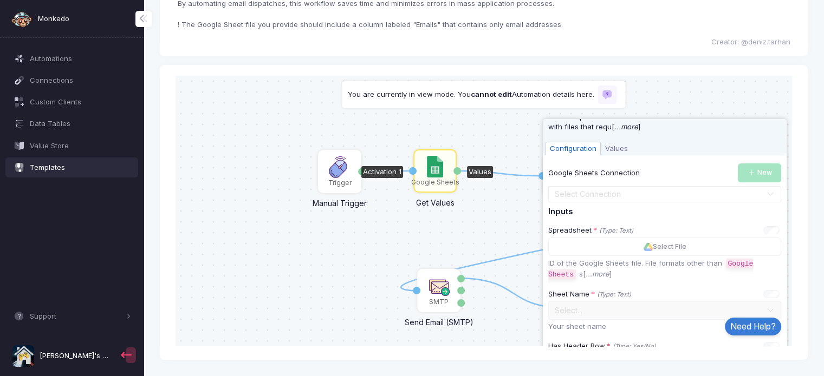
scroll to position [0, 0]
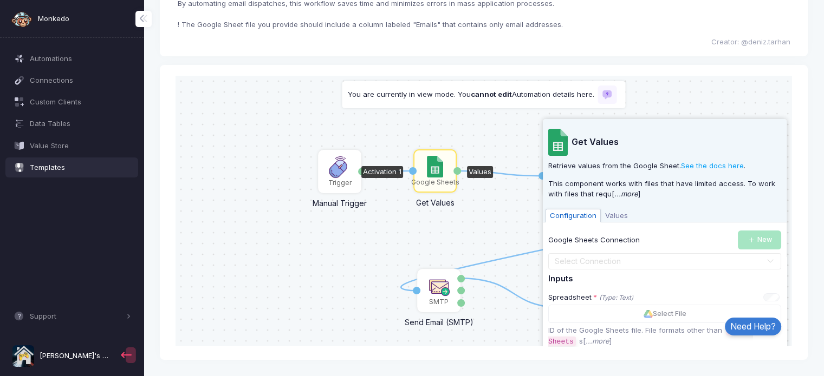
click at [360, 230] on div "1 1 1 1 1 Trigger Manual Trigger Done Google Sheets Get Values Activation 1 Val…" at bounding box center [484, 210] width 616 height 271
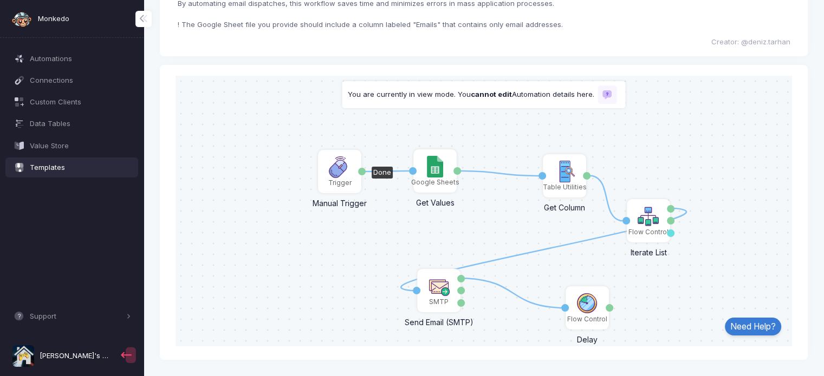
click at [335, 183] on div "Trigger" at bounding box center [339, 183] width 23 height 10
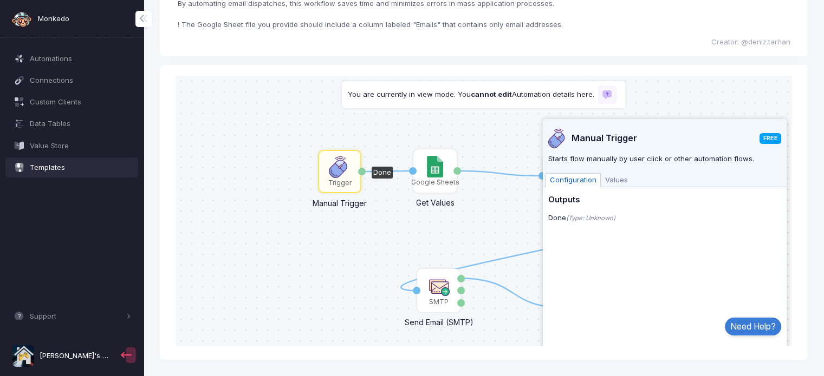
click at [612, 178] on span "Values" at bounding box center [616, 180] width 31 height 14
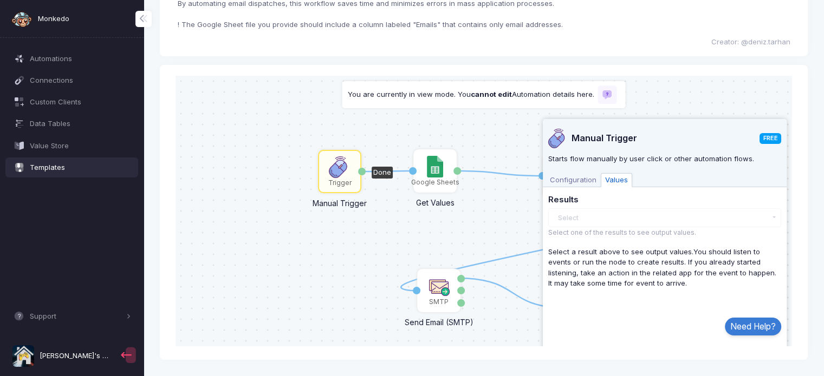
click at [576, 177] on span "Configuration" at bounding box center [572, 180] width 55 height 14
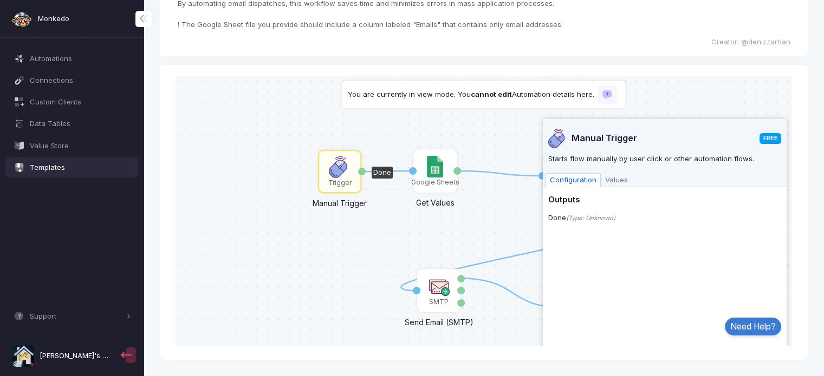
click at [398, 224] on div "1 1 1 1 1 Trigger Manual Trigger Done Google Sheets Get Values Activation 1 Val…" at bounding box center [484, 210] width 616 height 271
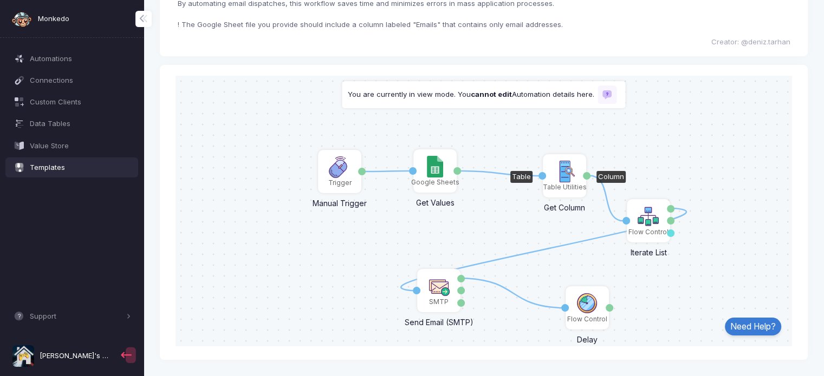
click at [576, 174] on div "Table Utilities" at bounding box center [564, 175] width 41 height 41
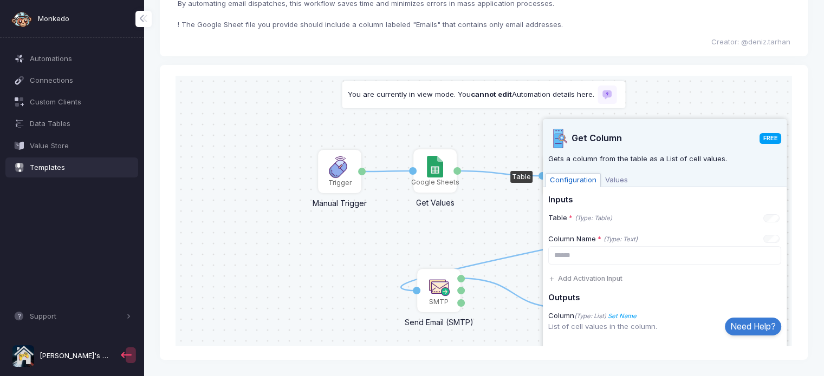
click at [490, 213] on div "1 1 1 1 1 Trigger Manual Trigger Done Google Sheets Get Values Activation 1 Val…" at bounding box center [484, 210] width 616 height 271
